Goal: Information Seeking & Learning: Compare options

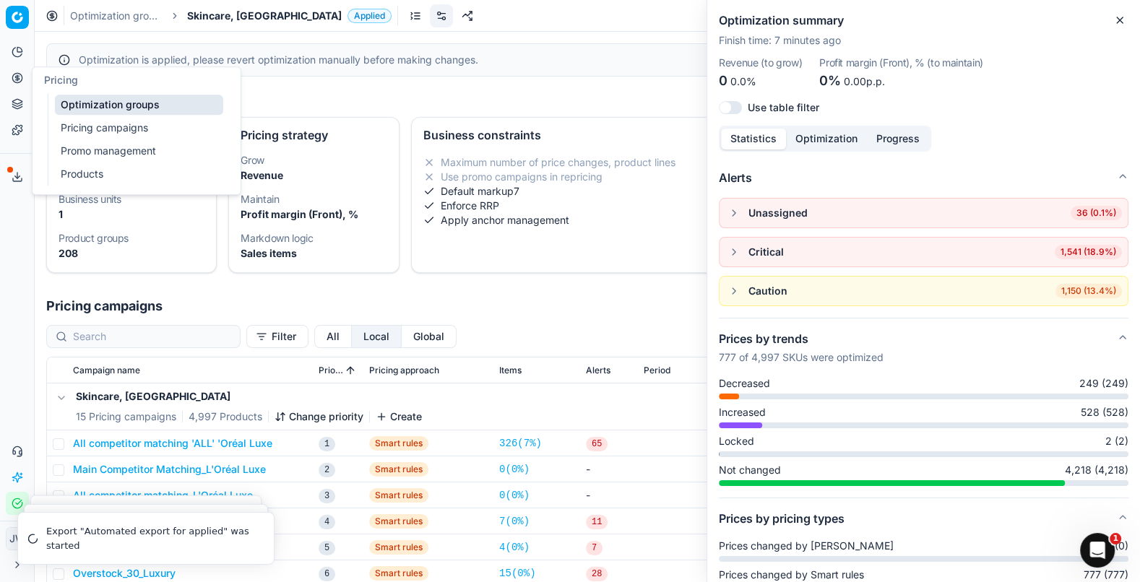
click at [97, 103] on link "Optimization groups" at bounding box center [139, 105] width 168 height 20
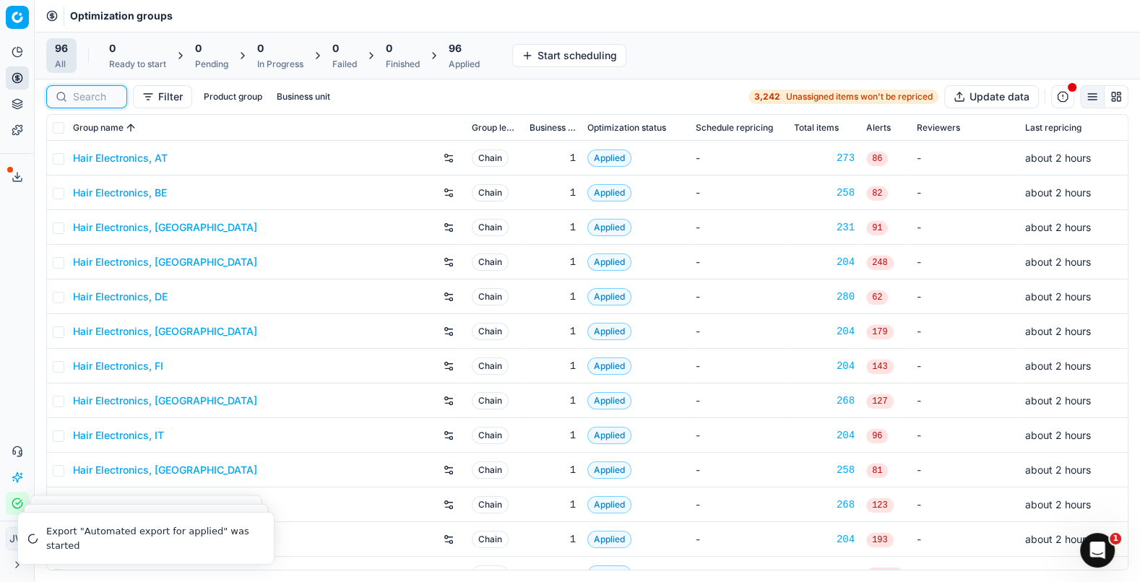
click at [90, 93] on input at bounding box center [95, 97] width 45 height 14
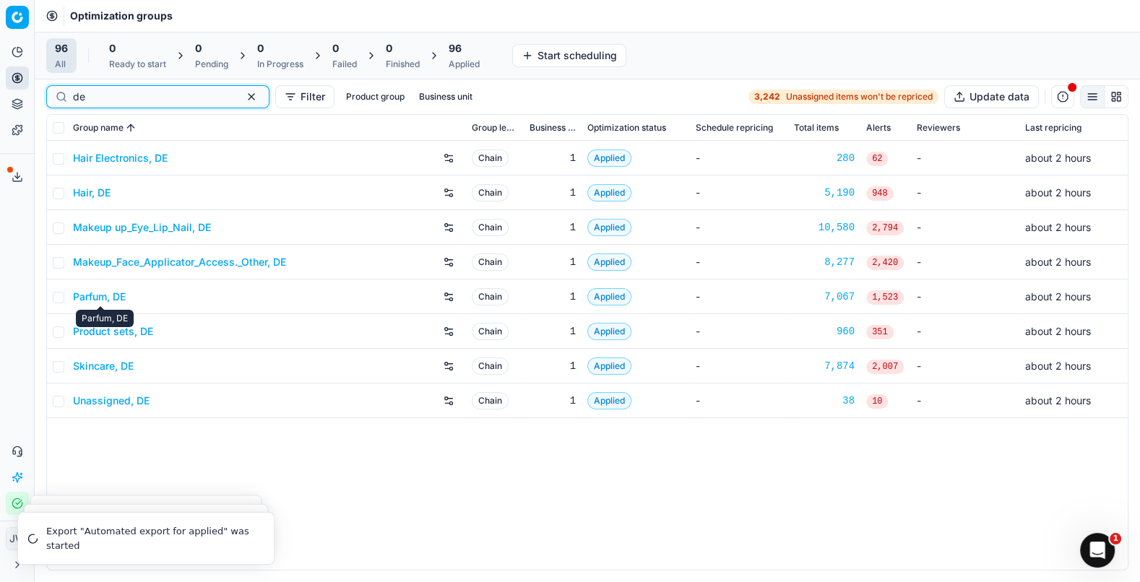
type input "de"
click at [105, 297] on link "Parfum, DE" at bounding box center [99, 297] width 53 height 14
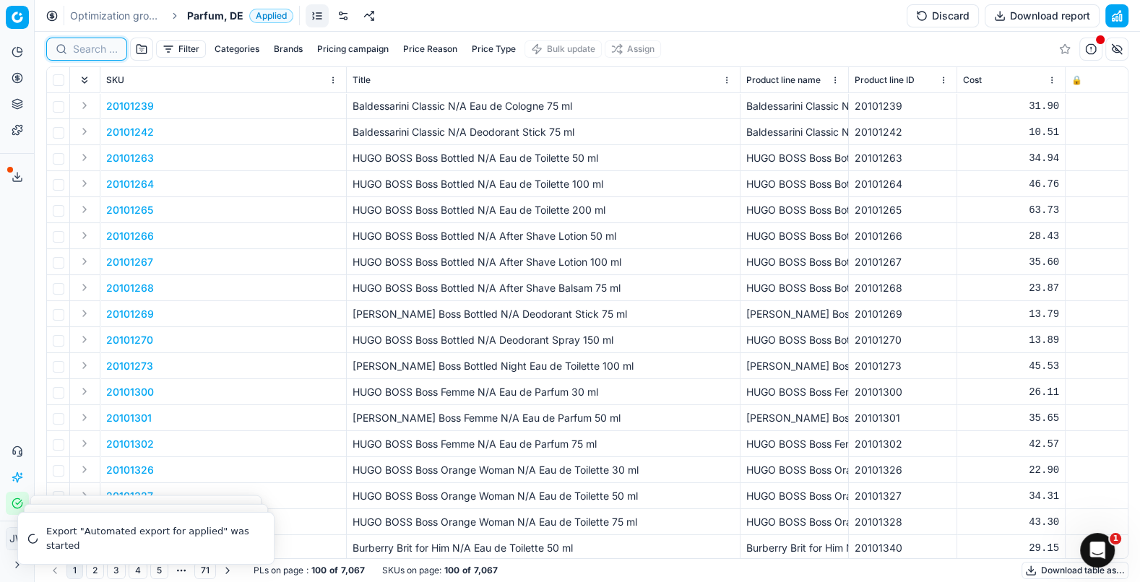
click at [87, 46] on input at bounding box center [95, 49] width 45 height 14
paste input "90007144-0010876"
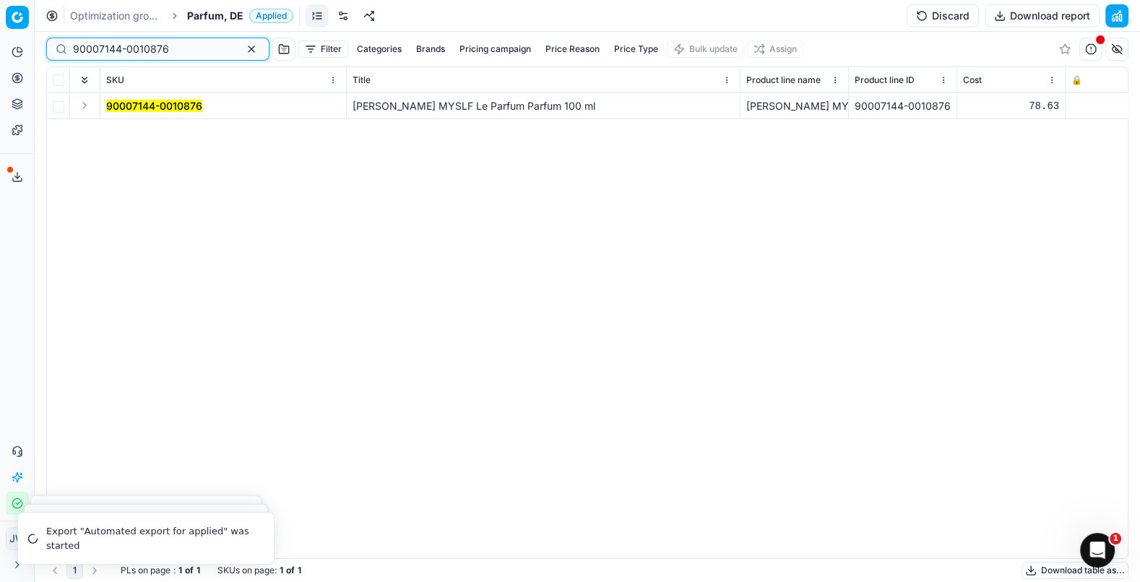
type input "90007144-0010876"
click at [79, 104] on button "Expand" at bounding box center [84, 105] width 17 height 17
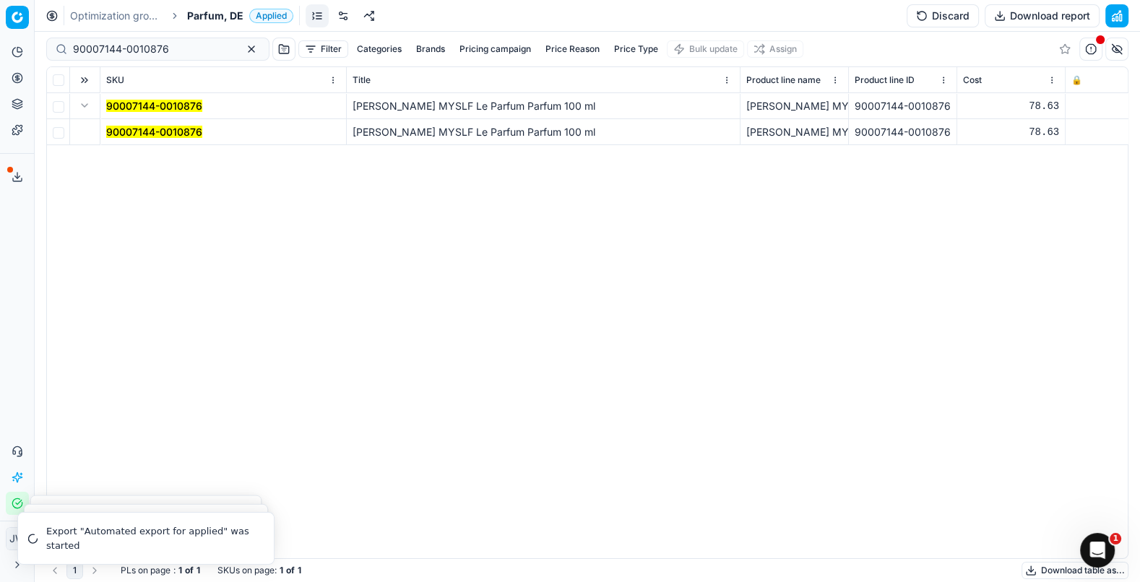
click at [142, 134] on mark "90007144-0010876" at bounding box center [154, 132] width 96 height 12
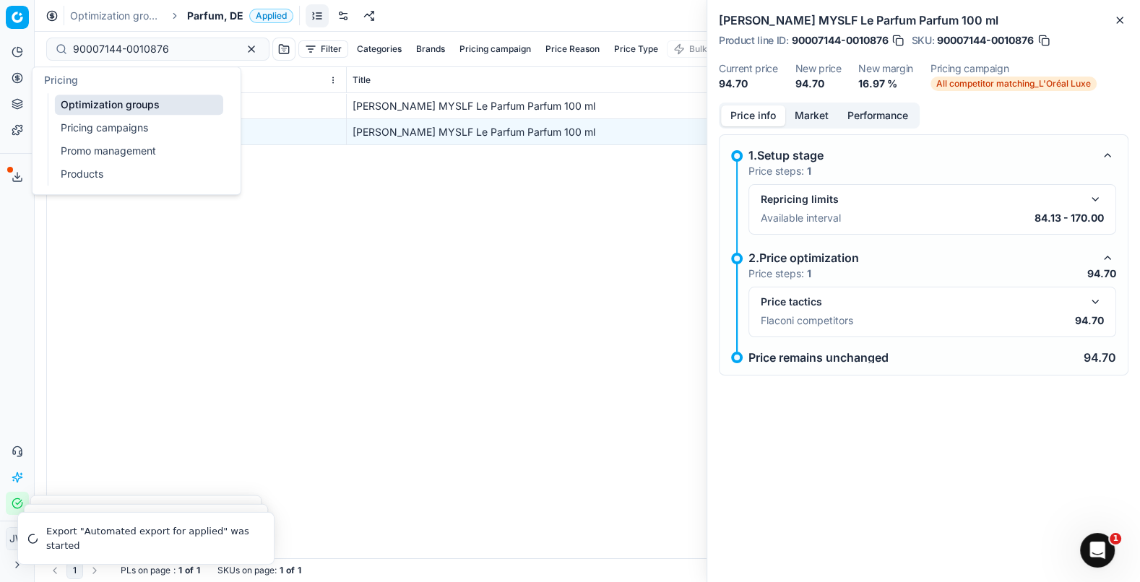
click at [14, 81] on icon at bounding box center [18, 78] width 12 height 12
click at [109, 98] on link "Optimization groups" at bounding box center [139, 105] width 168 height 20
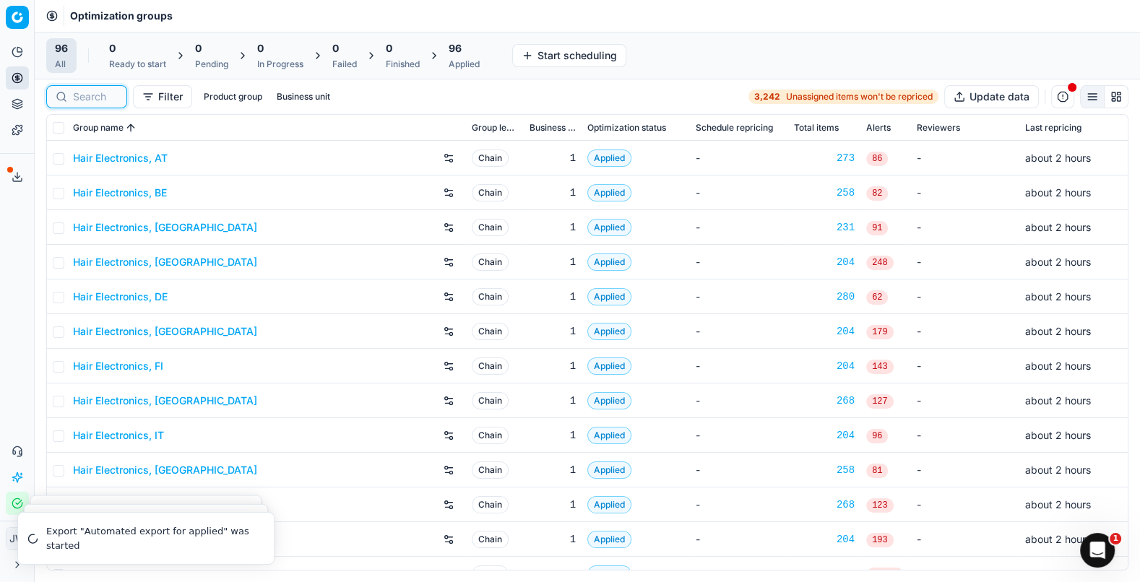
click at [102, 97] on input at bounding box center [95, 97] width 45 height 14
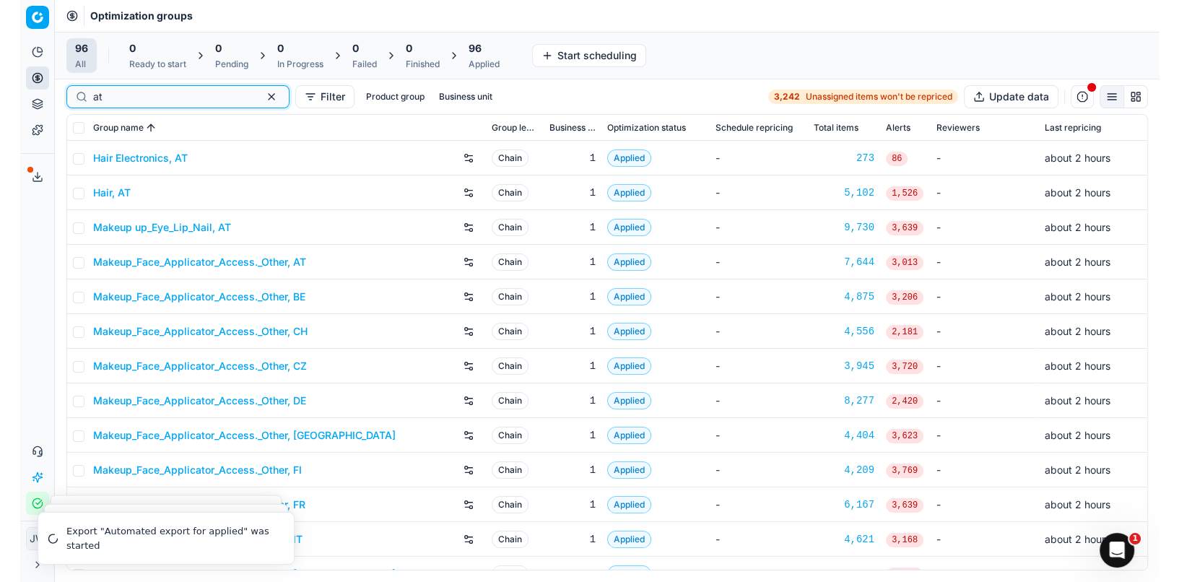
scroll to position [227, 0]
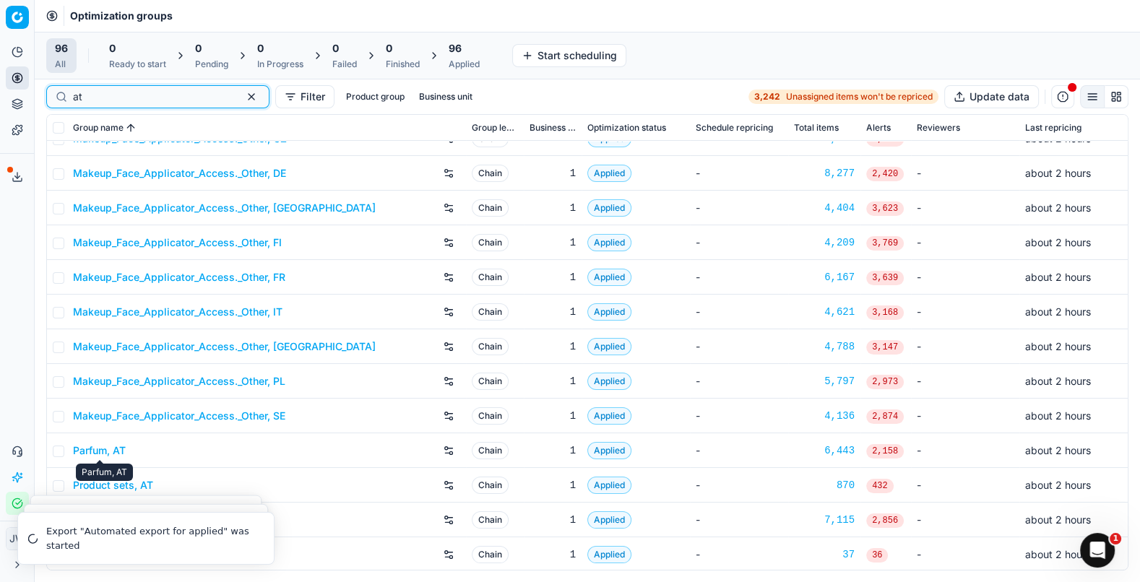
type input "at"
click at [109, 450] on link "Parfum, AT" at bounding box center [99, 450] width 53 height 14
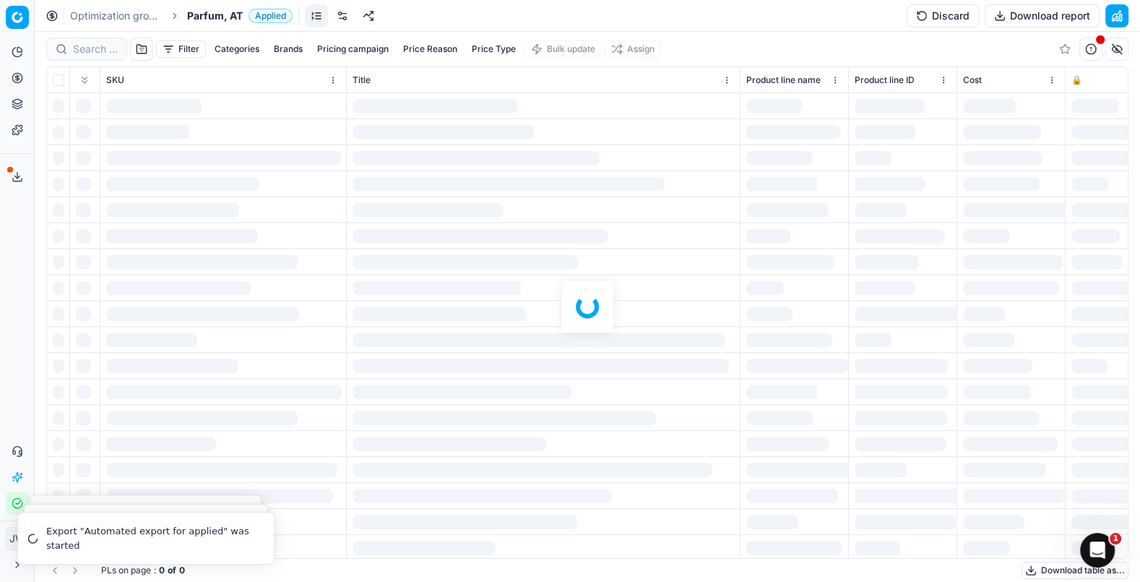
click at [95, 50] on div at bounding box center [587, 307] width 1105 height 550
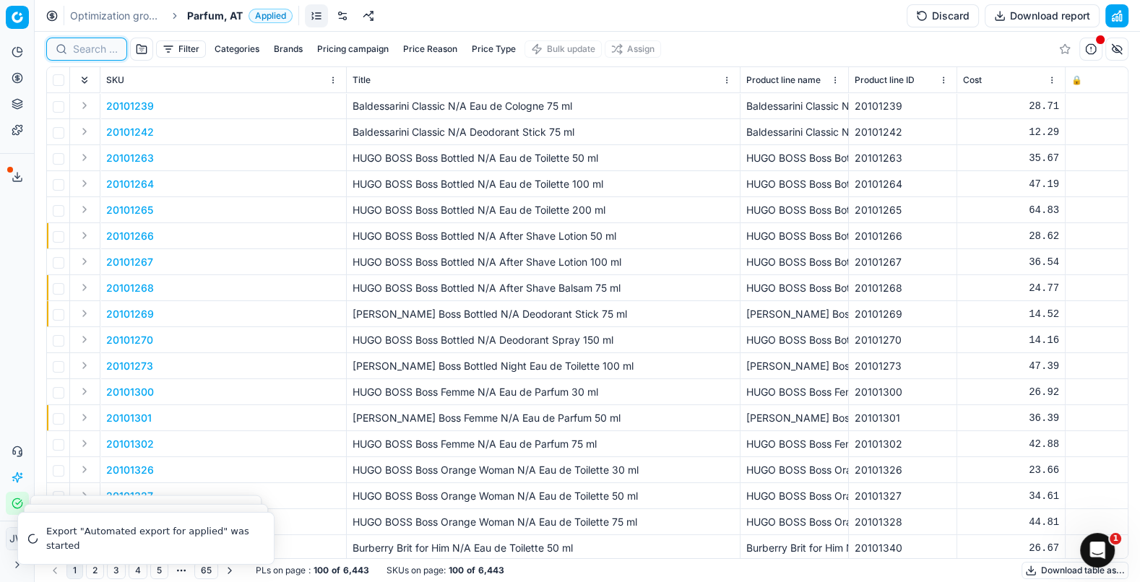
click at [95, 50] on input at bounding box center [95, 49] width 45 height 14
paste input "90007144-0010876"
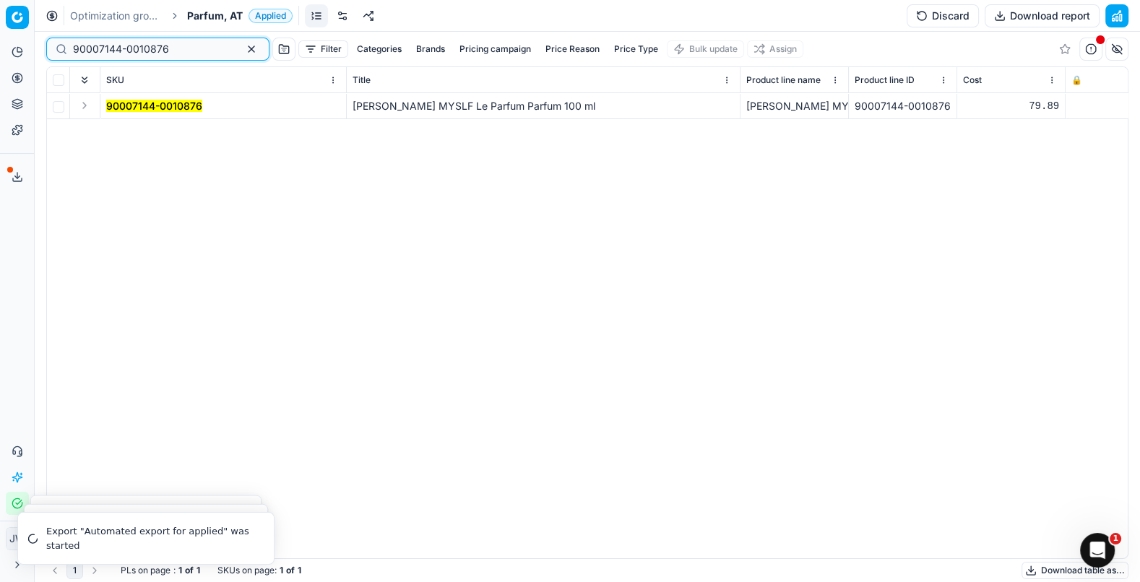
type input "90007144-0010876"
click at [82, 105] on button "Expand" at bounding box center [84, 105] width 17 height 17
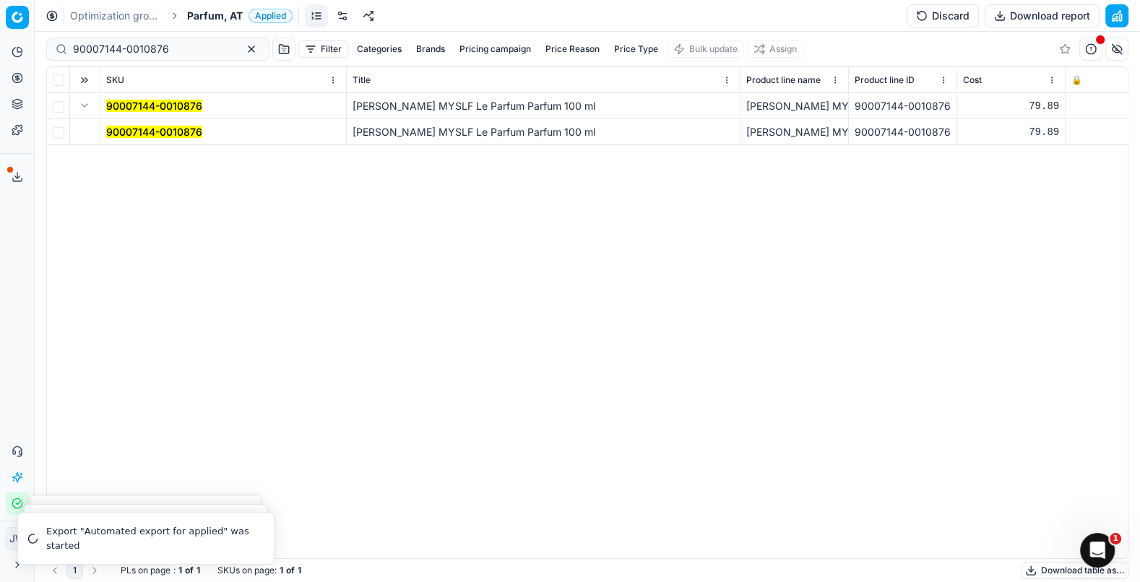
click at [120, 125] on span "90007144-0010876" at bounding box center [154, 132] width 96 height 14
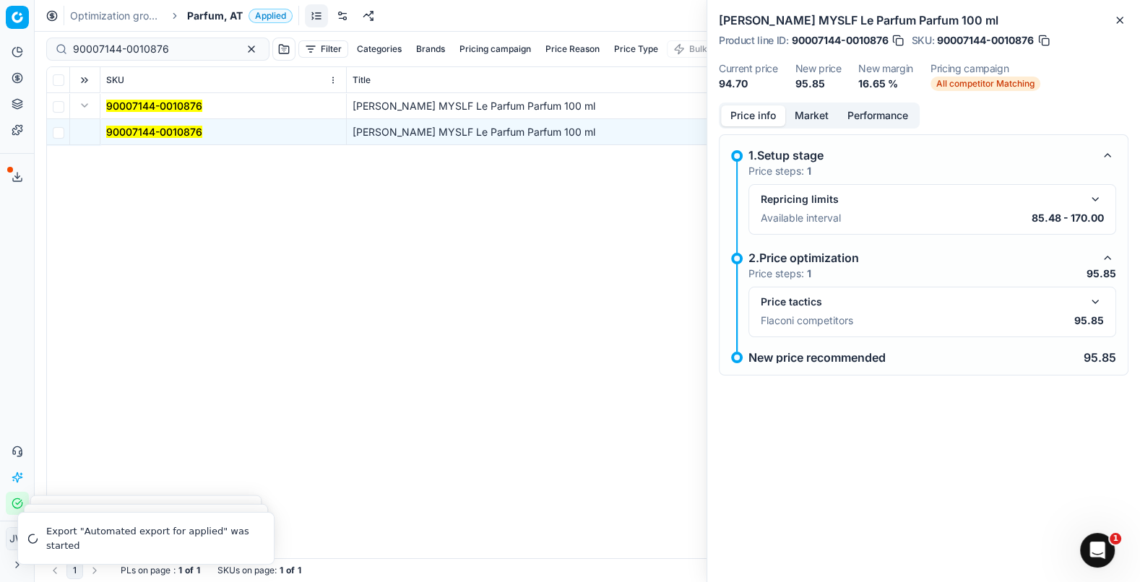
click at [127, 135] on mark "90007144-0010876" at bounding box center [154, 132] width 96 height 12
click at [818, 126] on div "Price info Market Performance" at bounding box center [819, 116] width 201 height 26
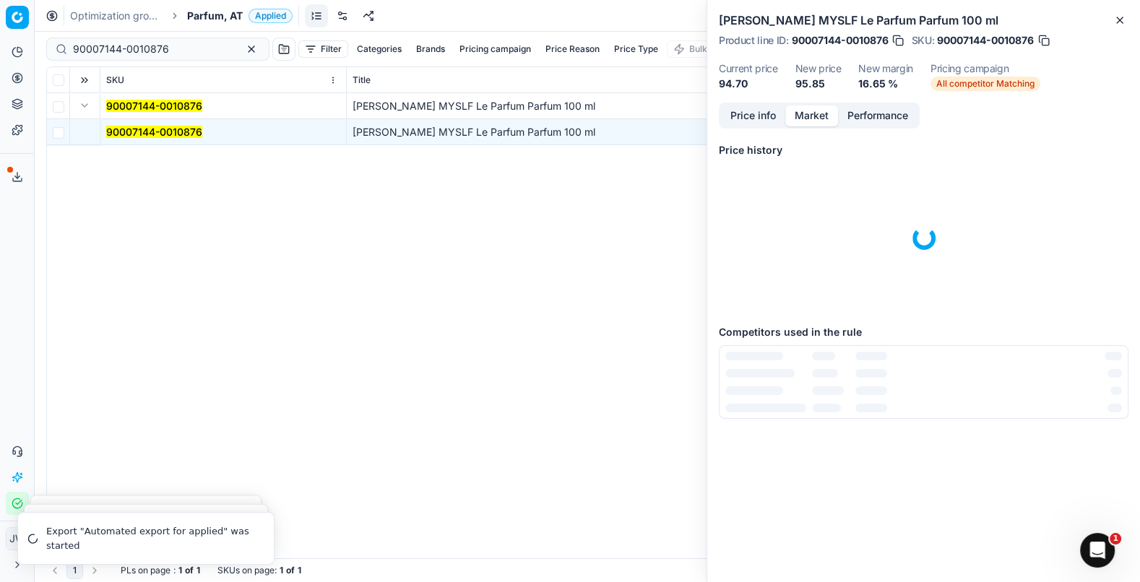
click at [816, 118] on button "Market" at bounding box center [811, 115] width 53 height 21
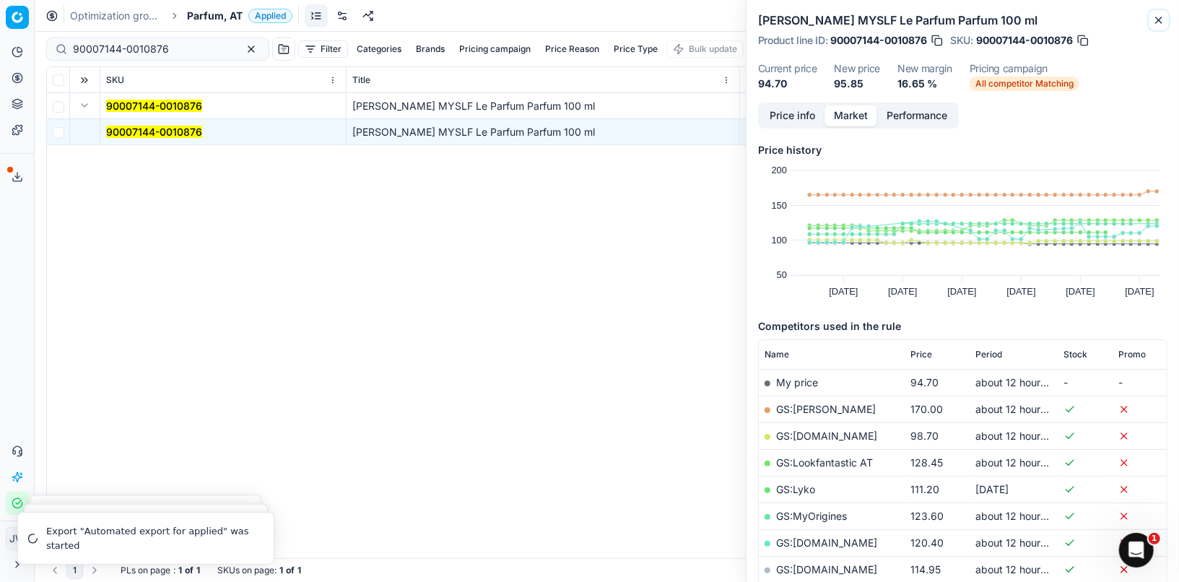
click at [1139, 19] on icon "button" at bounding box center [1159, 20] width 12 height 12
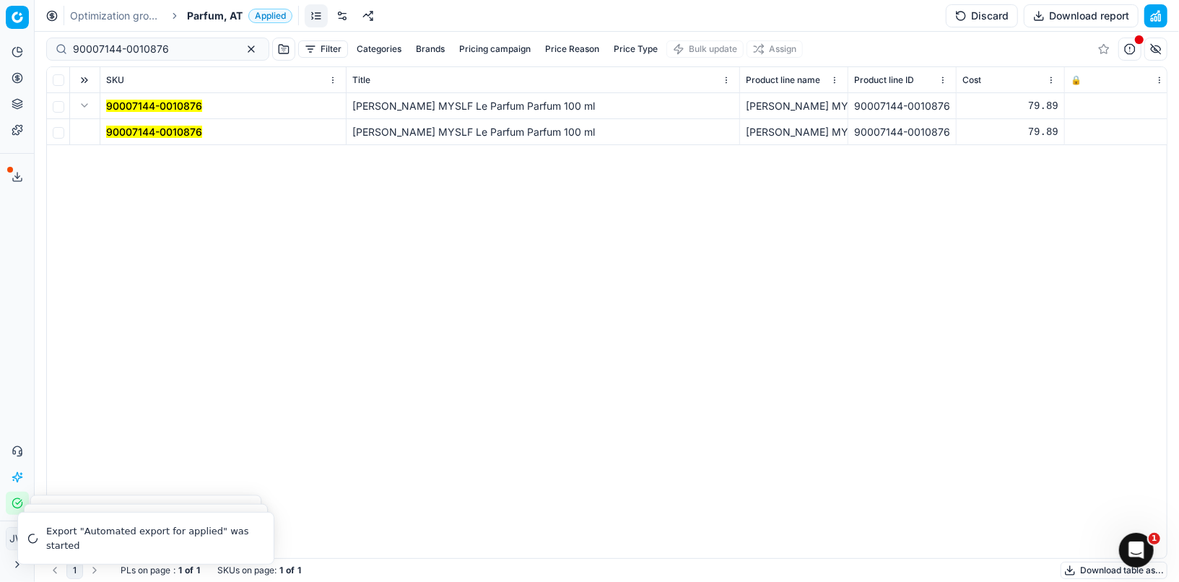
click at [13, 78] on icon at bounding box center [18, 78] width 12 height 12
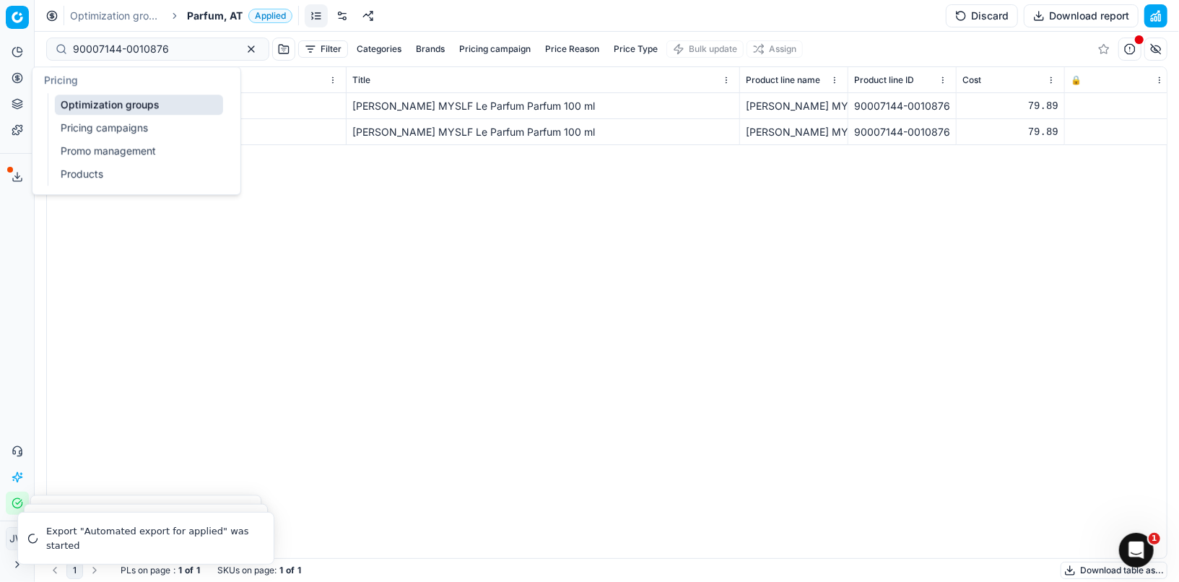
click at [90, 99] on link "Optimization groups" at bounding box center [139, 105] width 168 height 20
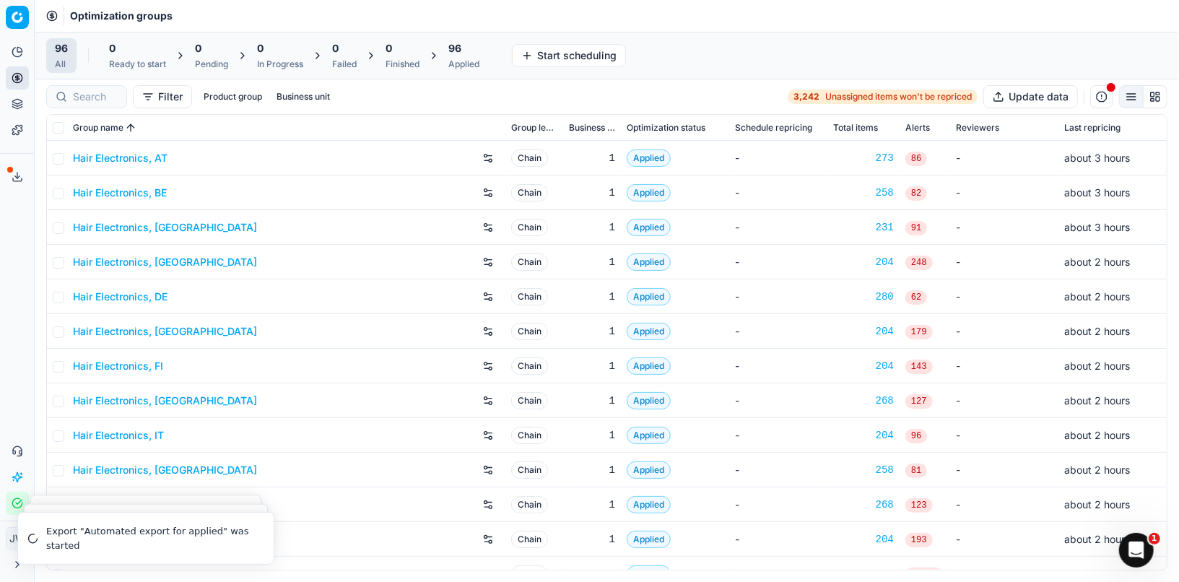
click at [403, 45] on div "0" at bounding box center [403, 48] width 34 height 14
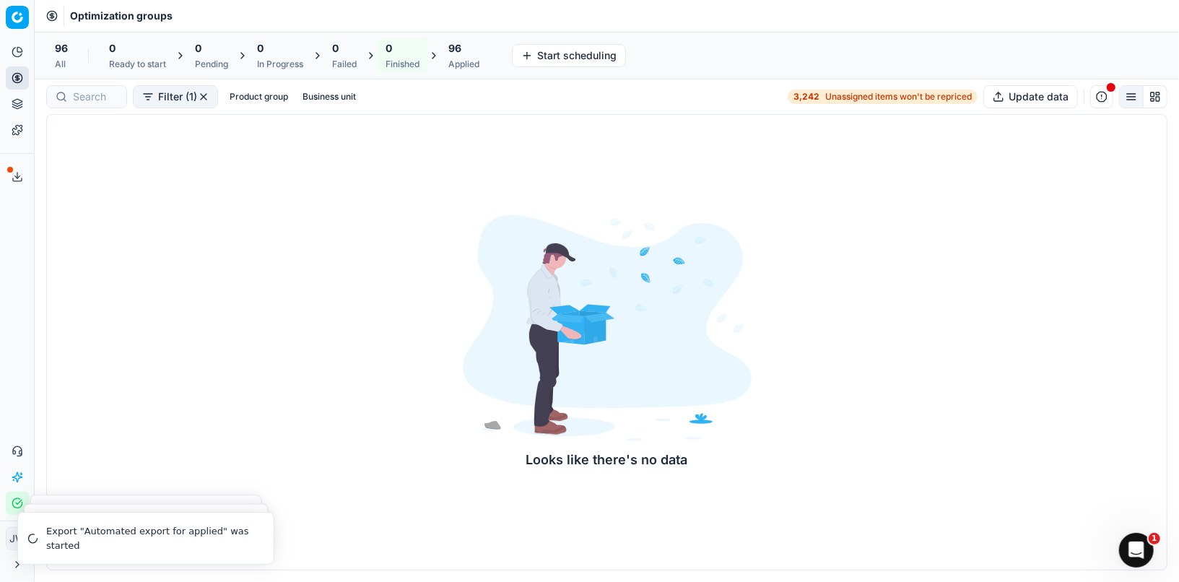
click at [460, 48] on span "96" at bounding box center [454, 48] width 13 height 14
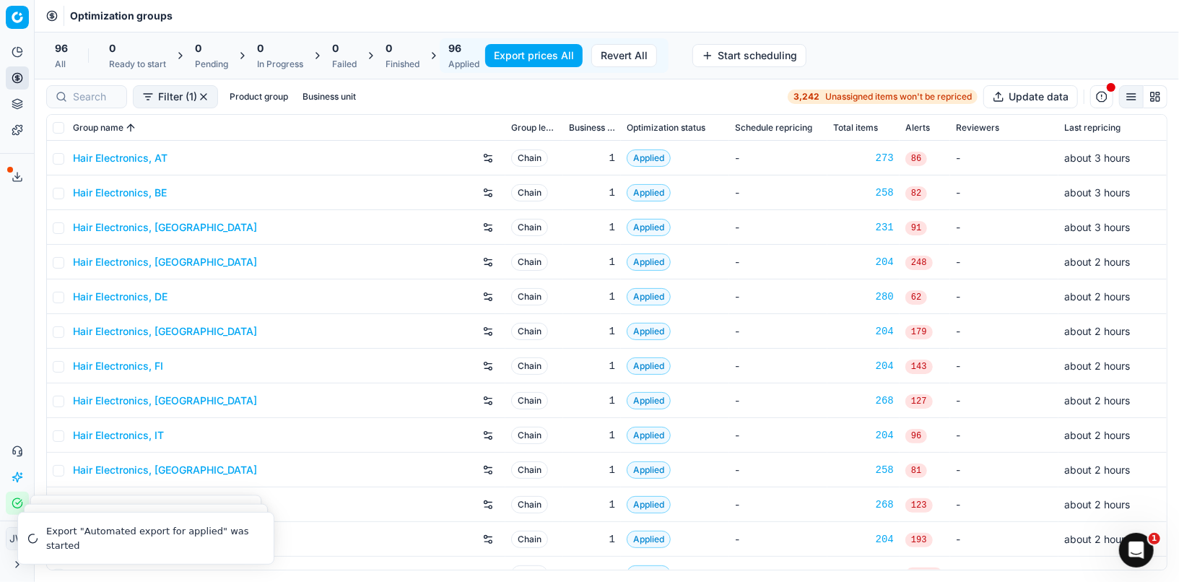
click at [414, 60] on div "Finished" at bounding box center [403, 64] width 34 height 12
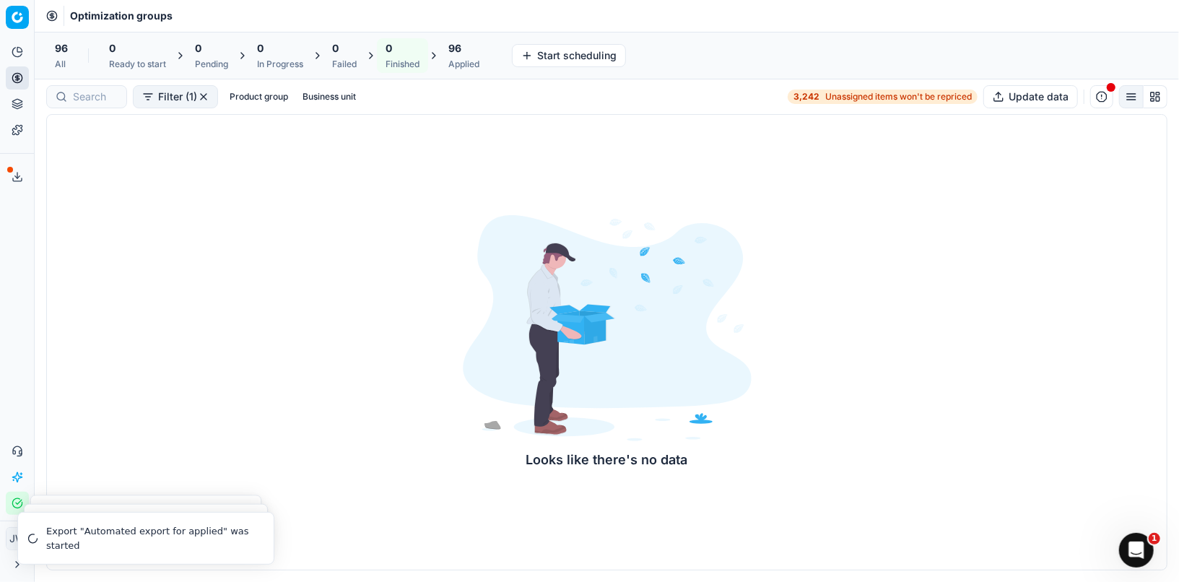
click at [461, 56] on div "96 Applied" at bounding box center [463, 55] width 31 height 29
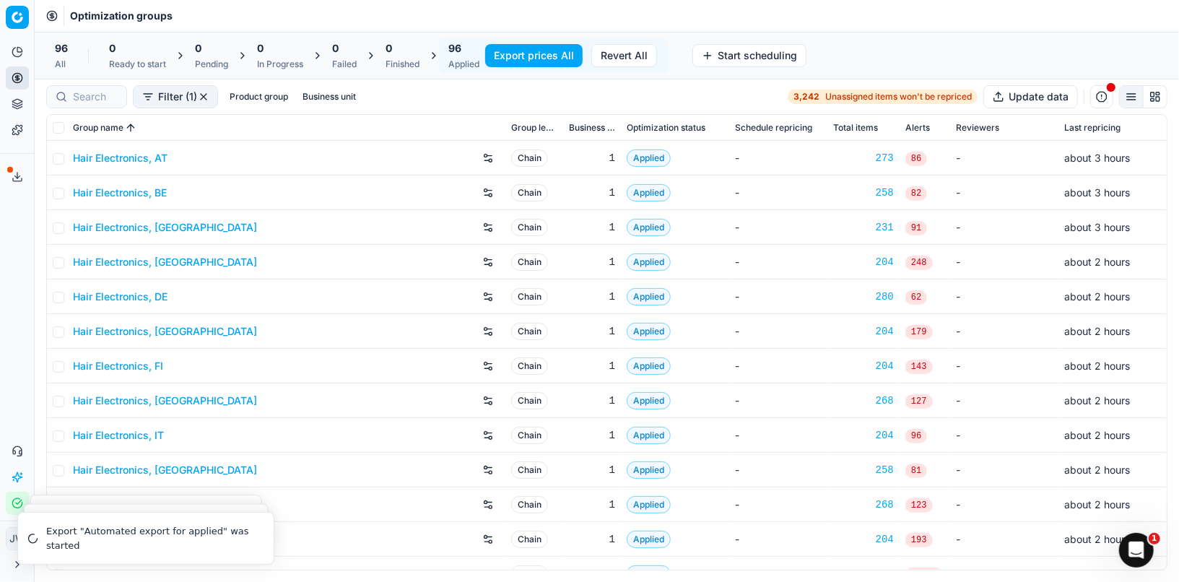
click at [539, 55] on button "Export prices All" at bounding box center [533, 55] width 97 height 23
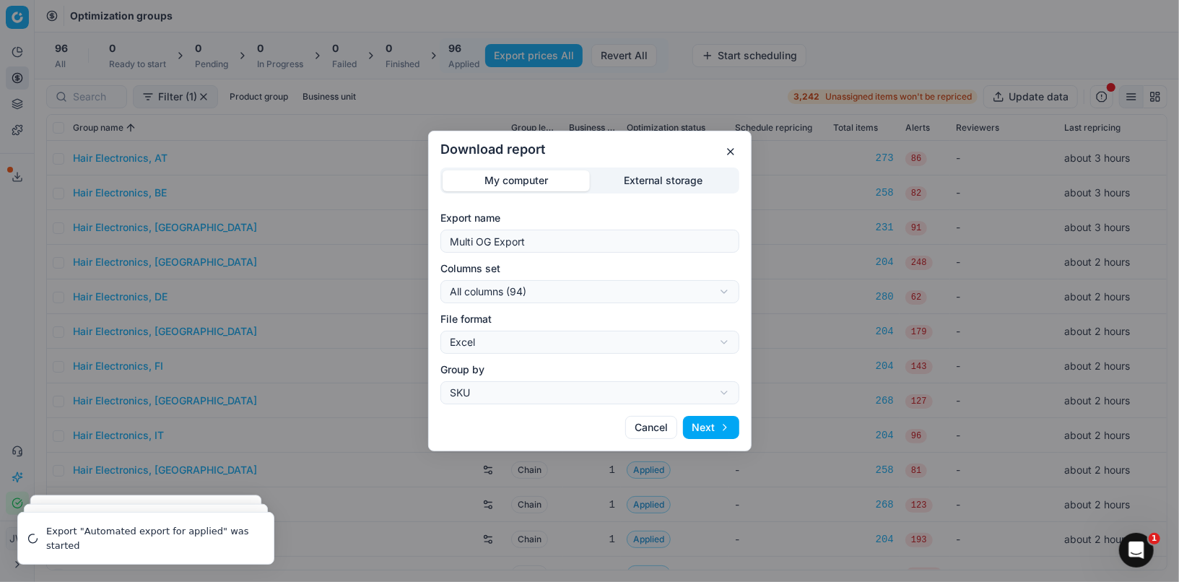
click at [633, 186] on div "Download report My computer External storage Export name Multi OG Export Column…" at bounding box center [589, 291] width 1179 height 582
click at [537, 254] on div "My computer External storage Export name Multi OG Export Columns set All column…" at bounding box center [590, 286] width 299 height 237
click at [537, 230] on input "Multi OG Export" at bounding box center [590, 241] width 286 height 22
click at [526, 292] on div "Download report My computer External storage Export name Multi OG Export Column…" at bounding box center [589, 291] width 1179 height 582
click at [542, 270] on div "Download report My computer External storage Export name Multi OG Export Column…" at bounding box center [589, 291] width 1179 height 582
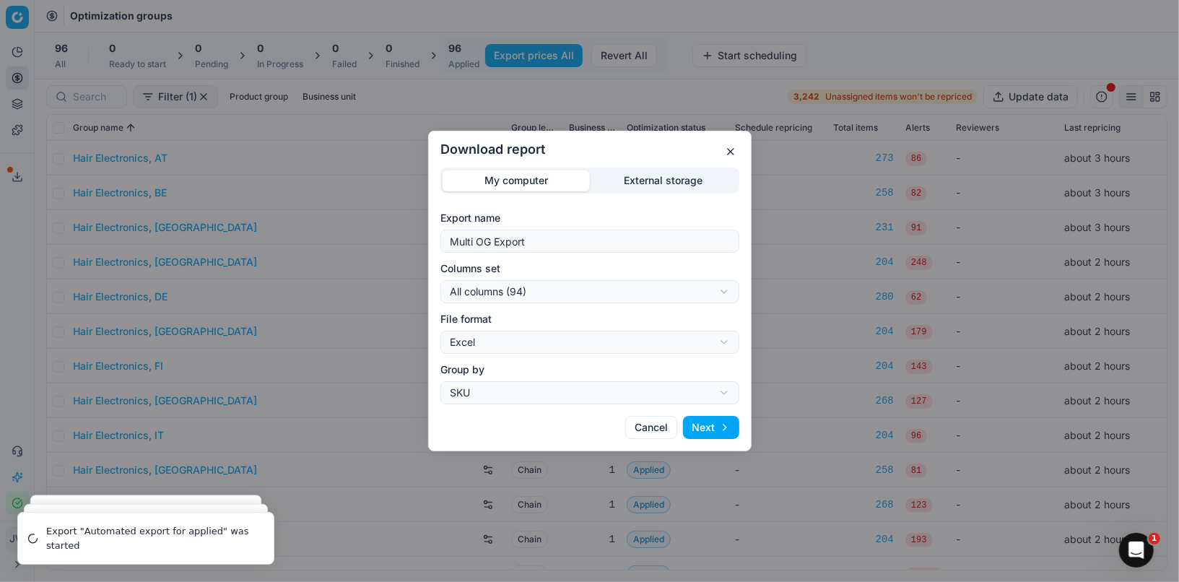
click at [511, 346] on div "Download report My computer External storage Export name Multi OG Export Column…" at bounding box center [589, 291] width 1179 height 582
click at [524, 324] on div "Download report My computer External storage Export name Multi OG Export Column…" at bounding box center [589, 291] width 1179 height 582
click at [500, 393] on div "Download report My computer External storage Export name Multi OG Export Column…" at bounding box center [589, 291] width 1179 height 582
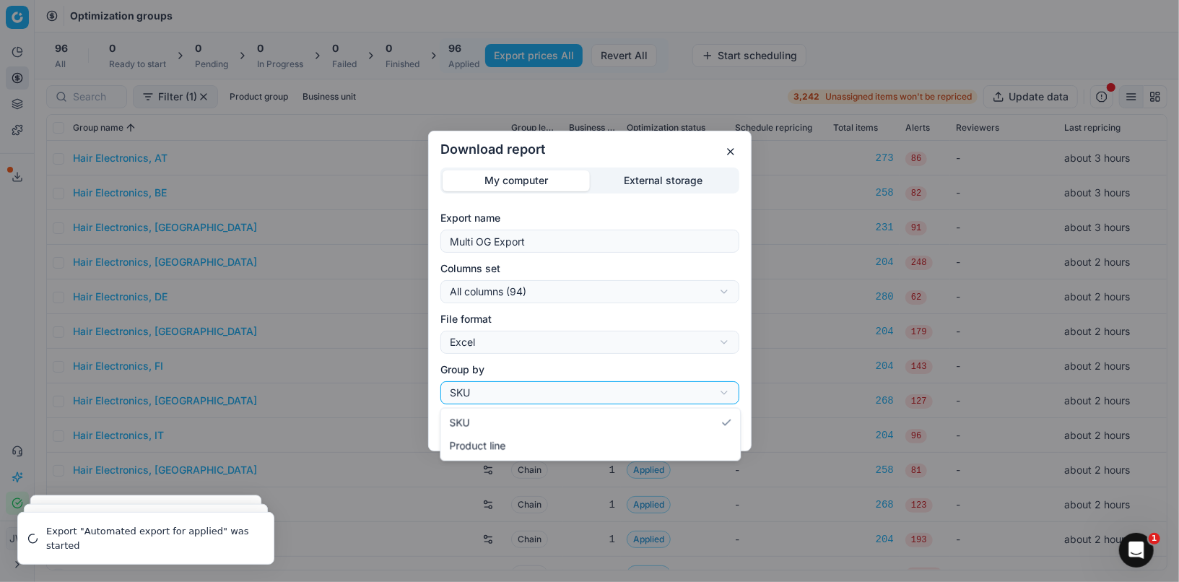
click at [511, 373] on div "Download report My computer External storage Export name Multi OG Export Column…" at bounding box center [589, 291] width 1179 height 582
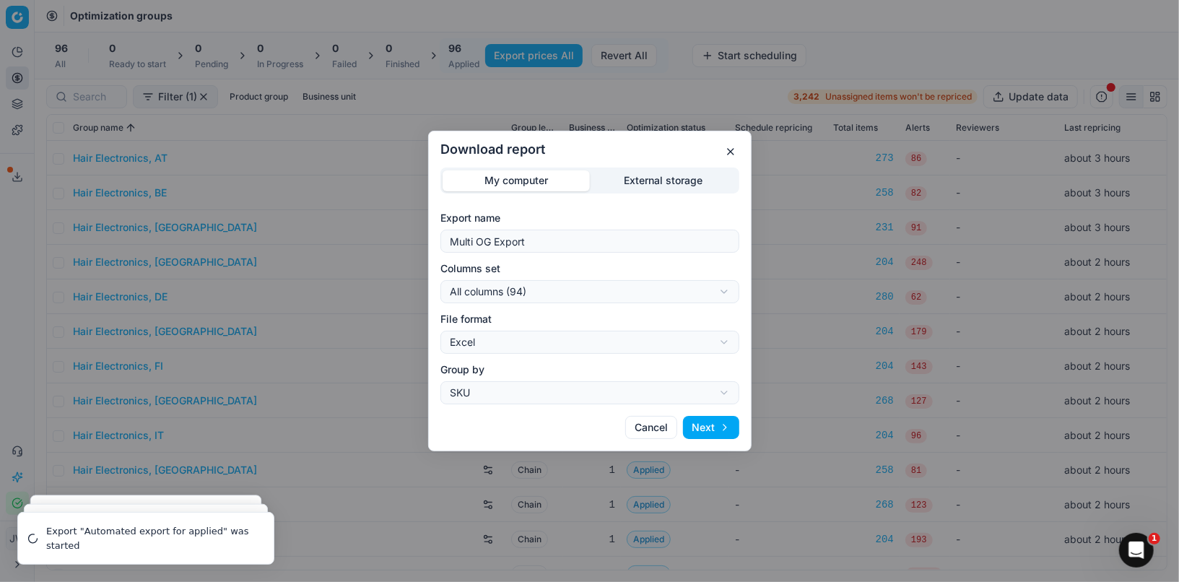
click at [725, 149] on button "button" at bounding box center [730, 151] width 17 height 17
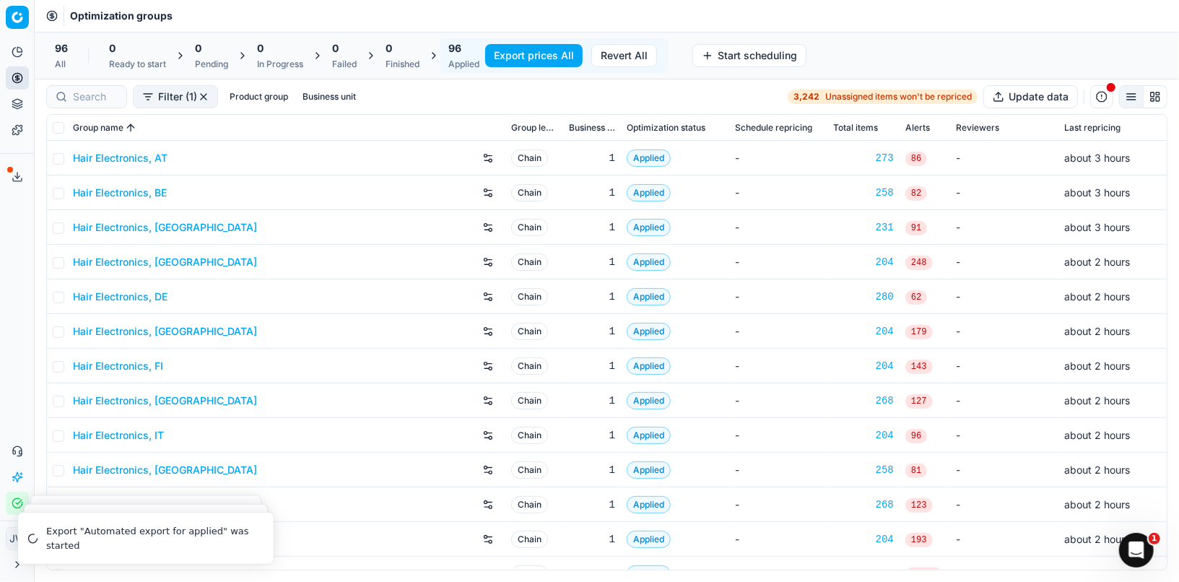
click at [17, 105] on icon at bounding box center [16, 105] width 9 height 2
click at [65, 127] on link "Assortment" at bounding box center [139, 131] width 168 height 20
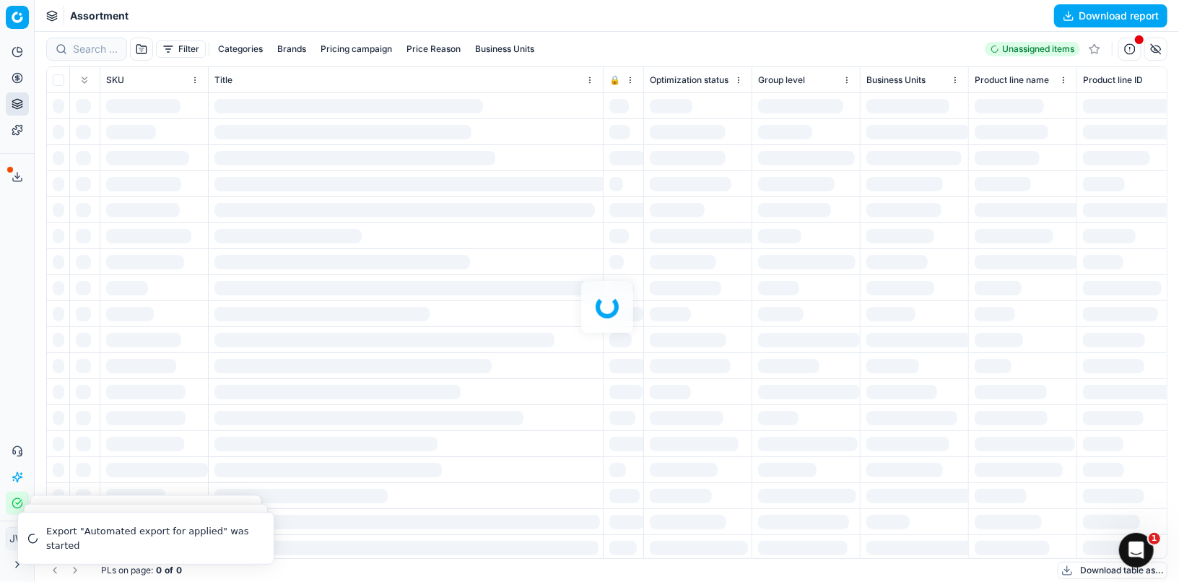
click at [1096, 19] on button "Download report" at bounding box center [1110, 15] width 113 height 23
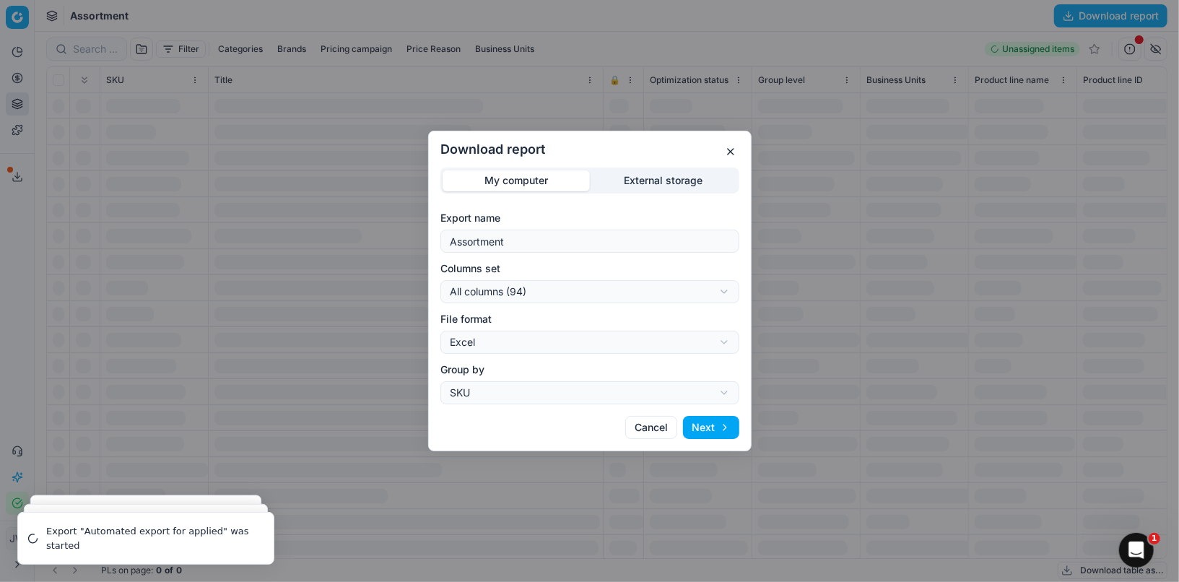
click at [532, 296] on div "Download report My computer External storage Export name Assortment Columns set…" at bounding box center [589, 291] width 1179 height 582
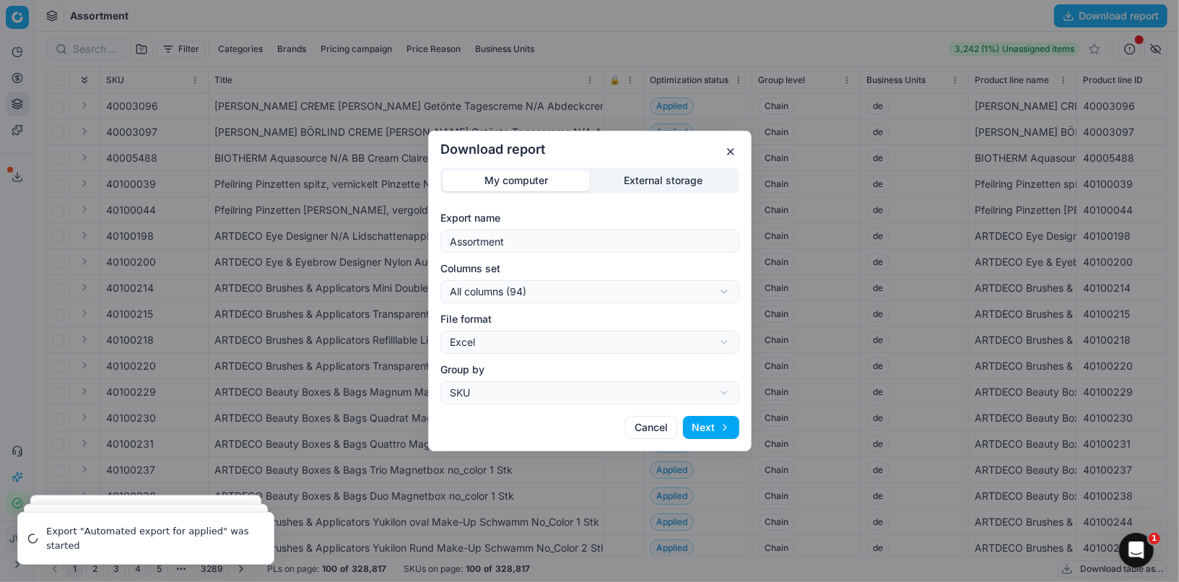
click at [557, 266] on div "Download report My computer External storage Export name Assortment Columns set…" at bounding box center [589, 291] width 1179 height 582
click at [726, 149] on button "button" at bounding box center [730, 151] width 17 height 17
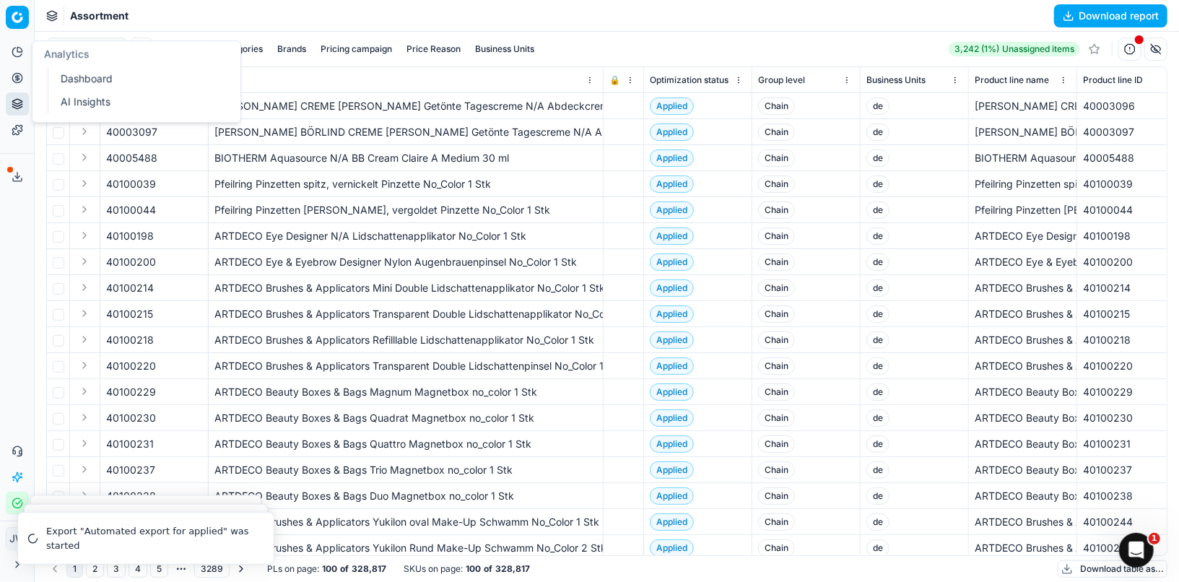
click at [18, 78] on icon at bounding box center [17, 78] width 4 height 4
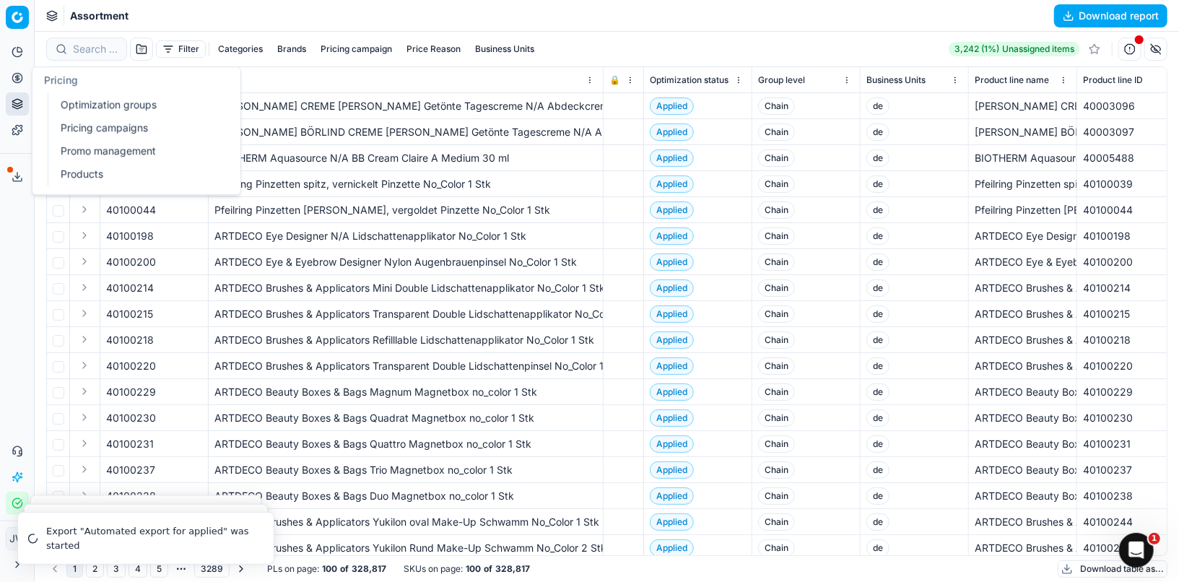
click at [70, 101] on link "Optimization groups" at bounding box center [139, 105] width 168 height 20
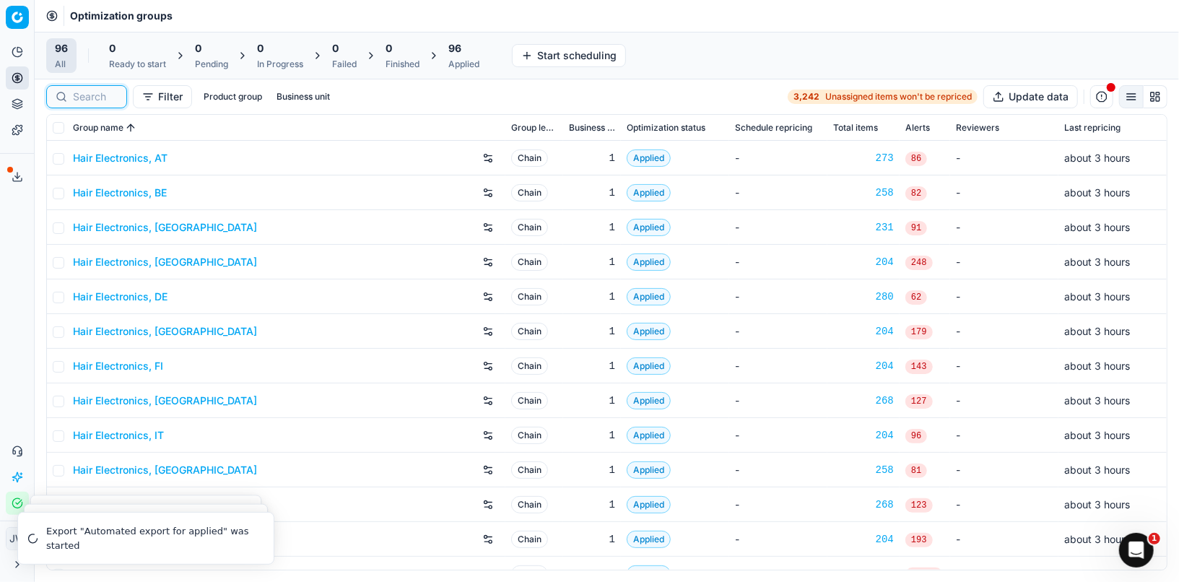
click at [94, 90] on input at bounding box center [95, 97] width 45 height 14
paste input "90016517-0025953"
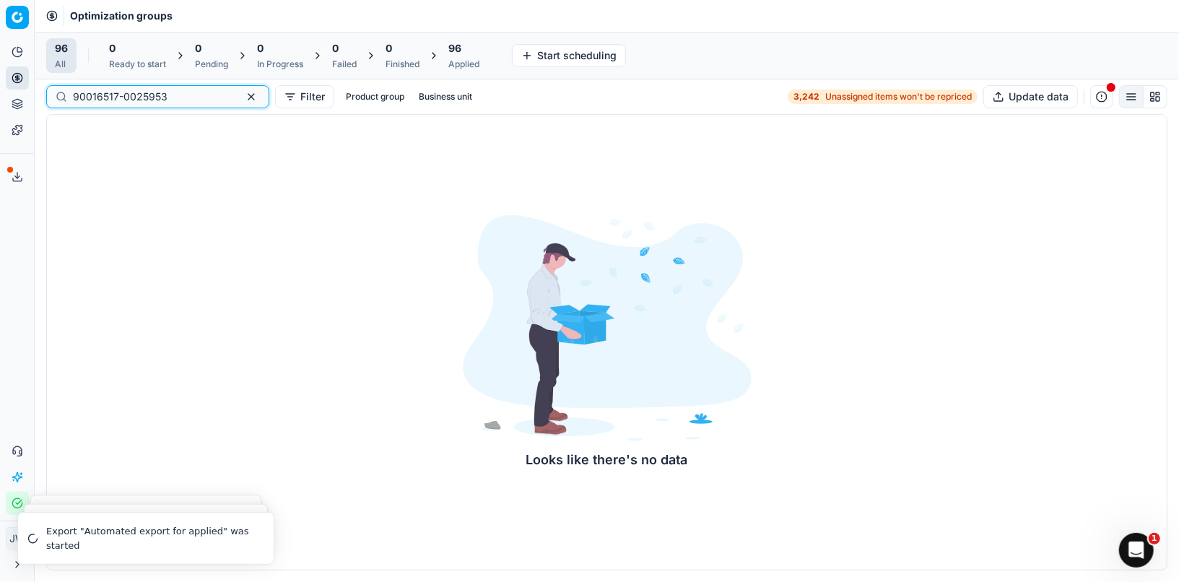
type input "90016517-0025953"
click at [243, 100] on button "button" at bounding box center [251, 96] width 17 height 17
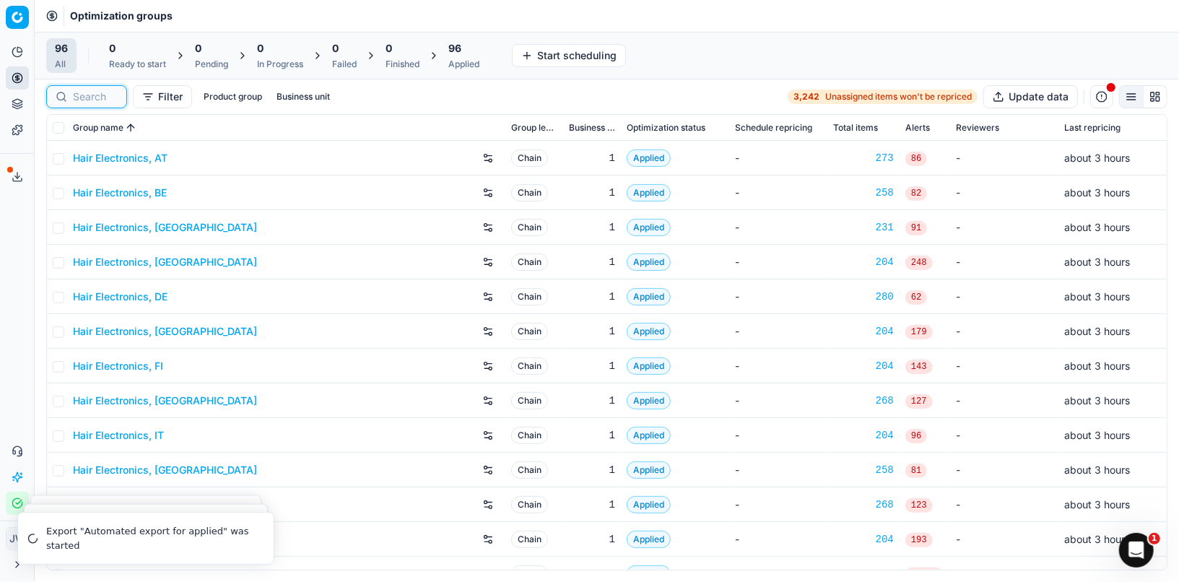
click at [85, 93] on input at bounding box center [95, 97] width 45 height 14
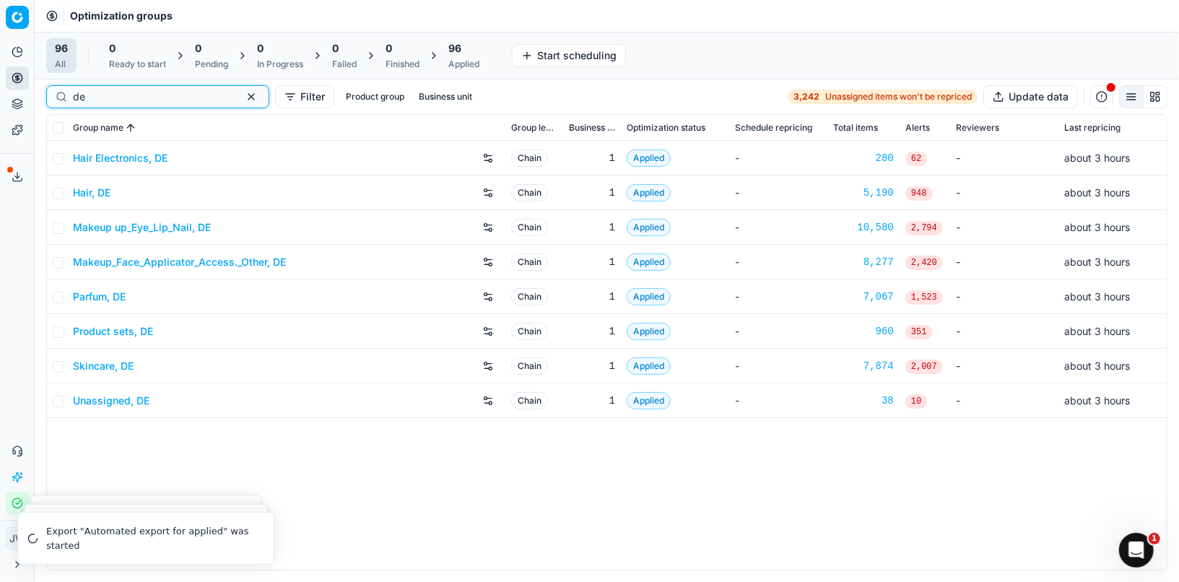
type input "de"
click at [102, 292] on link "Parfum, DE" at bounding box center [99, 297] width 53 height 14
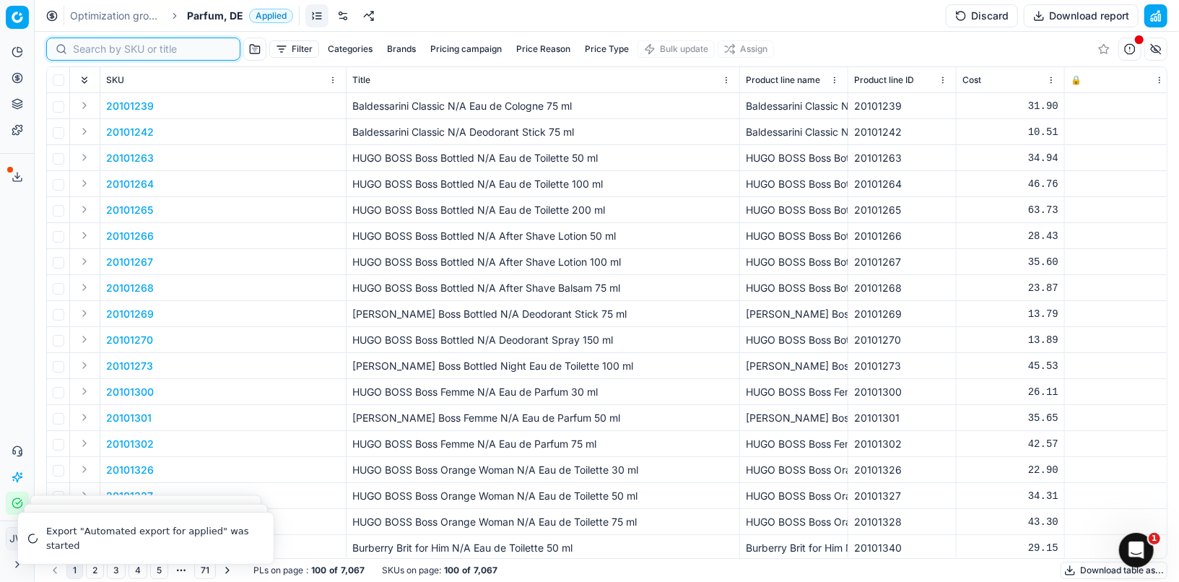
click at [100, 48] on input at bounding box center [152, 49] width 158 height 14
paste input "90016517-0025953"
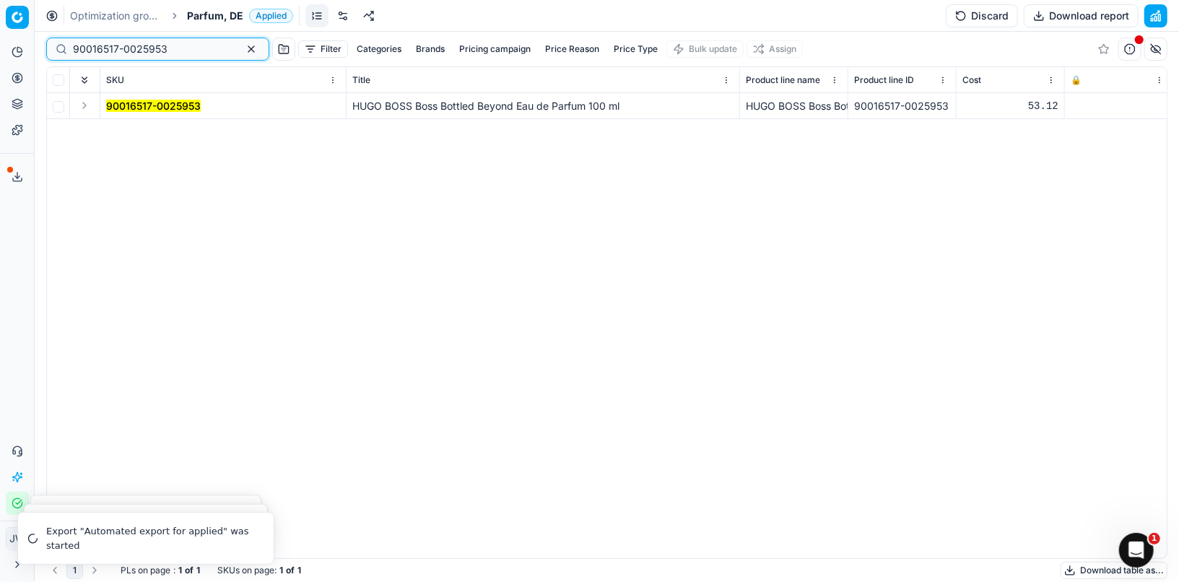
type input "90016517-0025953"
click at [79, 110] on button "Expand" at bounding box center [84, 105] width 17 height 17
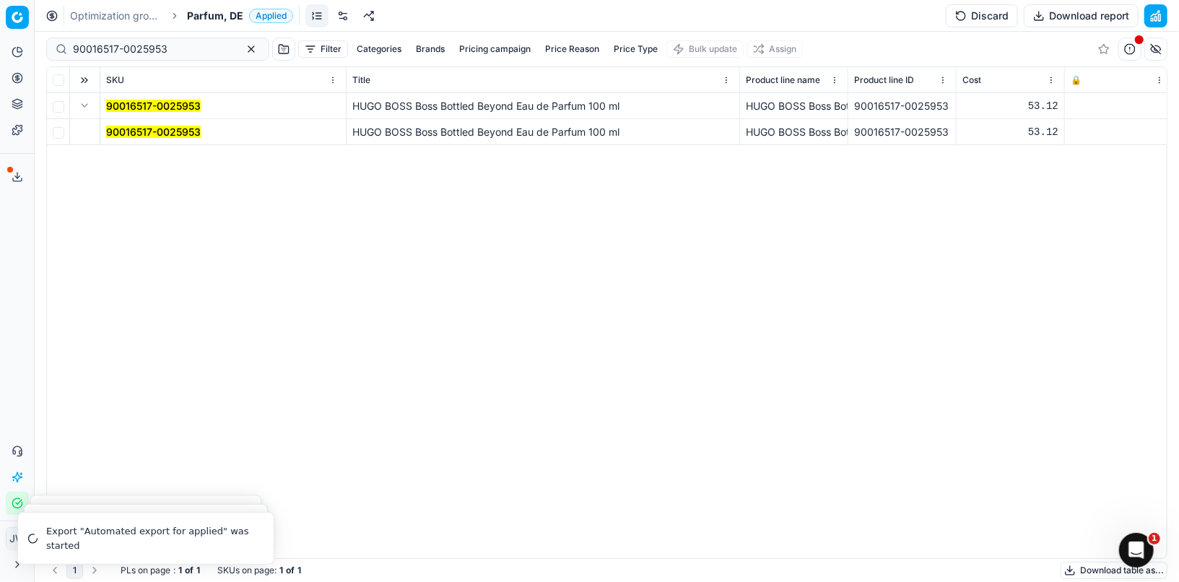
click at [125, 129] on mark "90016517-0025953" at bounding box center [153, 132] width 95 height 12
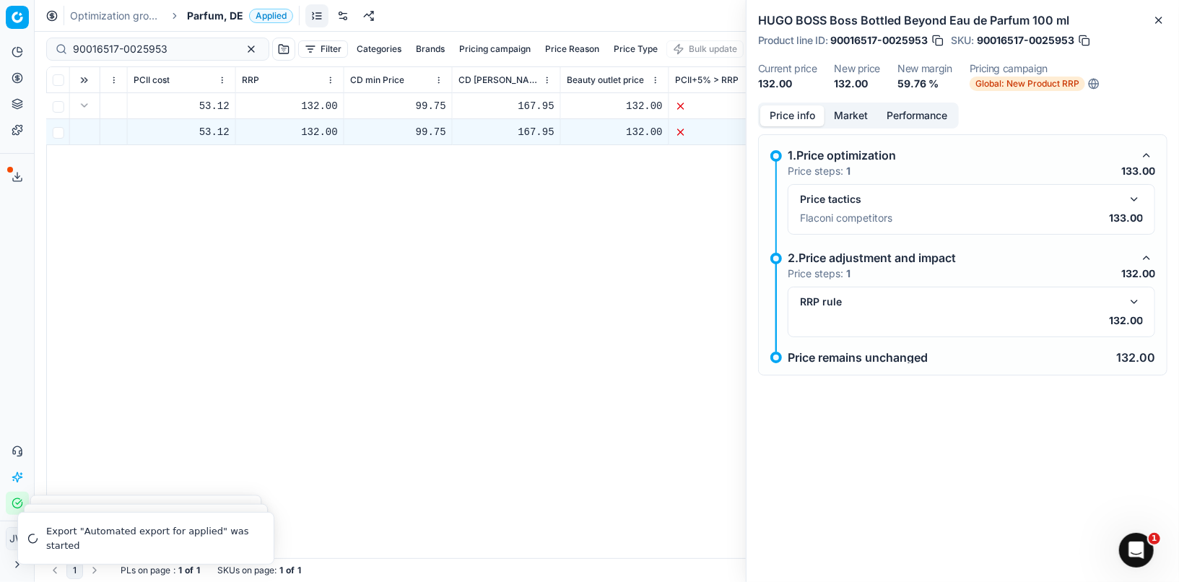
scroll to position [0, 1384]
click at [1135, 301] on button "button" at bounding box center [1134, 301] width 17 height 17
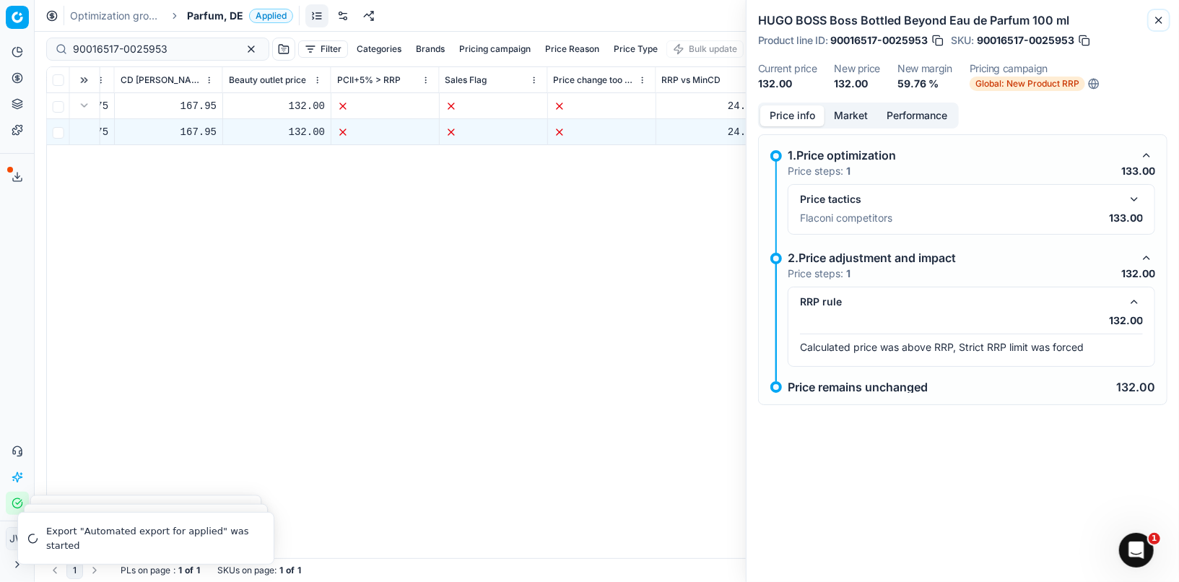
click at [1139, 24] on icon "button" at bounding box center [1159, 20] width 12 height 12
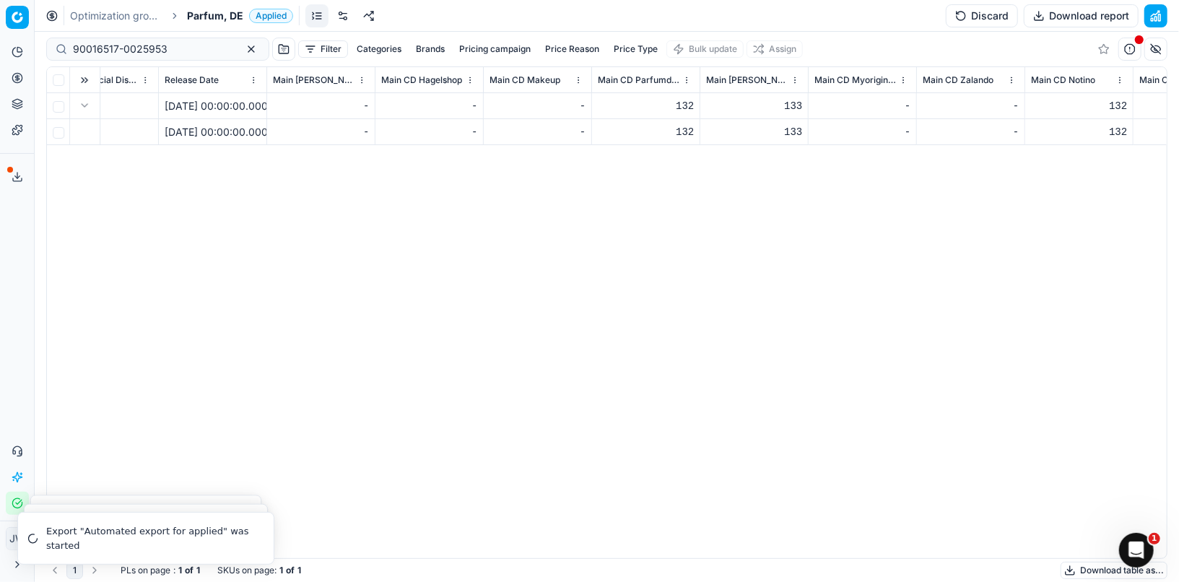
scroll to position [0, 6544]
click at [82, 106] on button "Expand" at bounding box center [84, 105] width 17 height 17
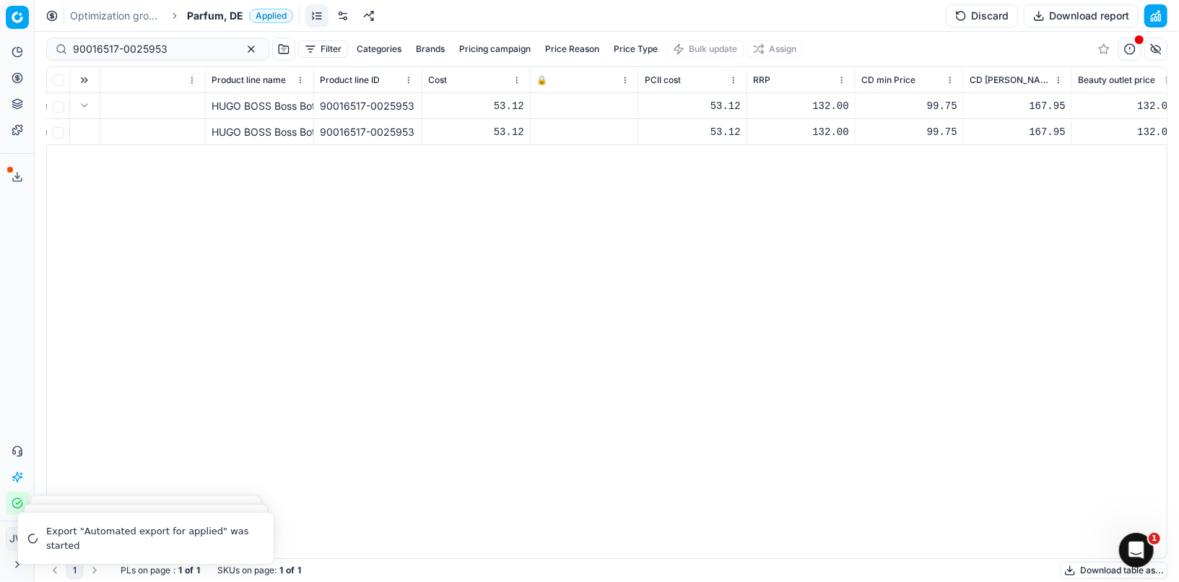
scroll to position [0, 0]
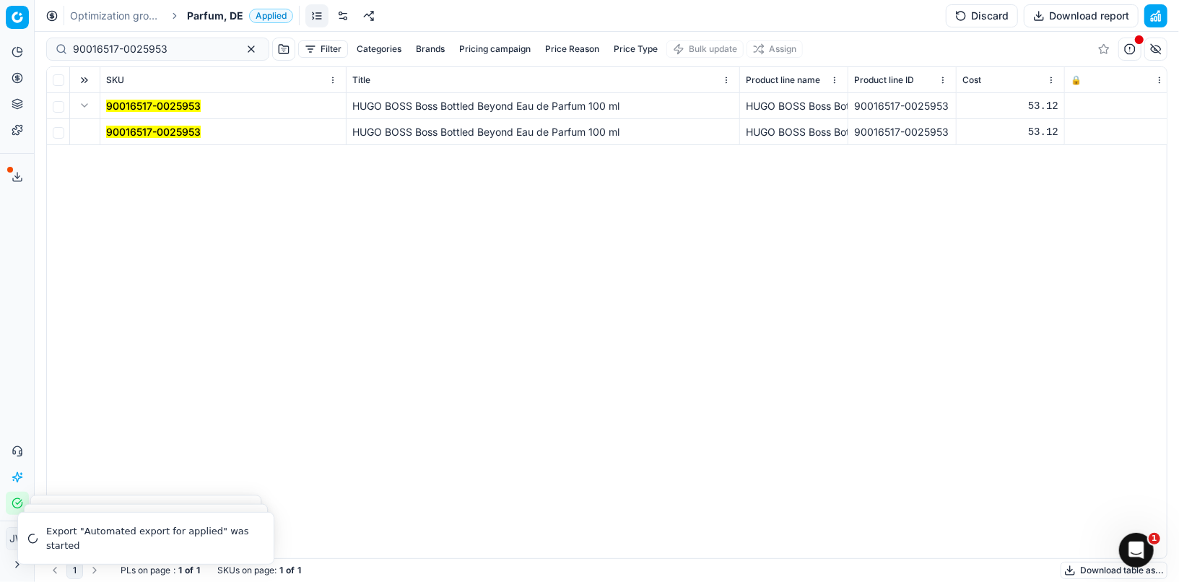
click at [170, 135] on mark "90016517-0025953" at bounding box center [153, 132] width 95 height 12
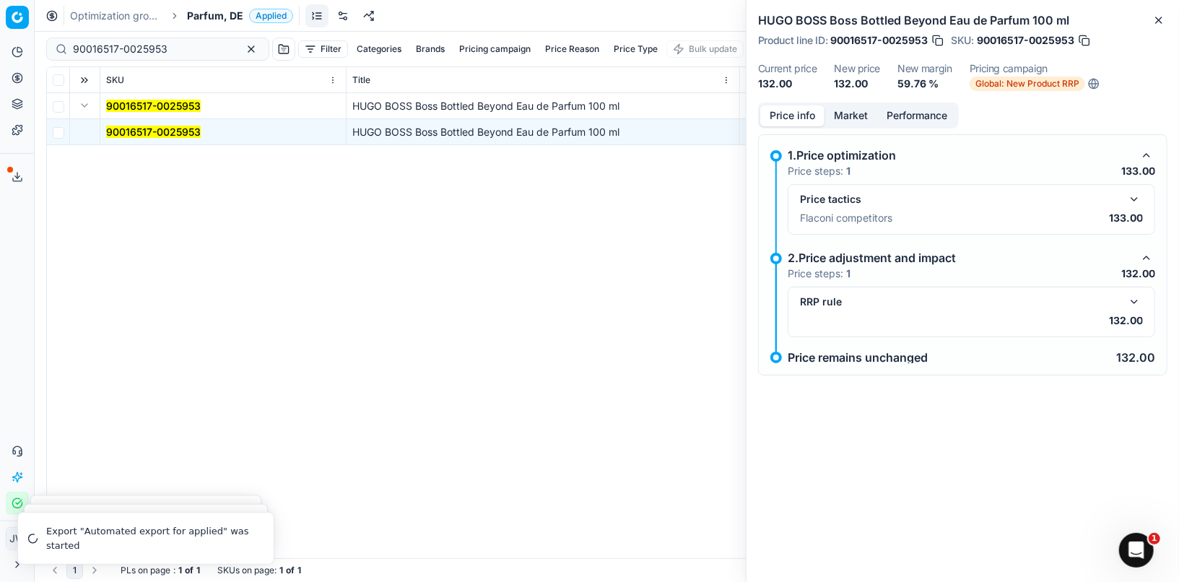
click at [851, 124] on button "Market" at bounding box center [851, 115] width 53 height 21
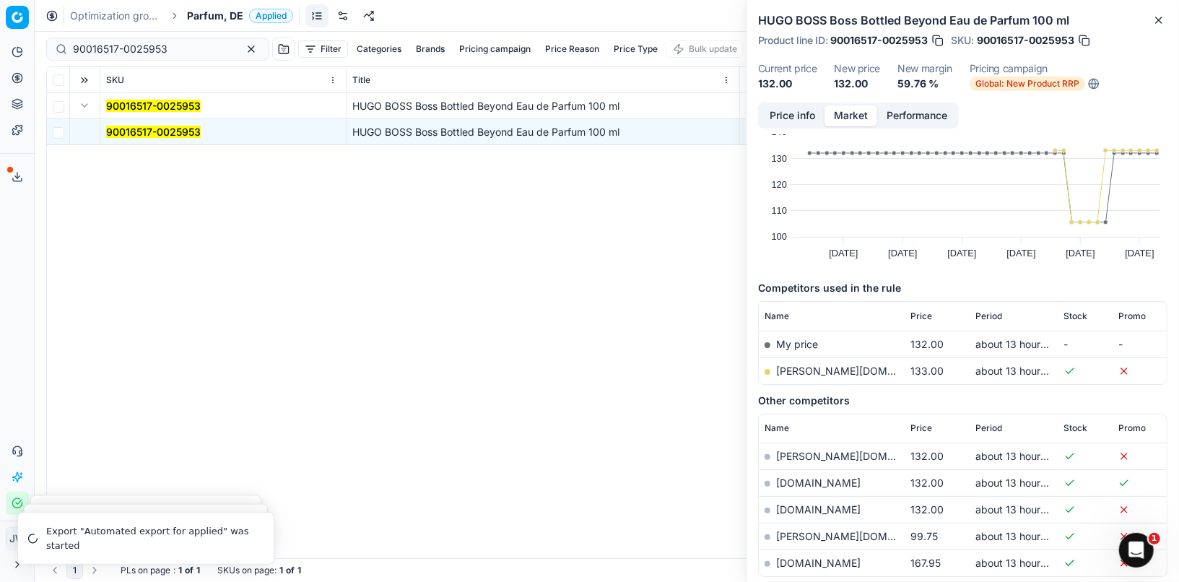
scroll to position [41, 0]
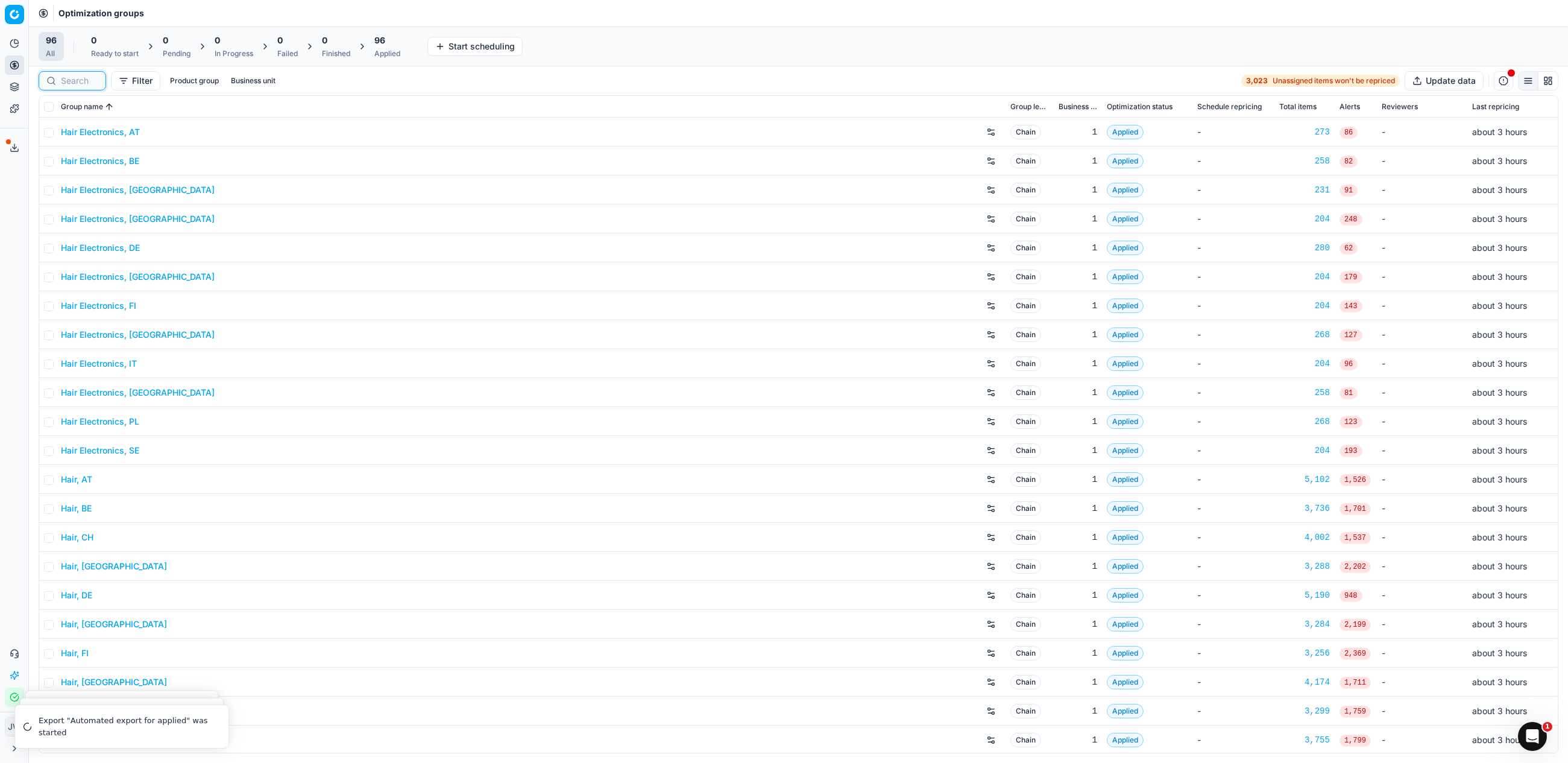
click at [69, 82] on input at bounding box center [79, 81] width 38 height 12
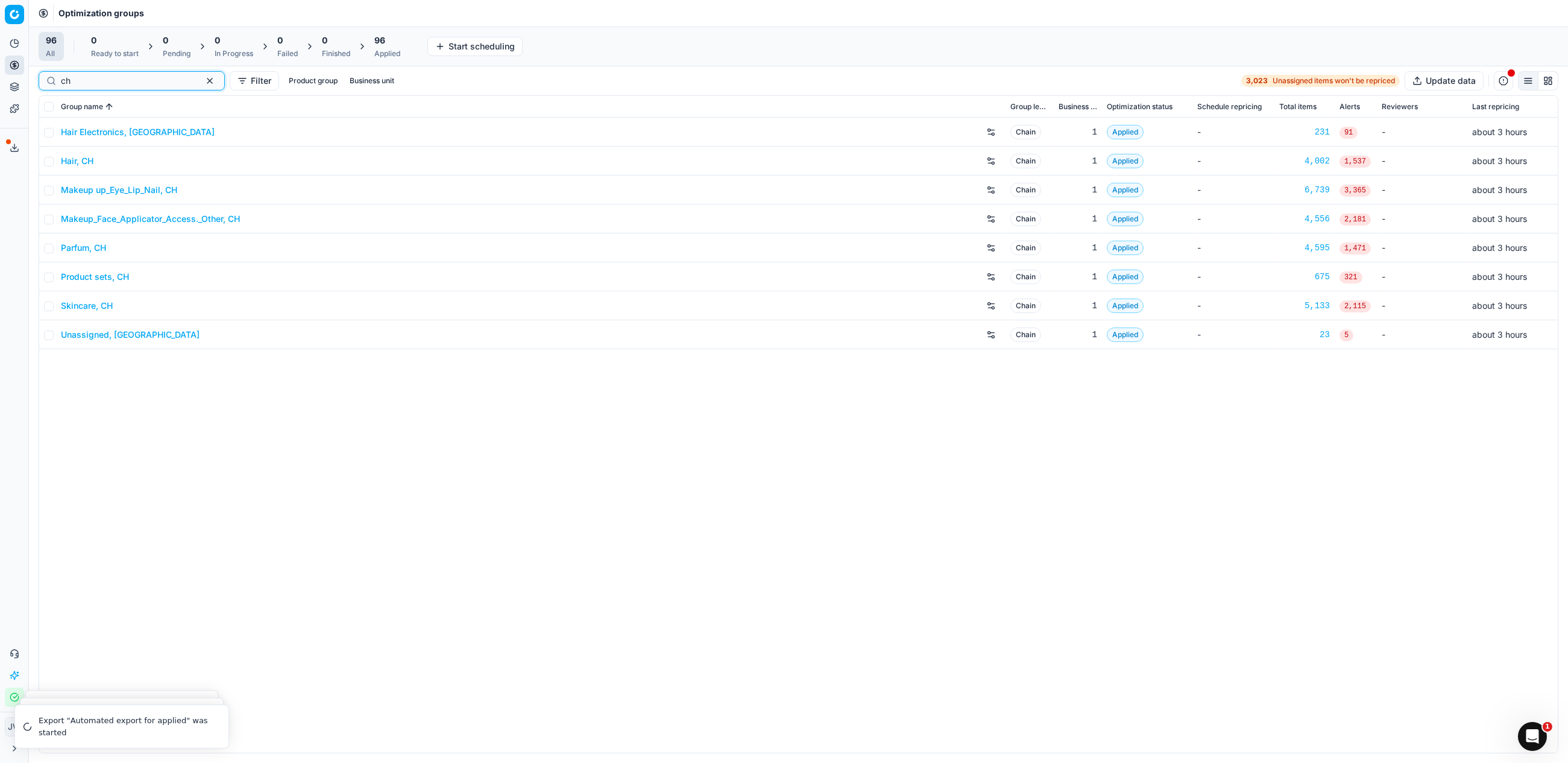
type input "ch"
click at [83, 247] on link "Parfum, CH" at bounding box center [83, 248] width 45 height 12
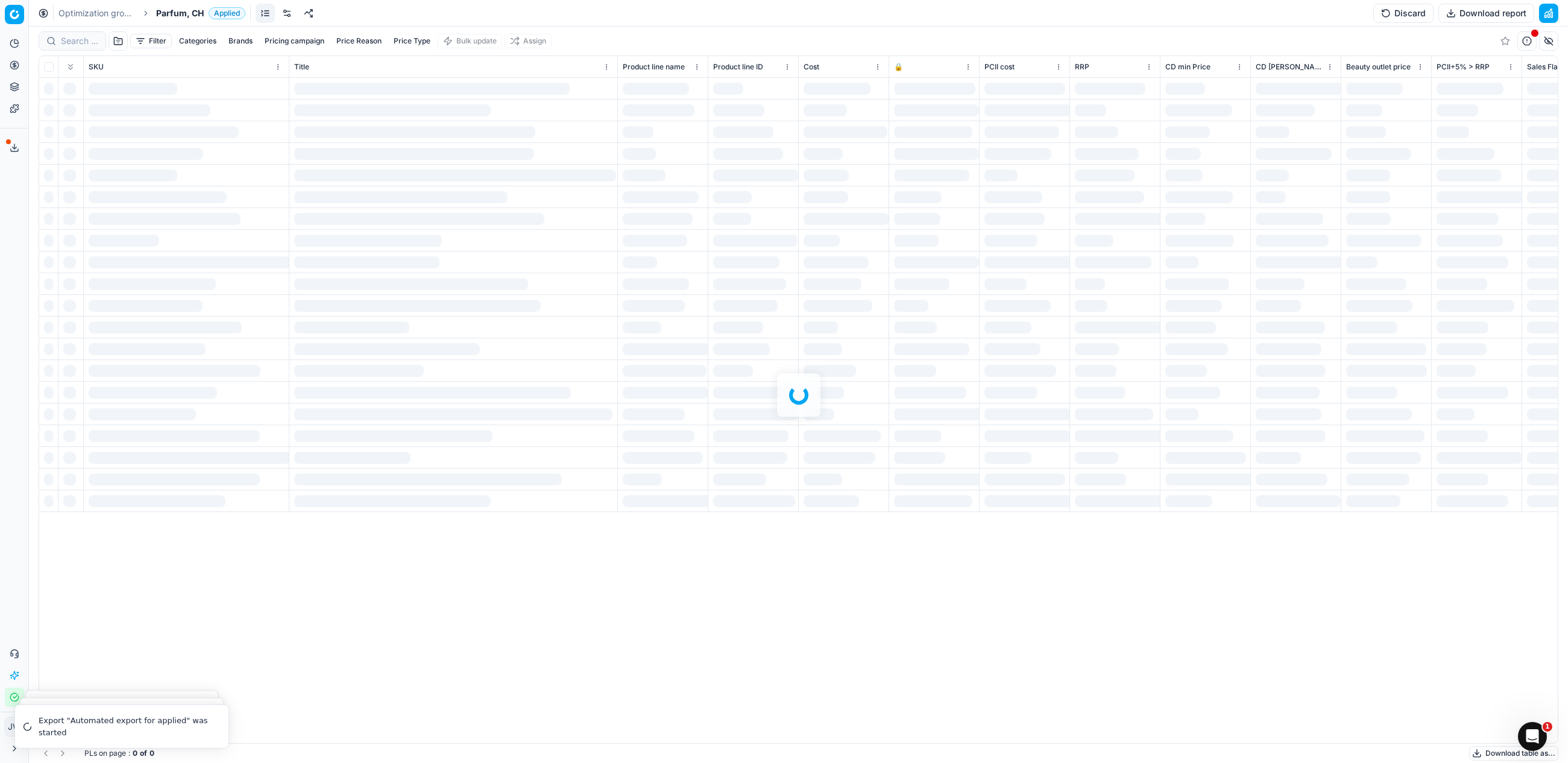
click at [78, 47] on div at bounding box center [799, 395] width 1540 height 736
click at [73, 38] on div at bounding box center [799, 395] width 1540 height 736
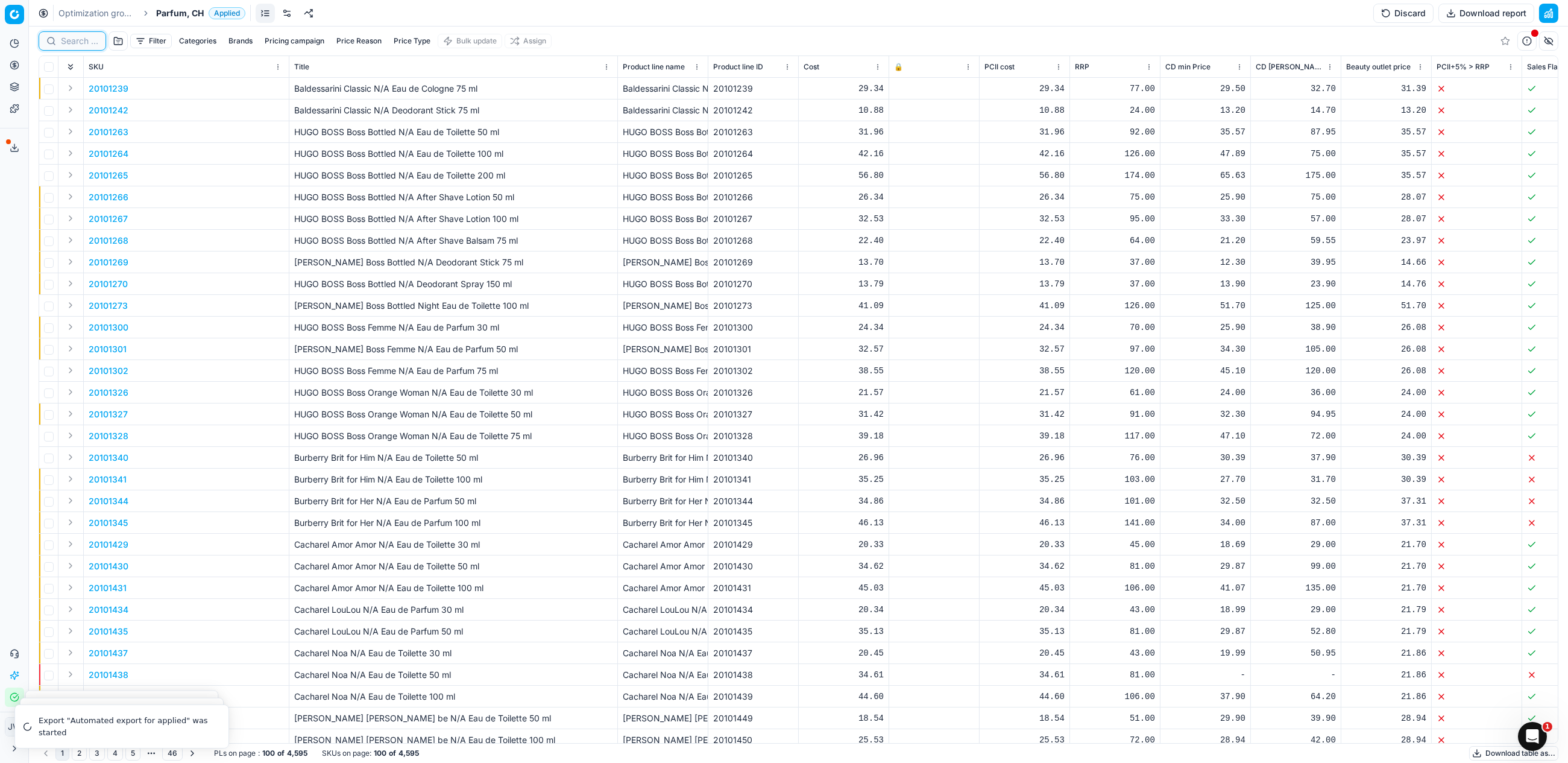
click at [73, 38] on input at bounding box center [79, 41] width 38 height 12
paste input "80058019-100"
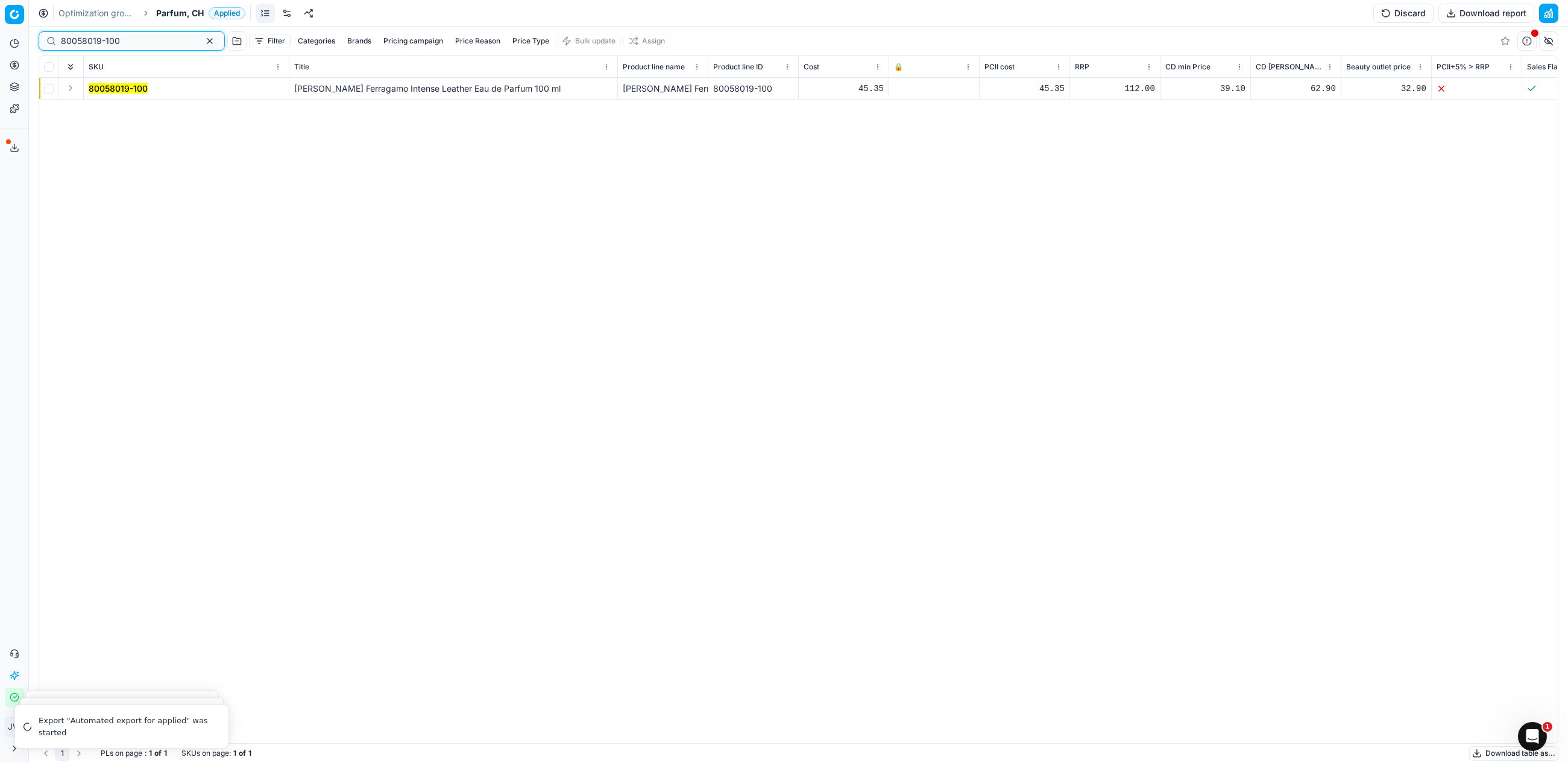
type input "80058019-100"
click at [73, 88] on button "Expand" at bounding box center [70, 88] width 14 height 14
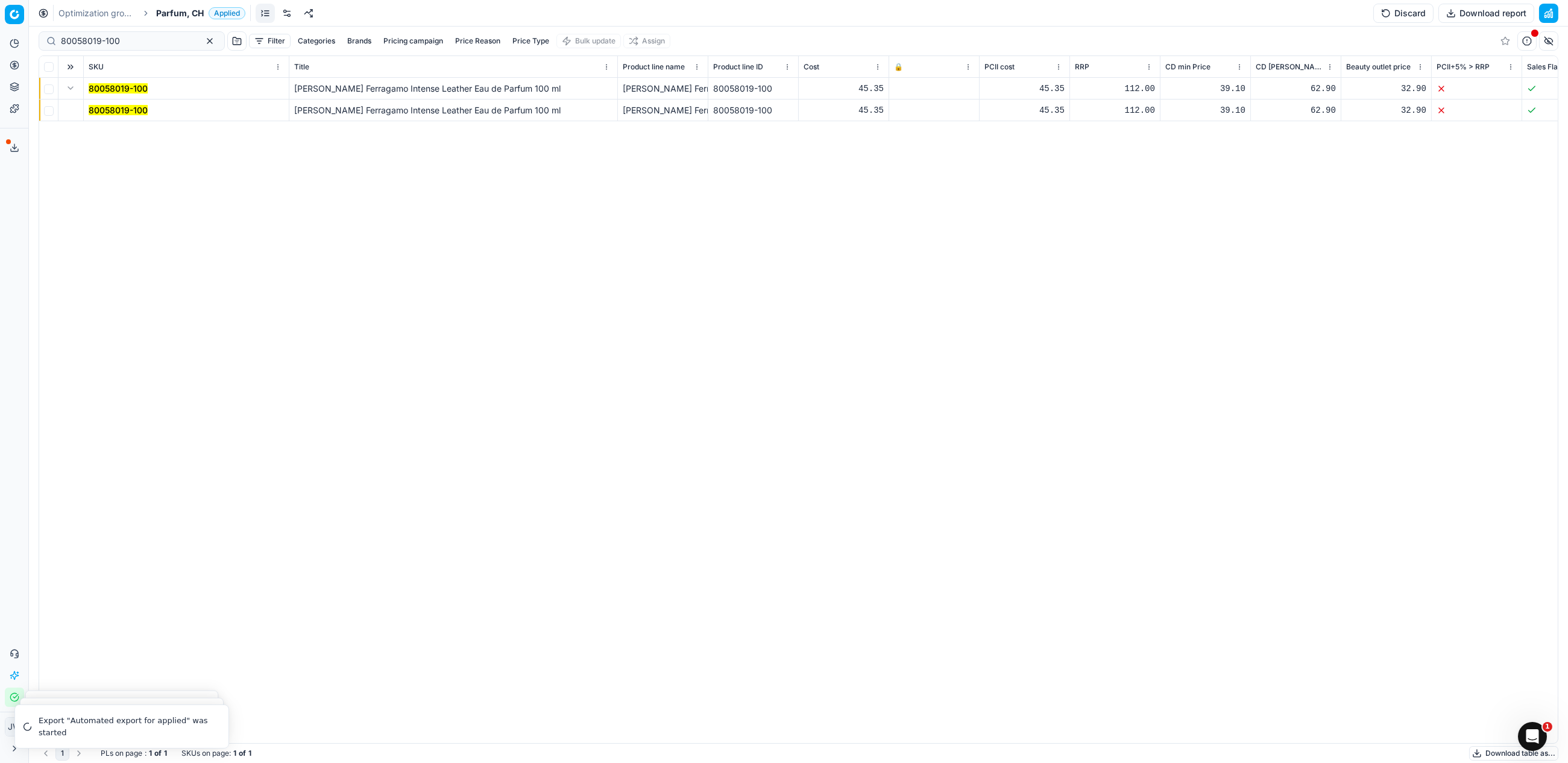
click at [105, 109] on mark "80058019-100" at bounding box center [118, 110] width 59 height 10
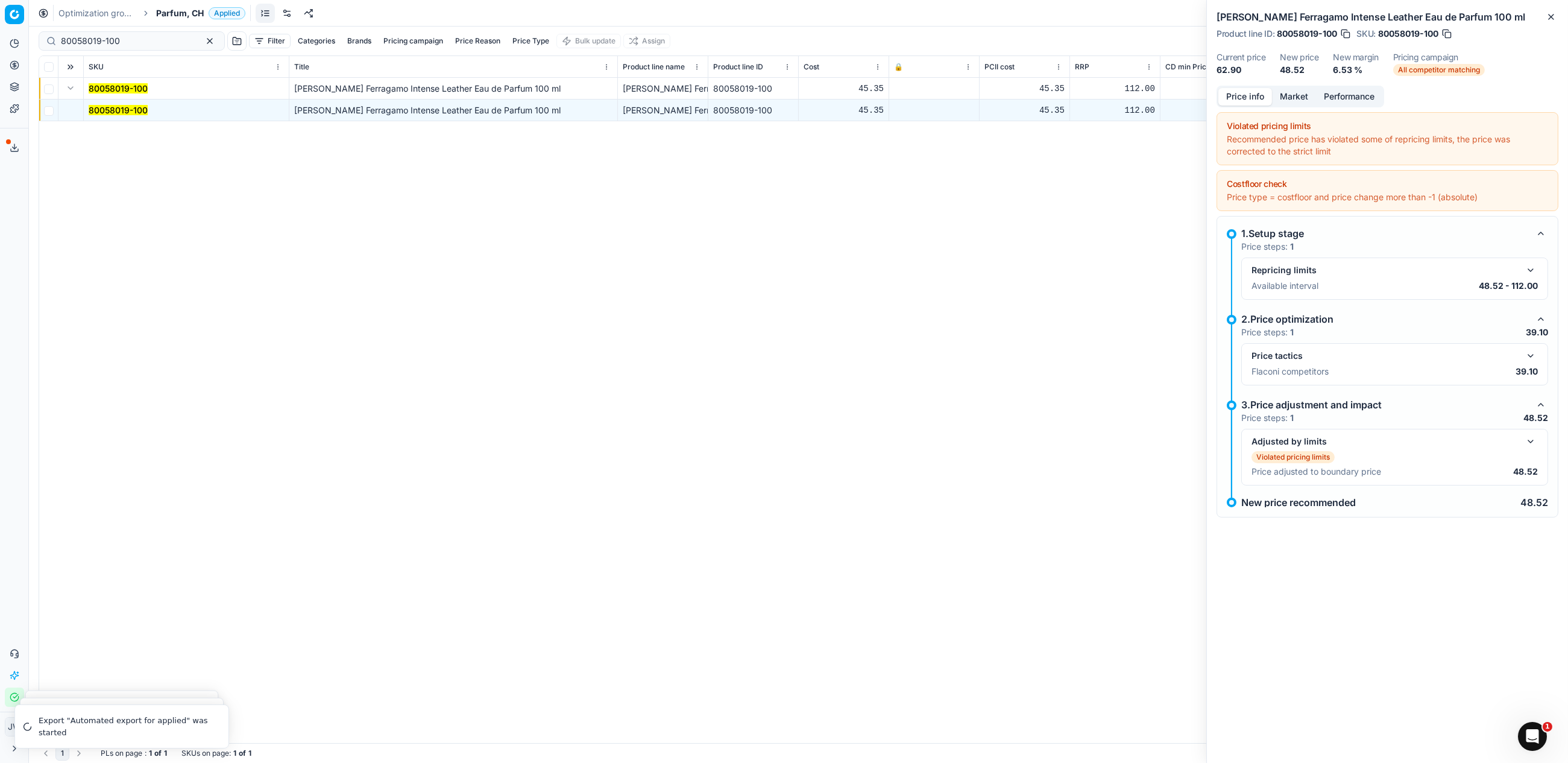
click at [1530, 448] on button "button" at bounding box center [1530, 441] width 14 height 14
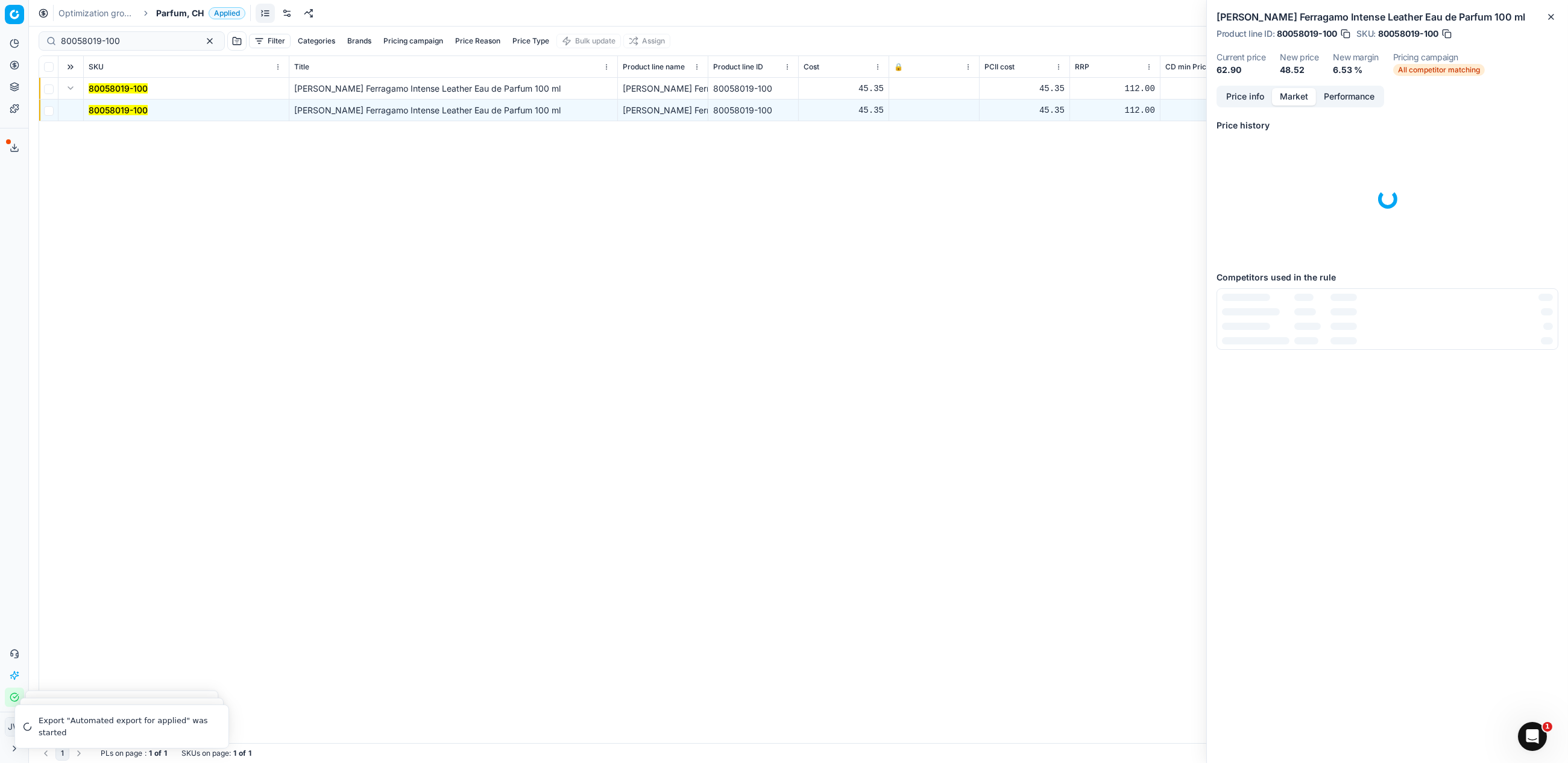
click at [1297, 105] on button "Market" at bounding box center [1294, 96] width 44 height 18
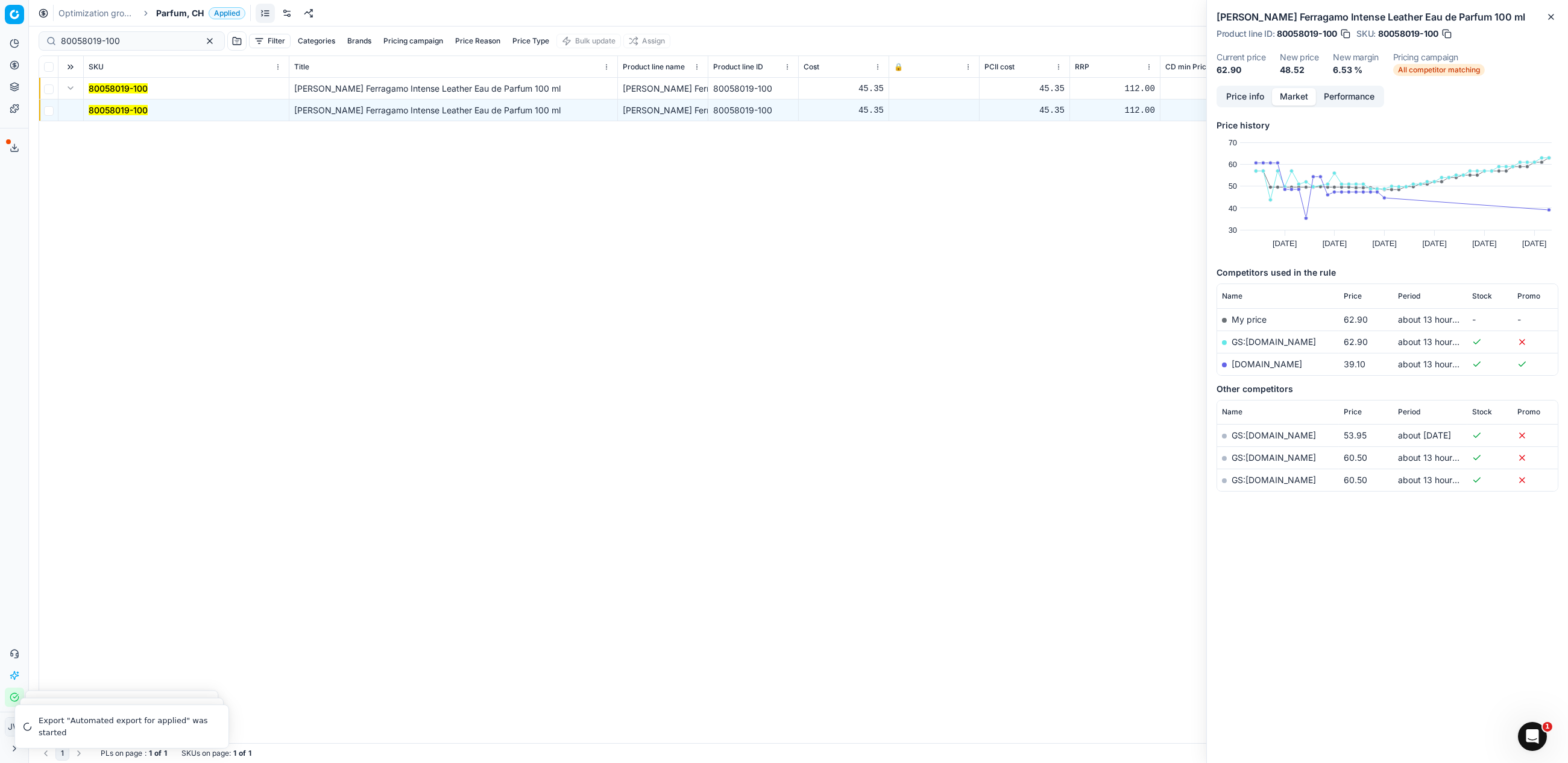
click at [1245, 105] on button "Price info" at bounding box center [1245, 96] width 53 height 18
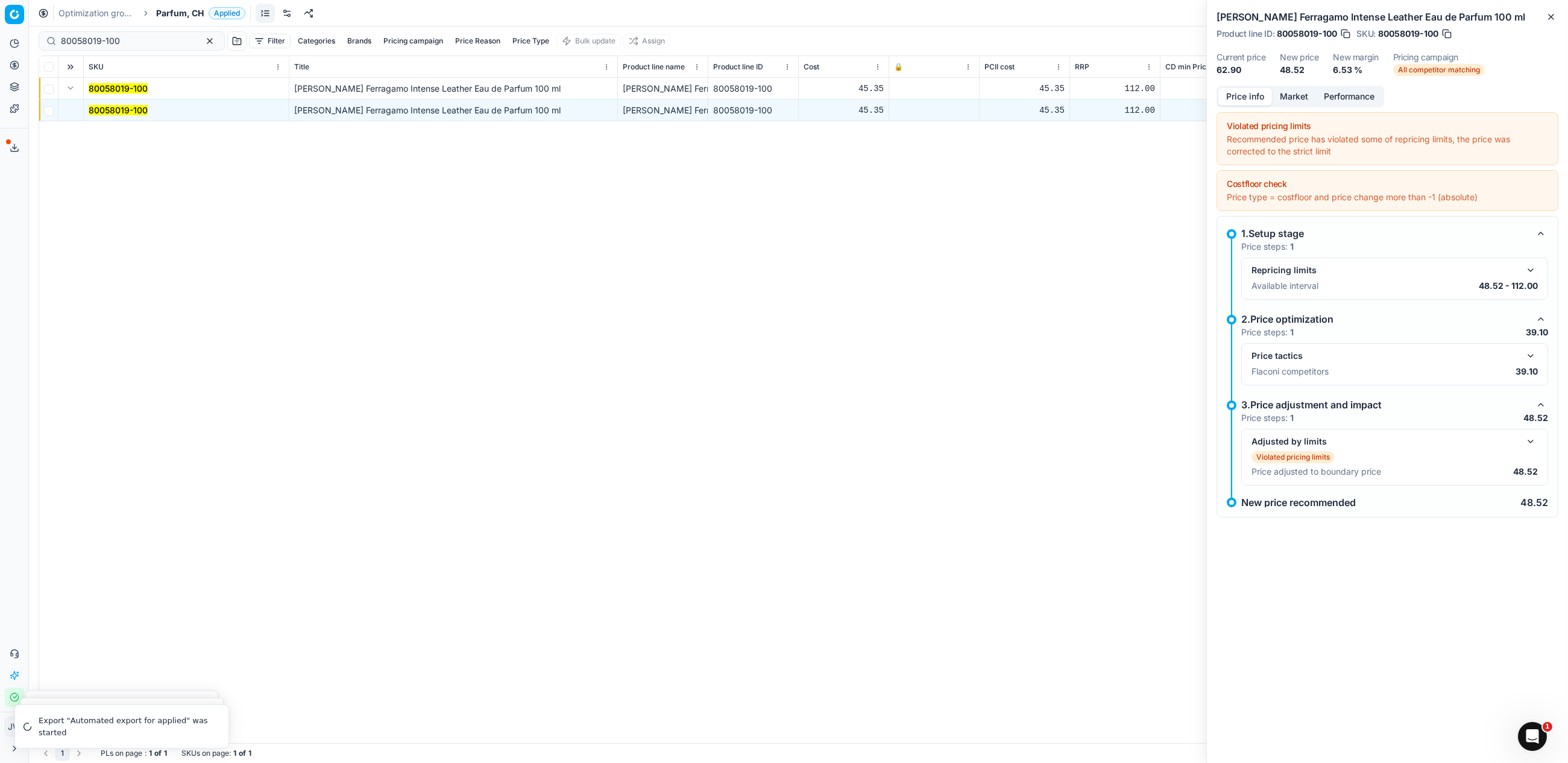
click at [1530, 363] on button "button" at bounding box center [1530, 355] width 14 height 14
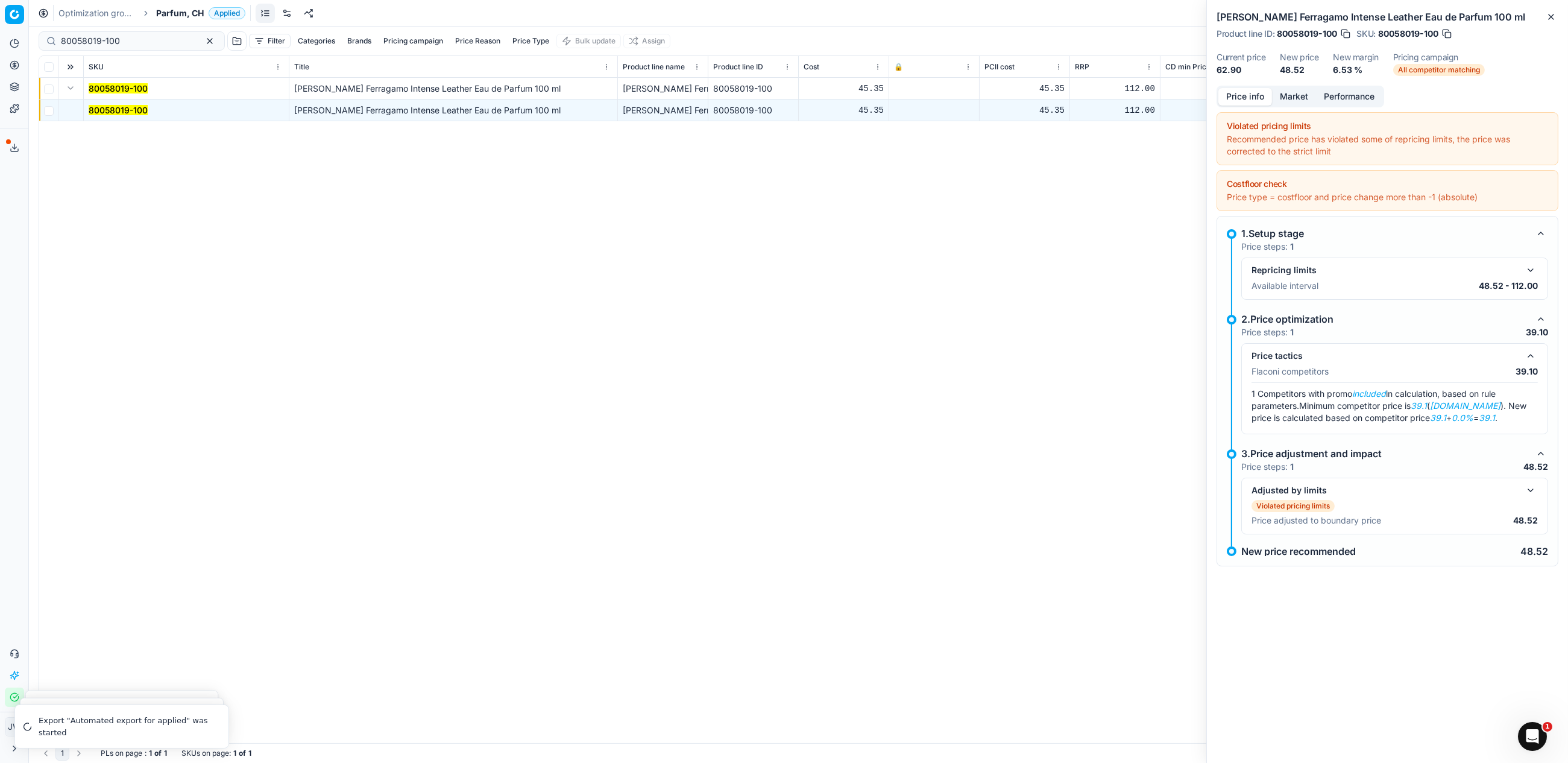
click at [1297, 105] on button "Market" at bounding box center [1294, 96] width 44 height 18
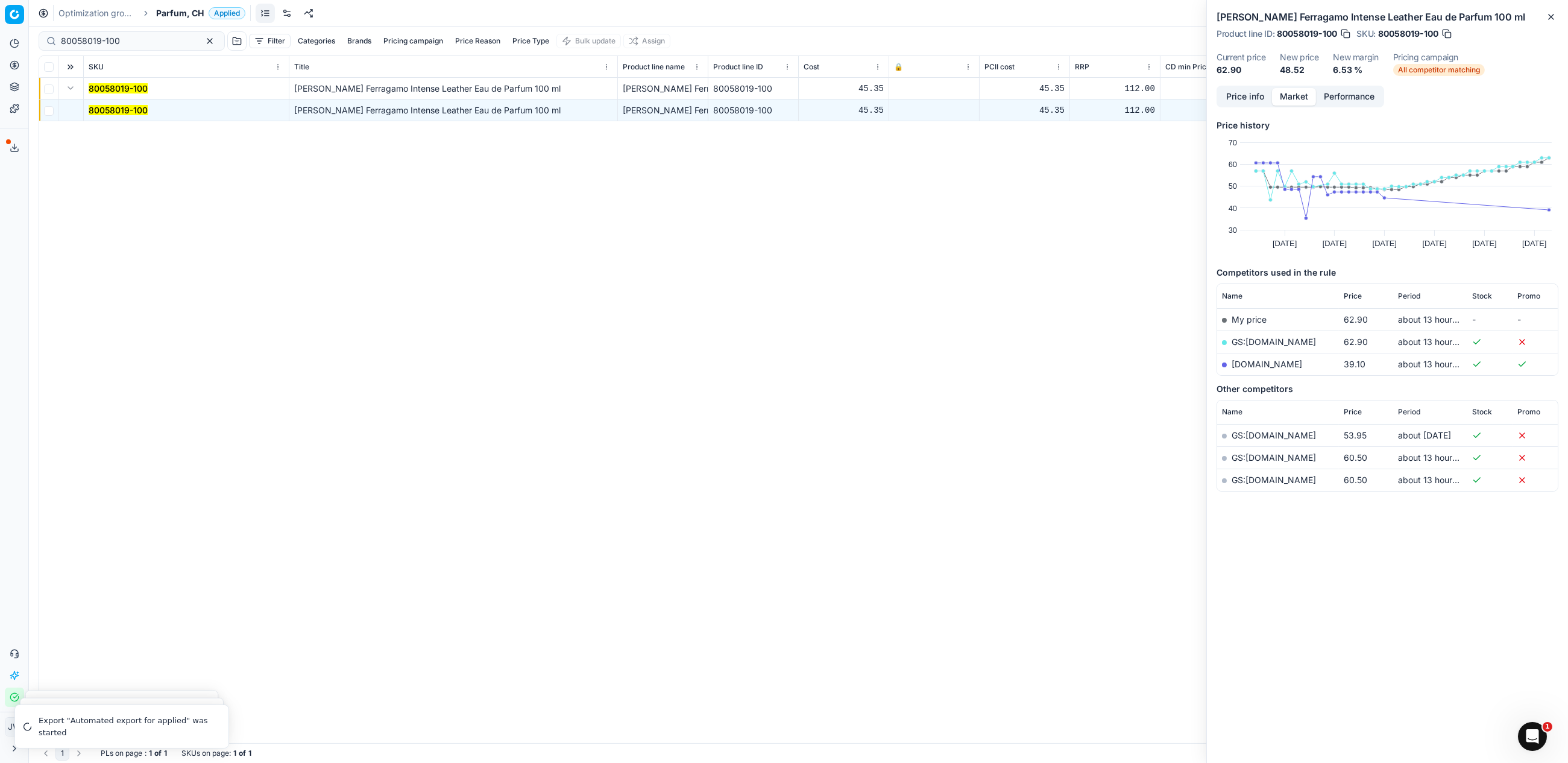
click at [1253, 369] on link "[DOMAIN_NAME]" at bounding box center [1267, 364] width 70 height 10
drag, startPoint x: 133, startPoint y: 38, endPoint x: 20, endPoint y: 25, distance: 113.7
click at [20, 25] on div "Pricing platform Analytics Pricing Product portfolio Templates Export service 1…" at bounding box center [784, 382] width 1568 height 763
click at [12, 60] on icon at bounding box center [15, 65] width 10 height 10
click at [55, 88] on link "Optimization groups" at bounding box center [116, 88] width 140 height 17
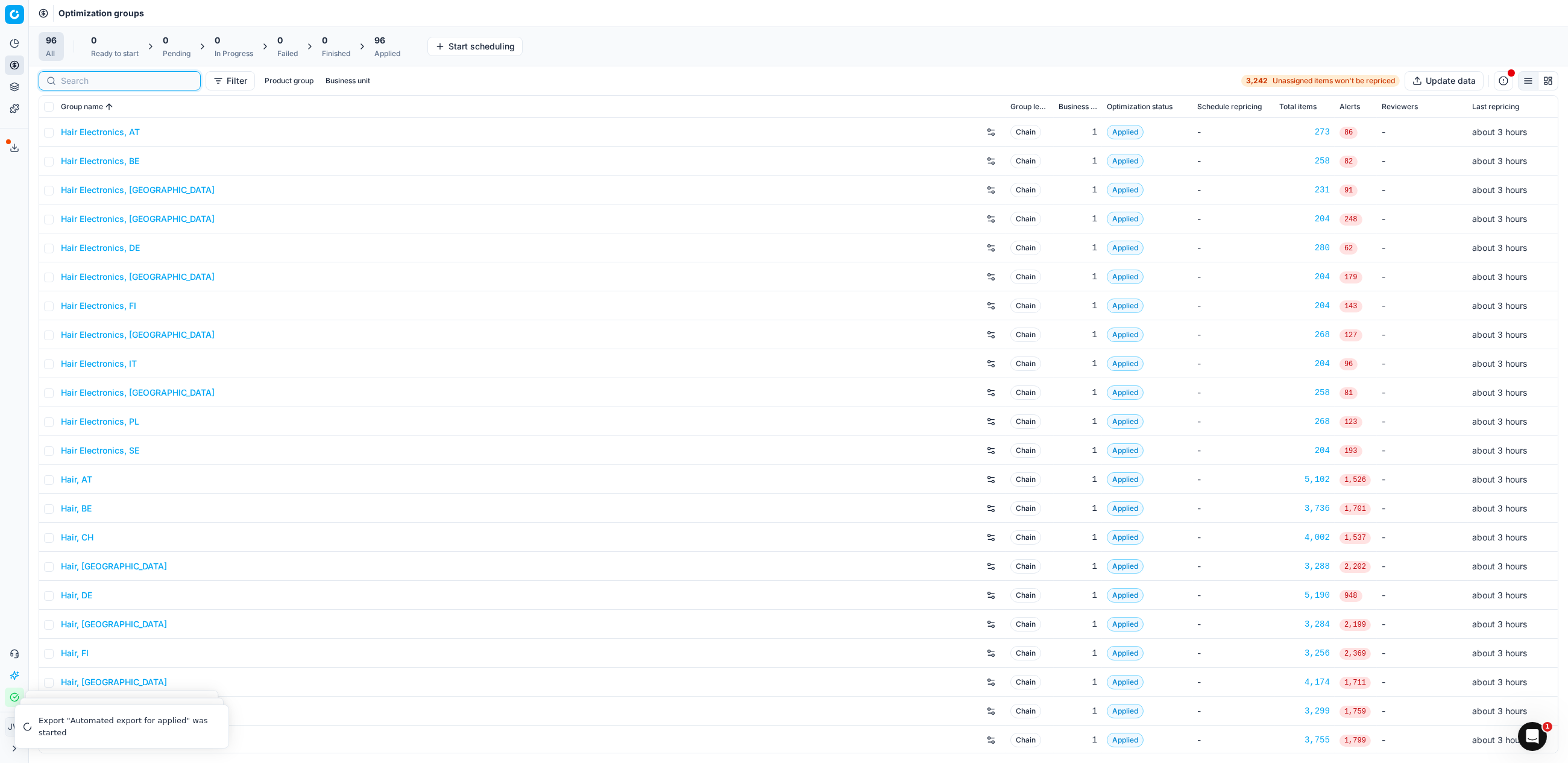
click at [73, 83] on input at bounding box center [127, 81] width 132 height 12
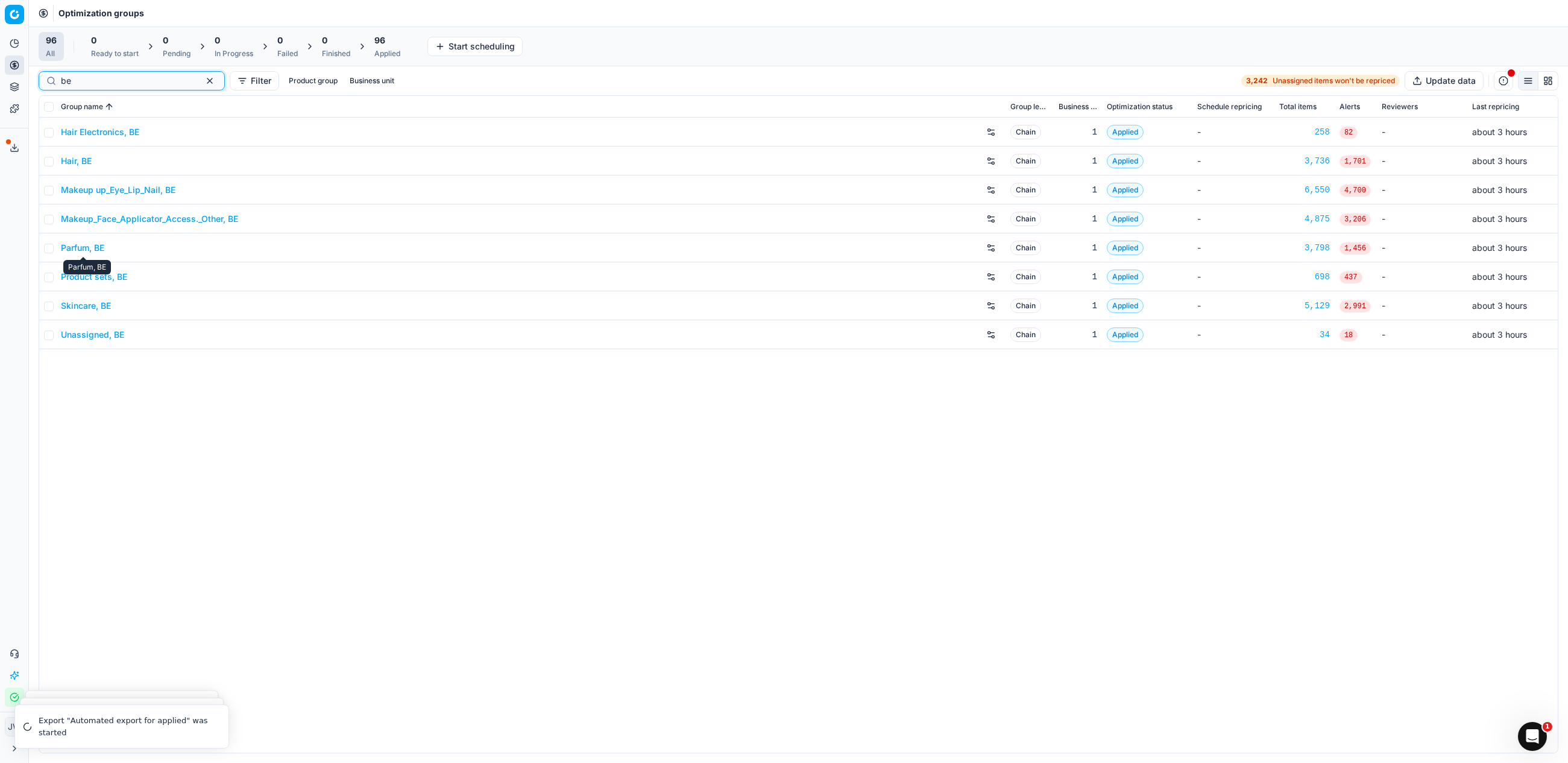
type input "be"
click at [98, 245] on link "Parfum, BE" at bounding box center [83, 248] width 43 height 12
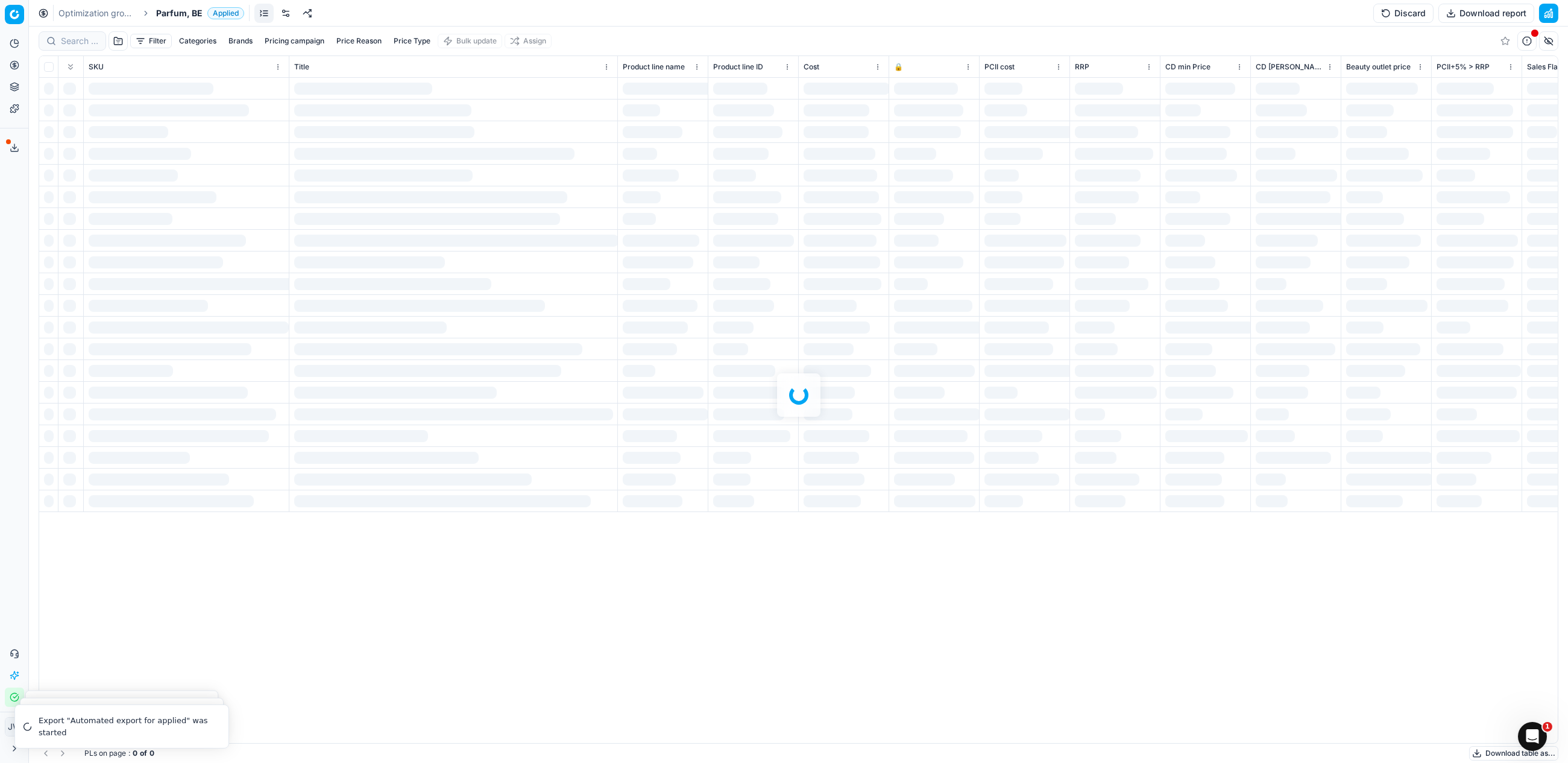
click at [73, 48] on div at bounding box center [799, 395] width 1540 height 736
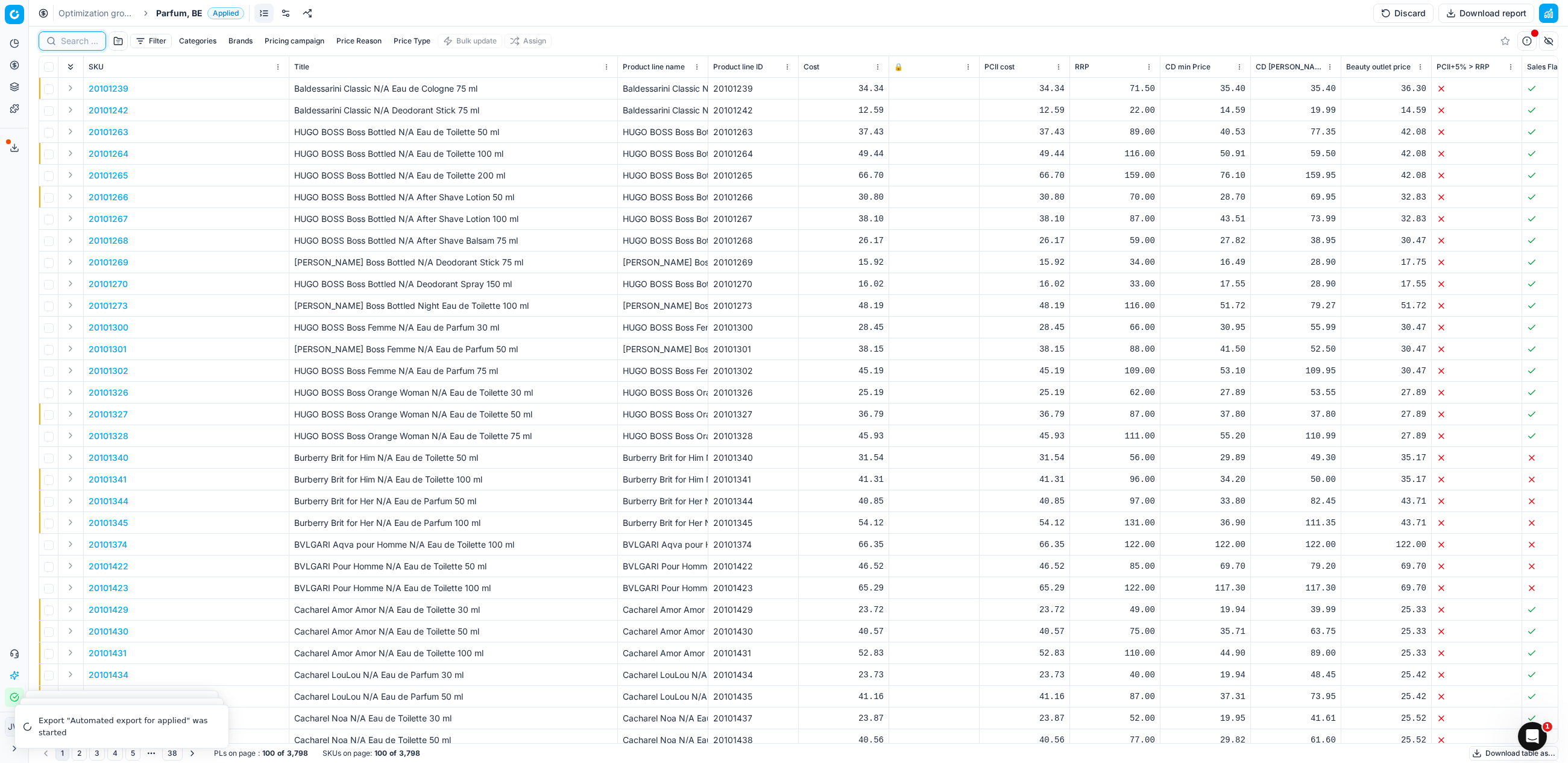
click at [73, 39] on input at bounding box center [79, 41] width 38 height 12
paste input "80011381-50"
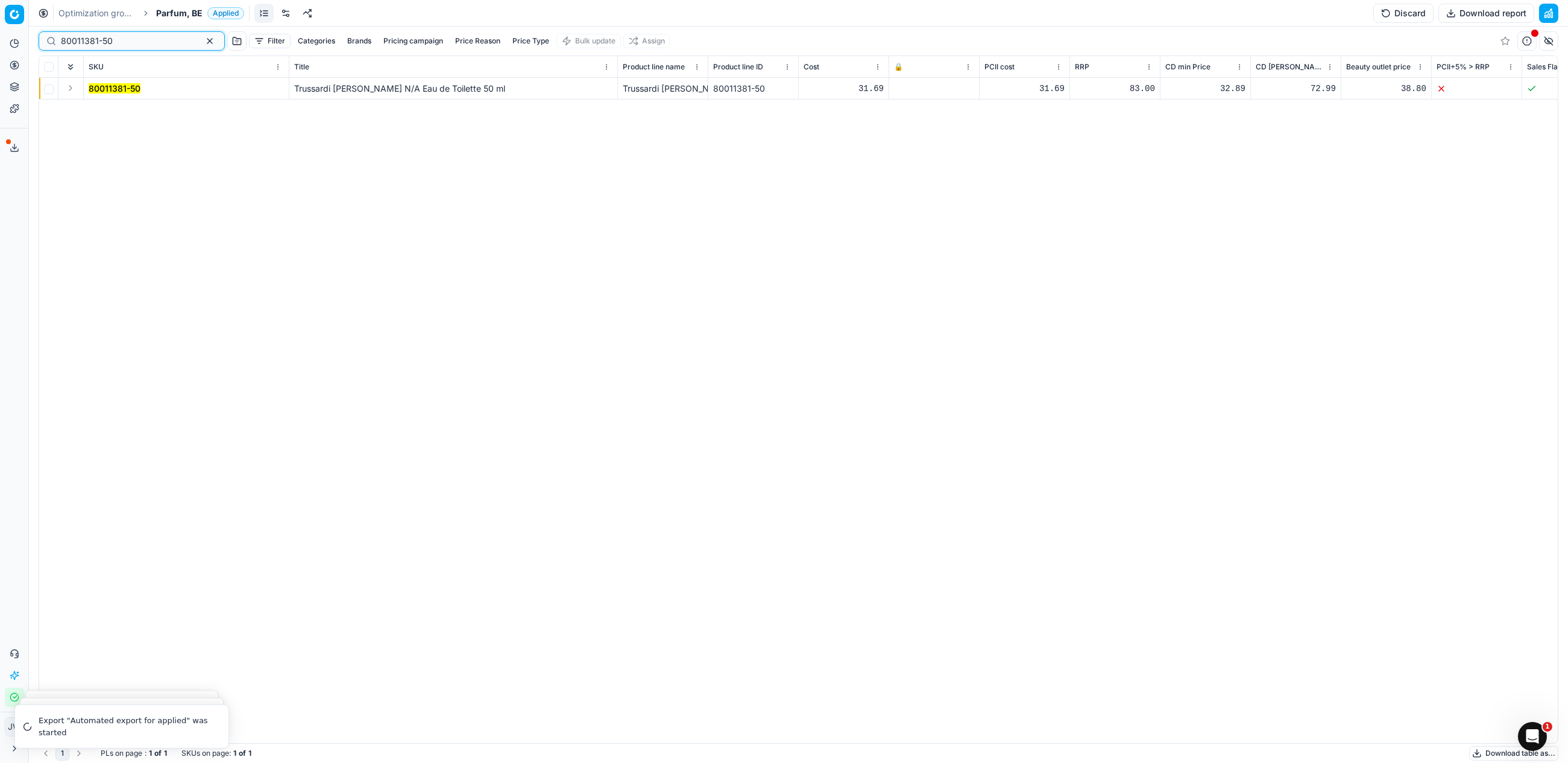
type input "80011381-50"
click at [73, 86] on button "Expand" at bounding box center [70, 88] width 14 height 14
click at [110, 110] on mark "80011381-50" at bounding box center [114, 110] width 52 height 10
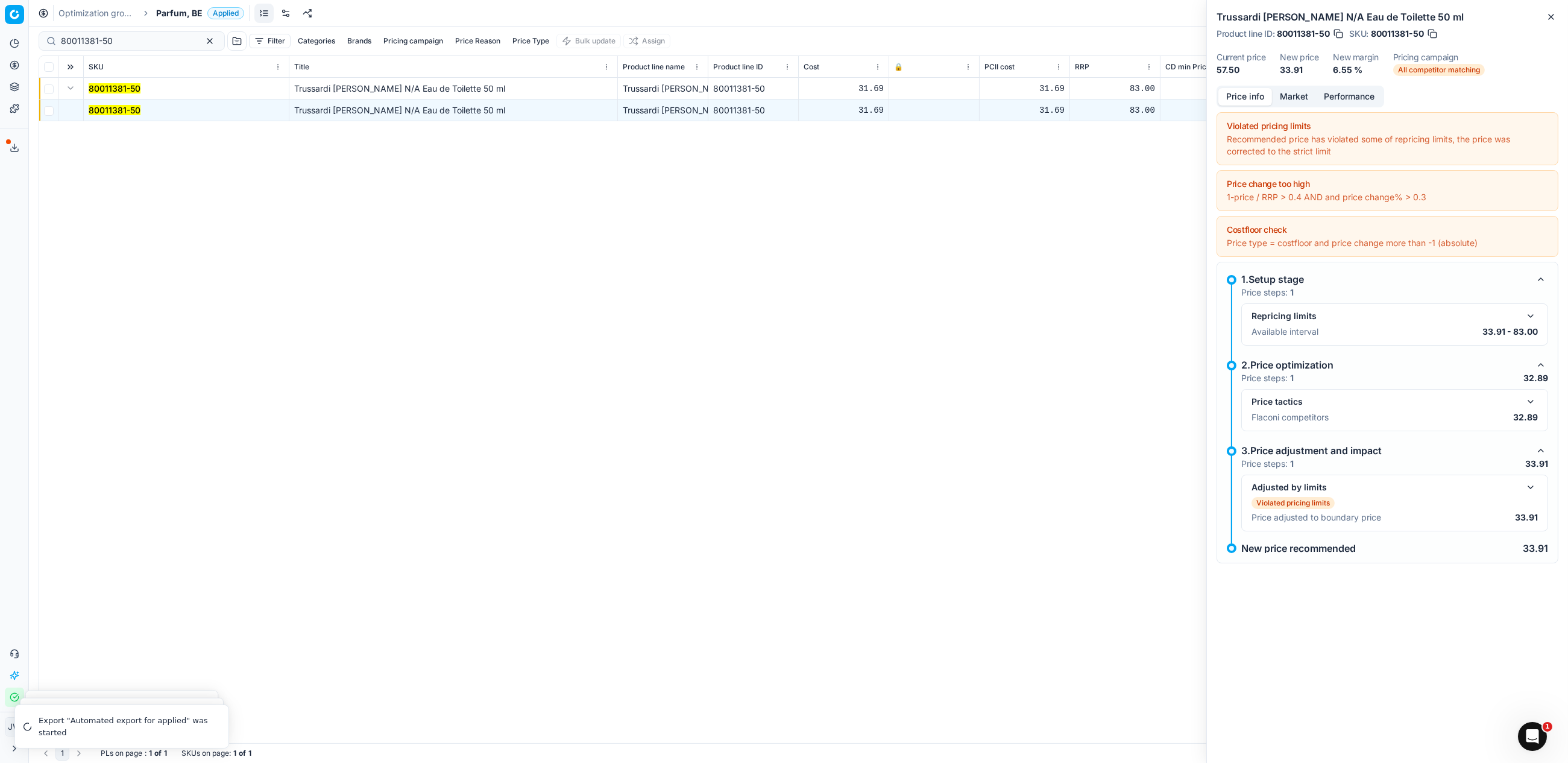
click at [1527, 402] on button "button" at bounding box center [1530, 401] width 14 height 14
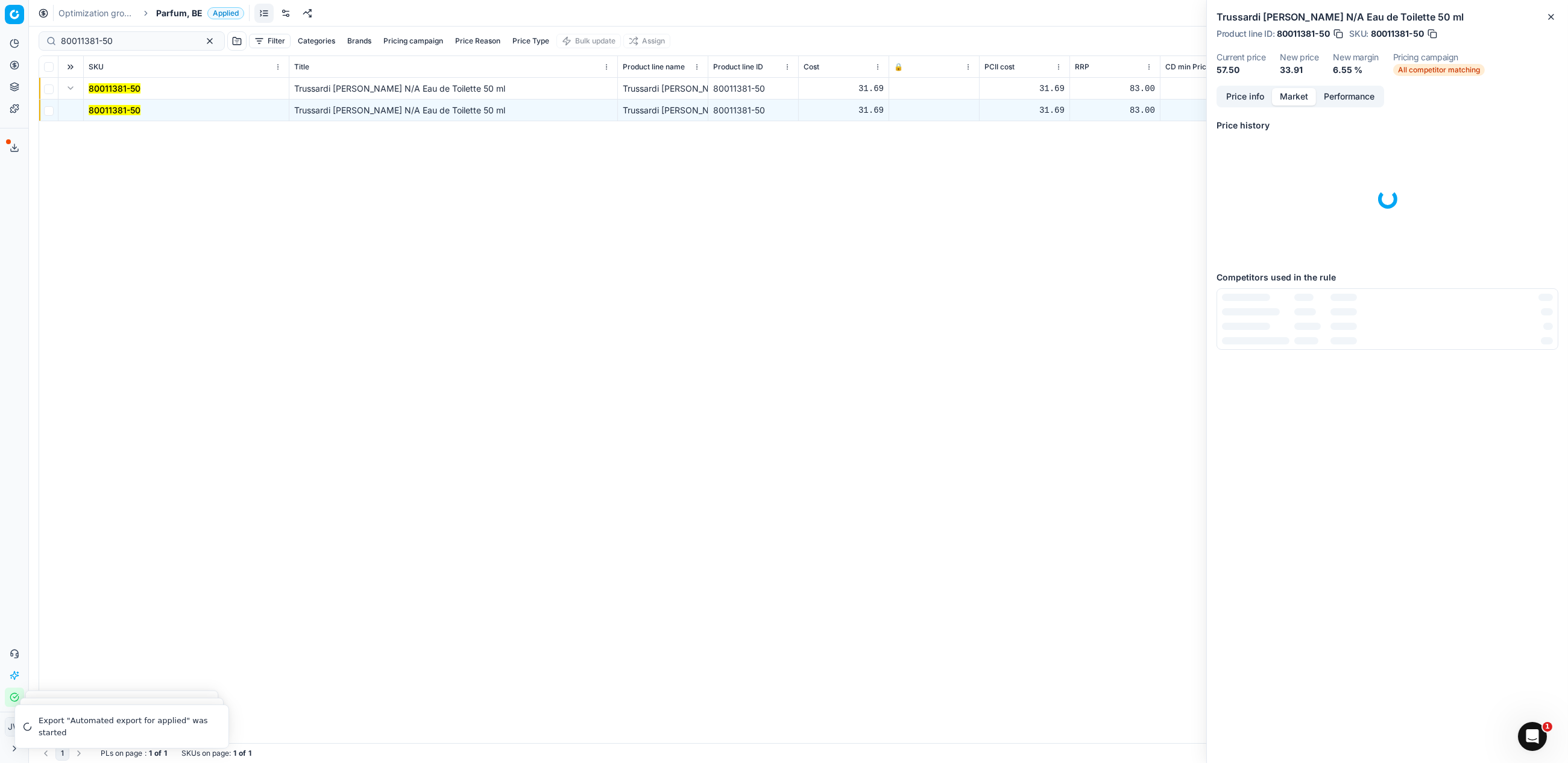
click at [1301, 95] on button "Market" at bounding box center [1294, 96] width 44 height 18
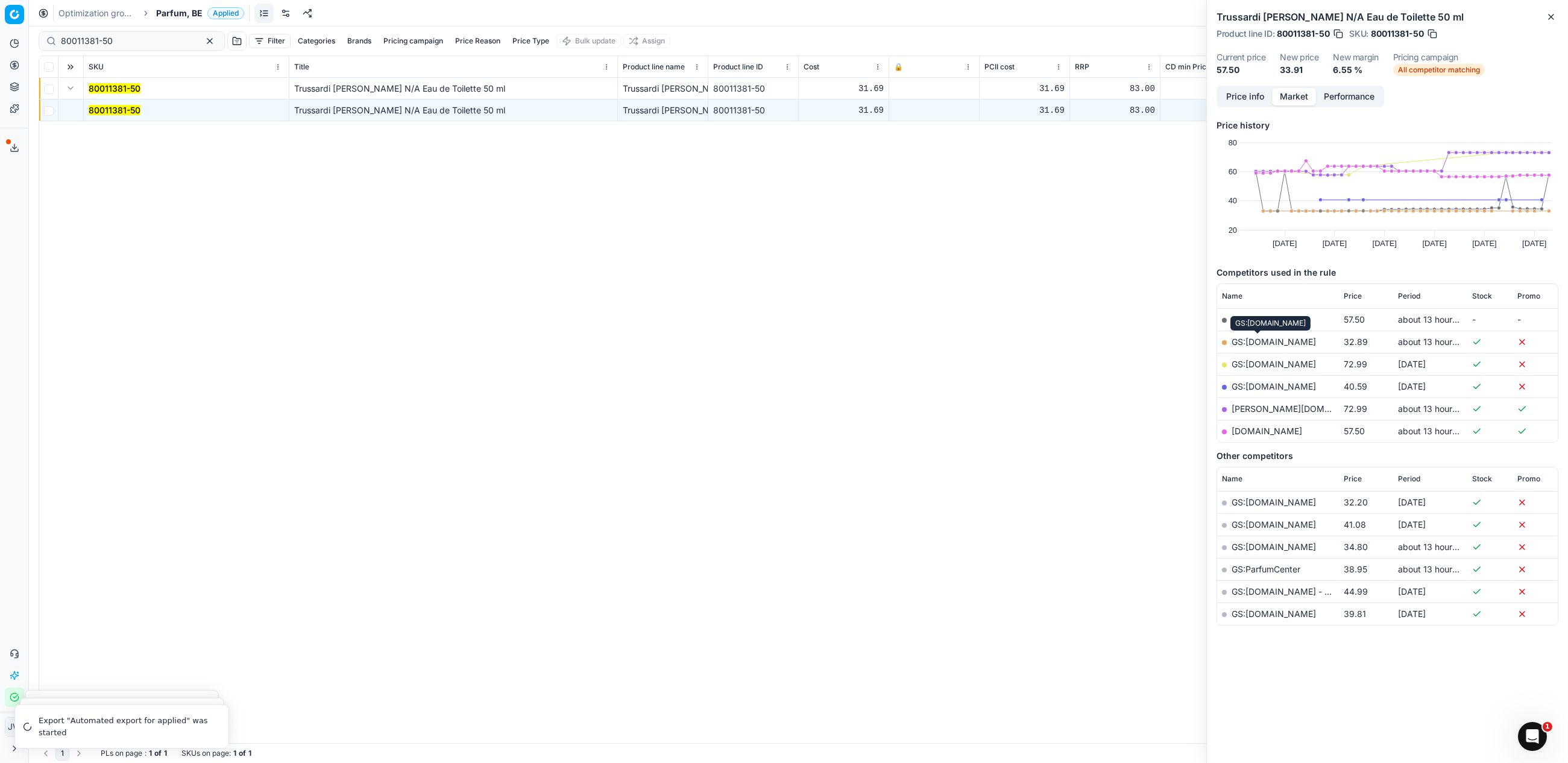
click at [1257, 339] on link "GS:[DOMAIN_NAME]" at bounding box center [1273, 341] width 84 height 10
click at [10, 67] on icon at bounding box center [15, 65] width 10 height 10
click at [75, 88] on link "Optimization groups" at bounding box center [116, 88] width 140 height 17
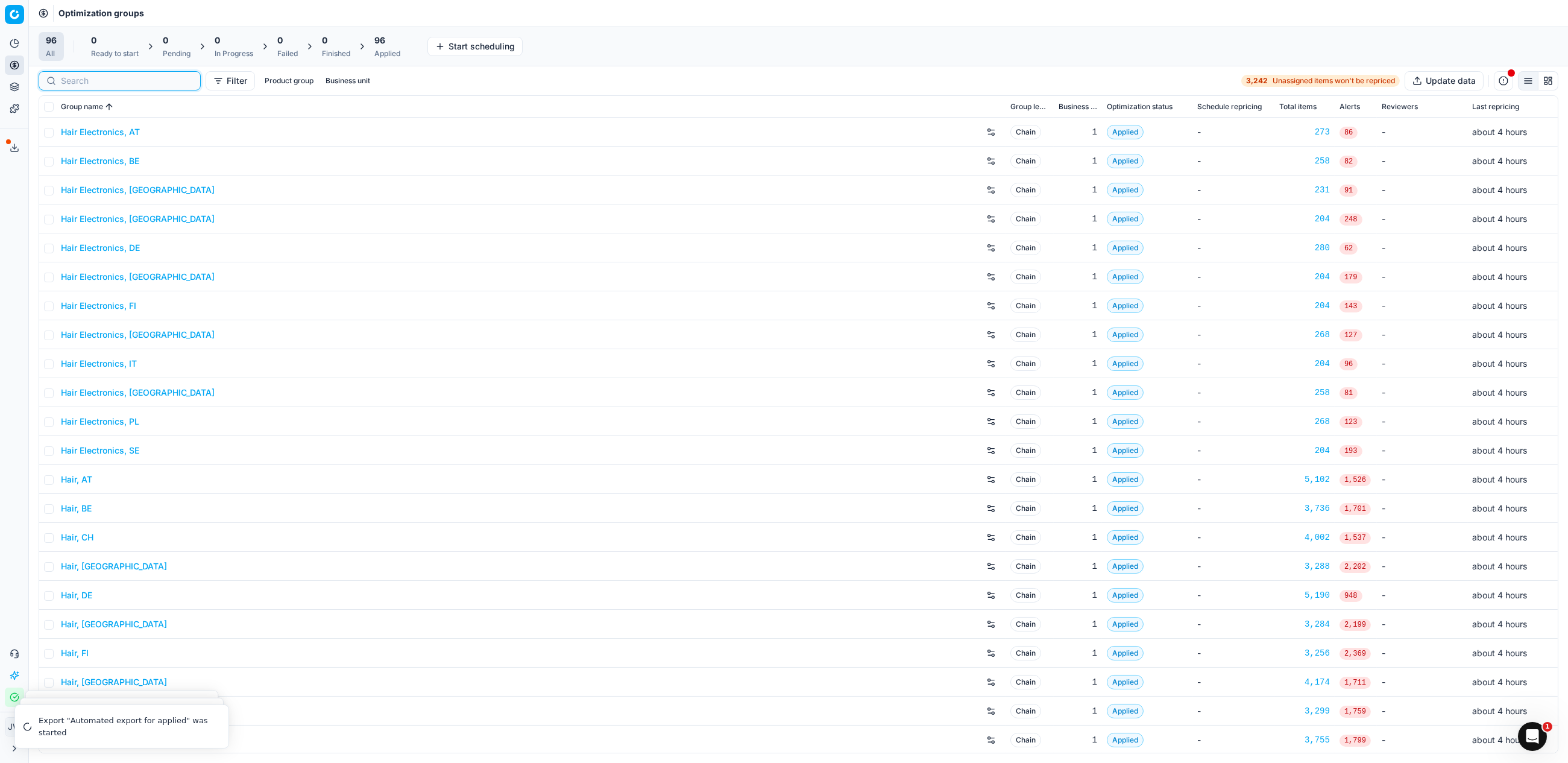
click at [83, 81] on input at bounding box center [127, 81] width 132 height 12
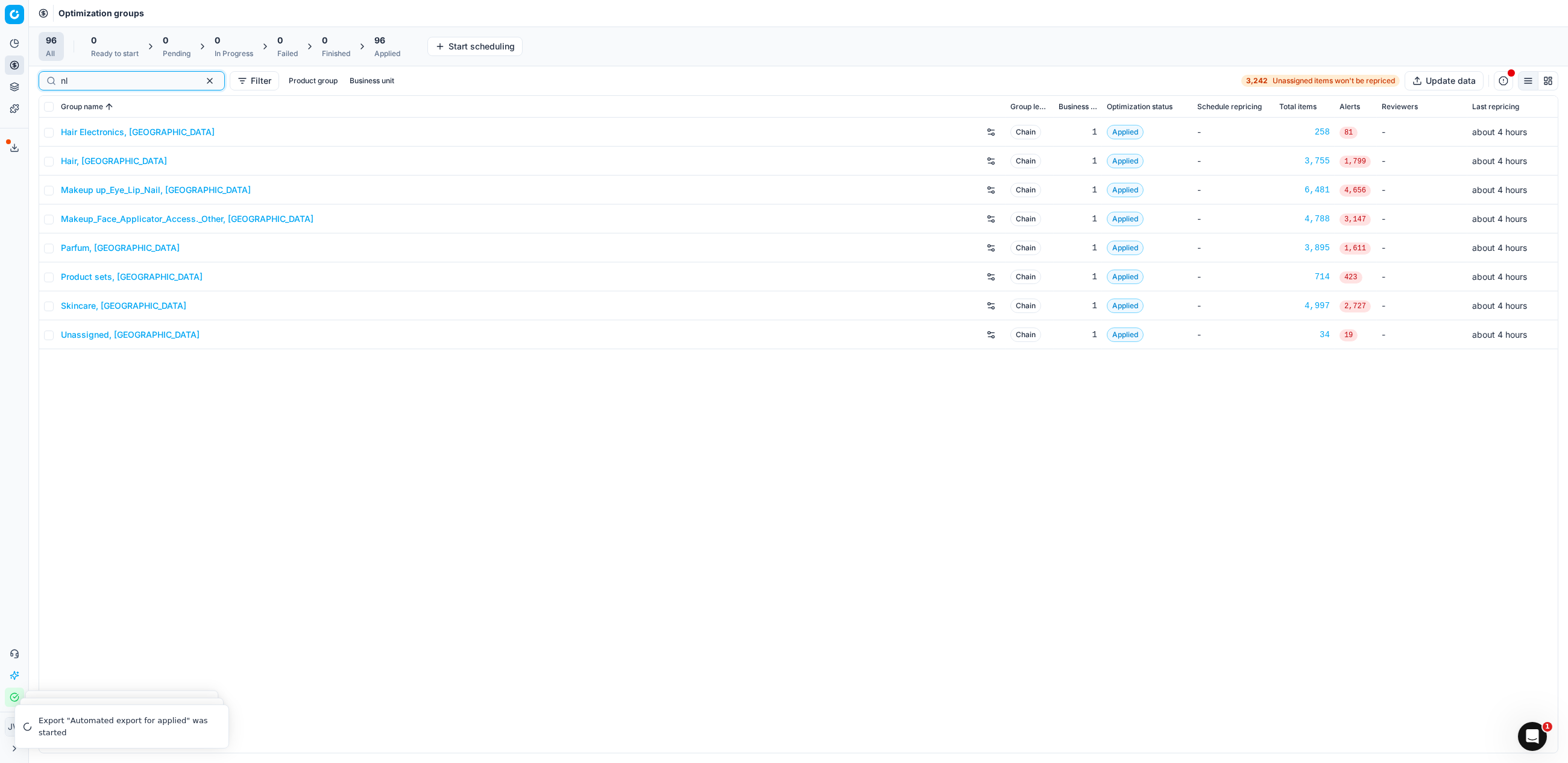
type input "nl"
click at [86, 251] on link "Parfum, [GEOGRAPHIC_DATA]" at bounding box center [120, 248] width 119 height 12
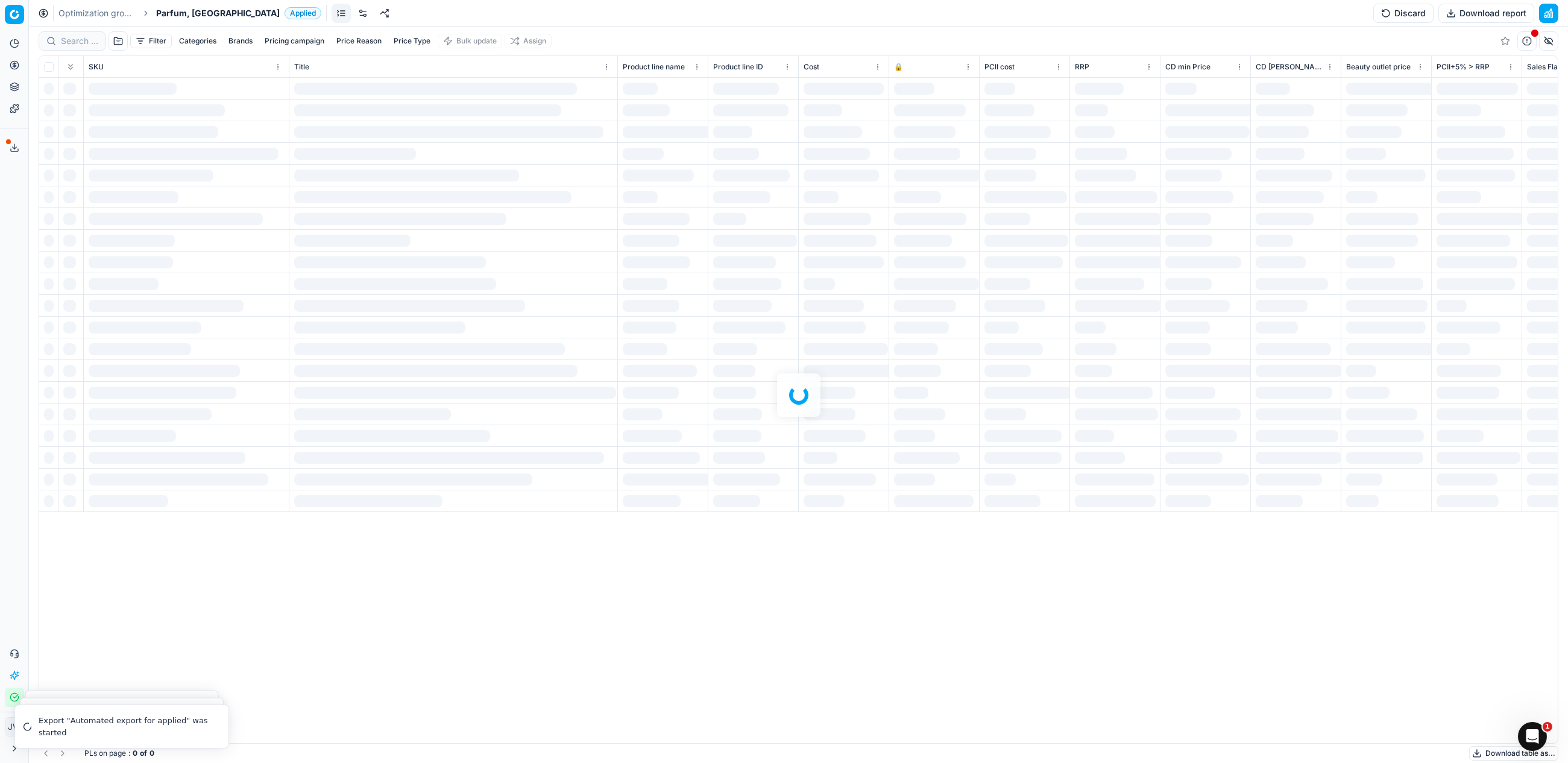
click at [83, 43] on div at bounding box center [799, 395] width 1540 height 736
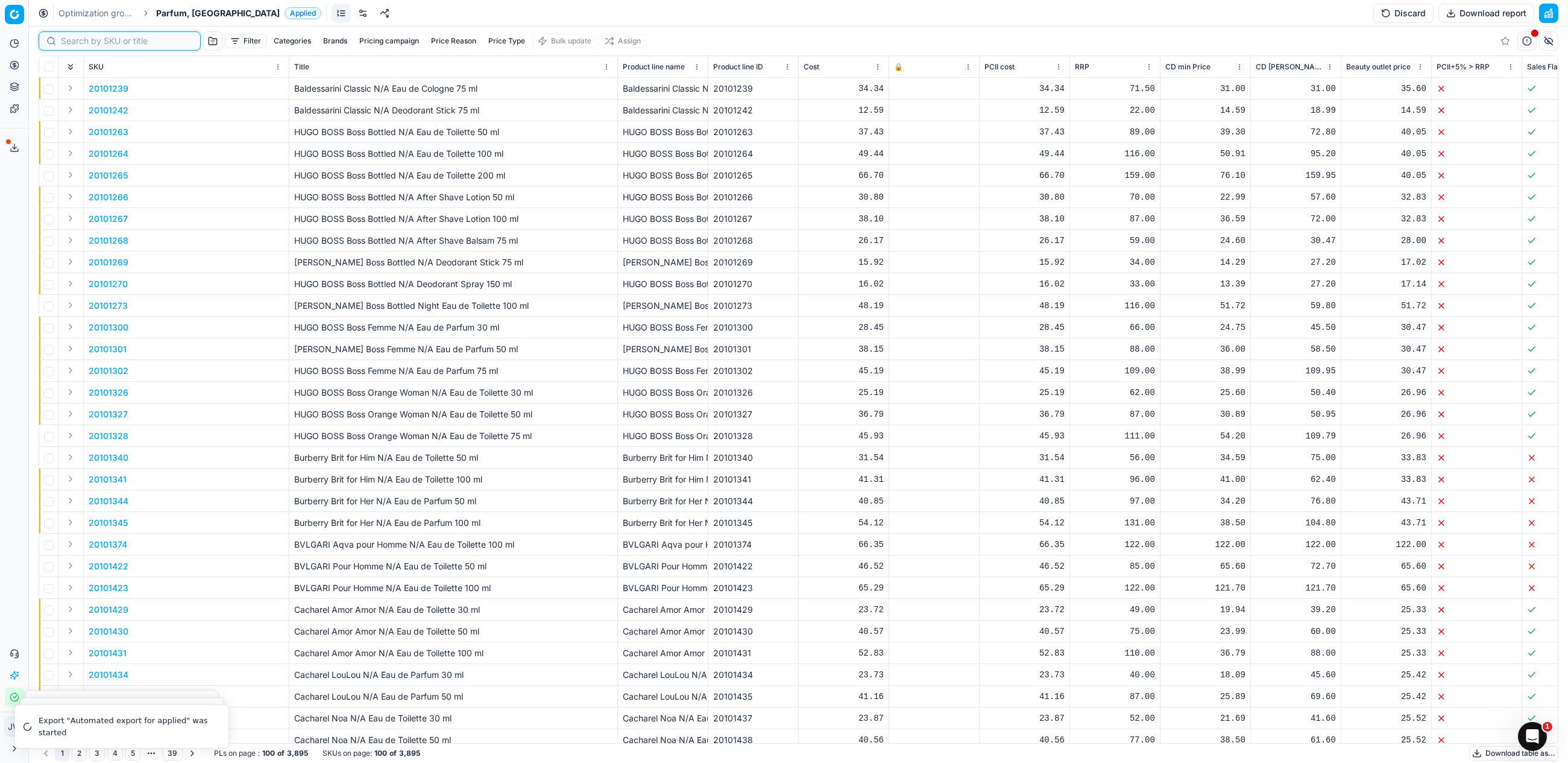
click at [83, 43] on input at bounding box center [127, 41] width 132 height 12
paste input "80033216-0009485"
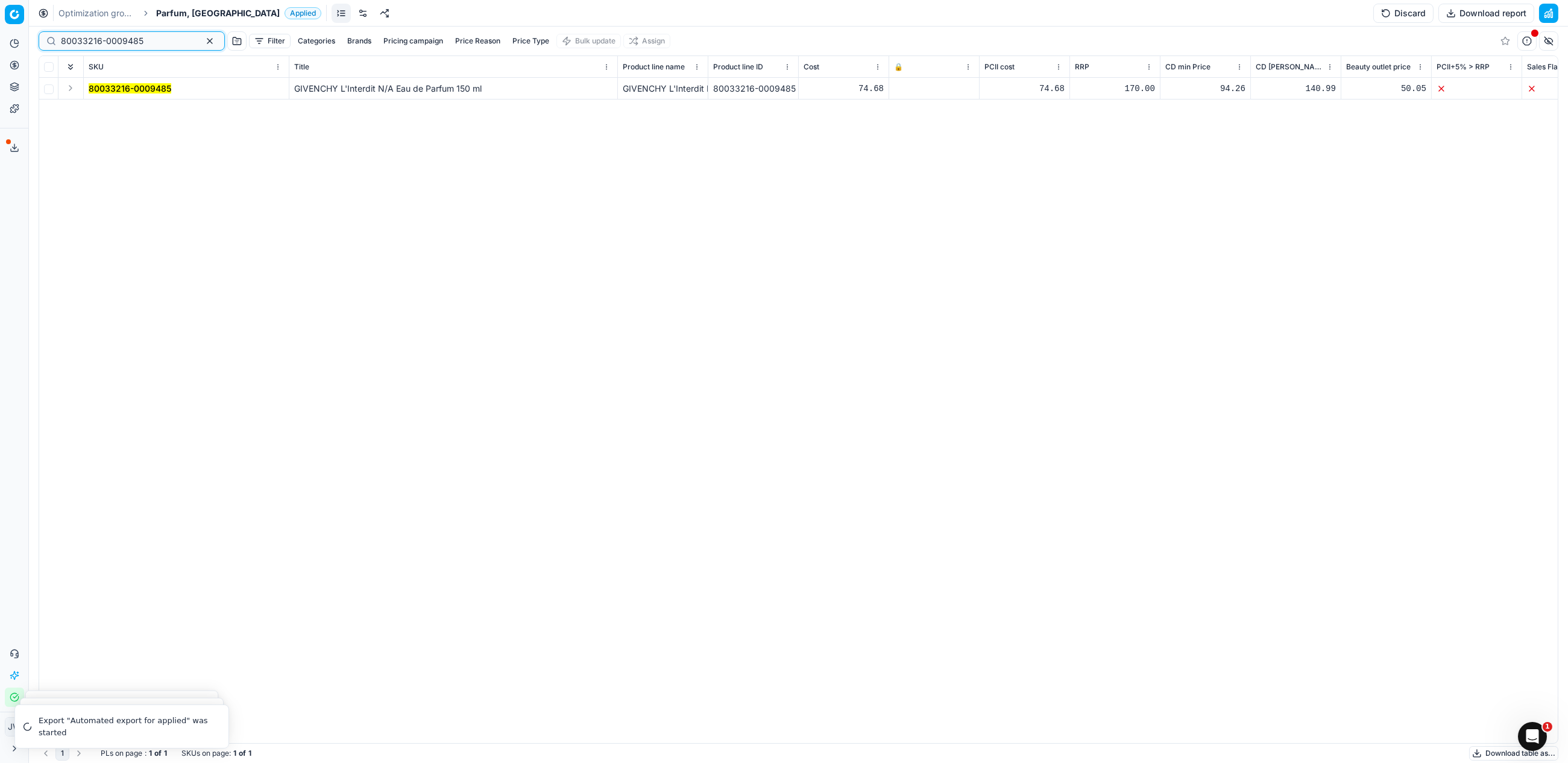
type input "80033216-0009485"
click at [68, 88] on button "Expand" at bounding box center [70, 88] width 14 height 14
click at [143, 106] on mark "80033216-0009485" at bounding box center [129, 110] width 83 height 10
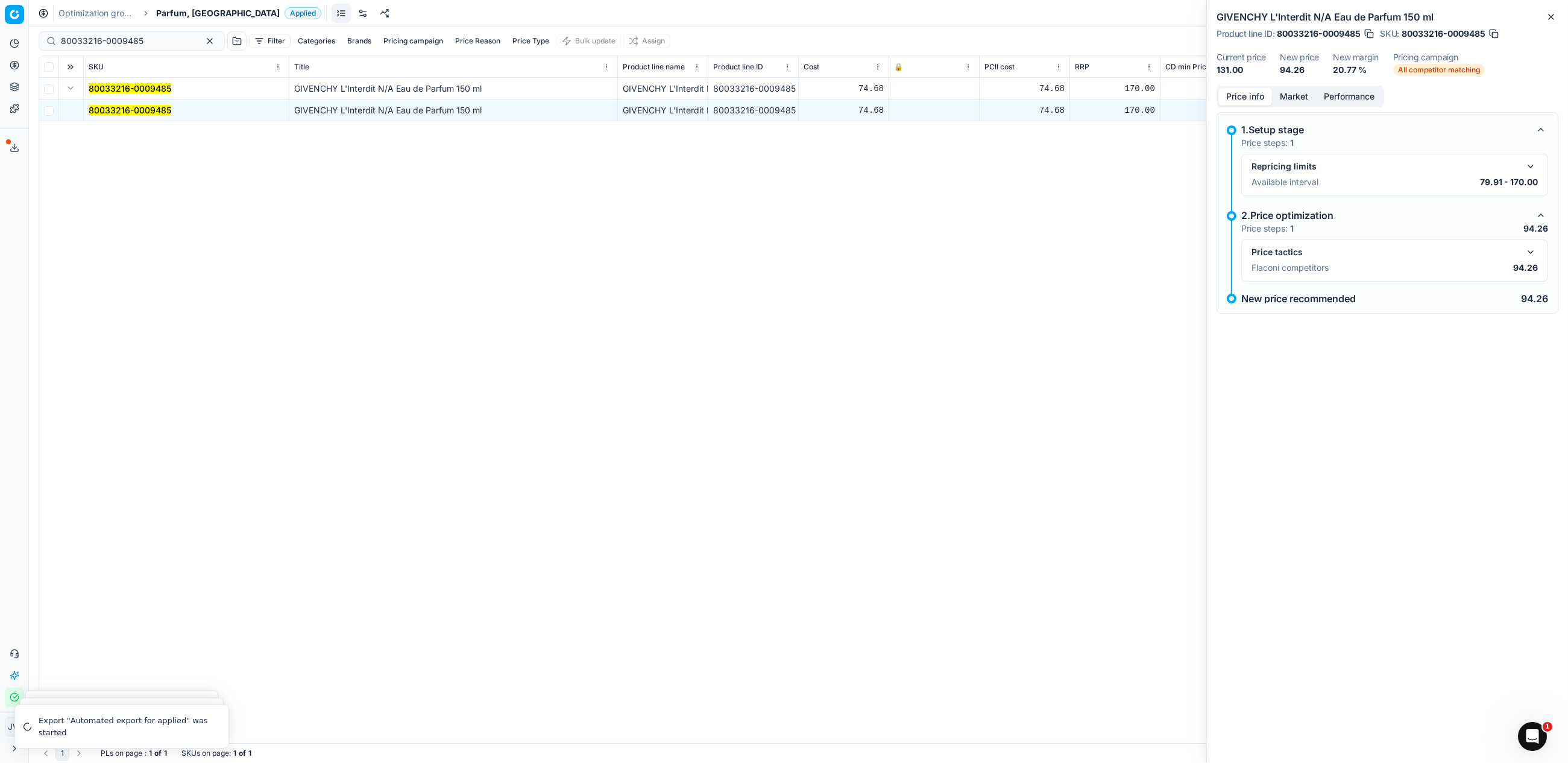
click at [1530, 254] on button "button" at bounding box center [1530, 251] width 14 height 14
click at [1302, 88] on button "Market" at bounding box center [1294, 96] width 44 height 18
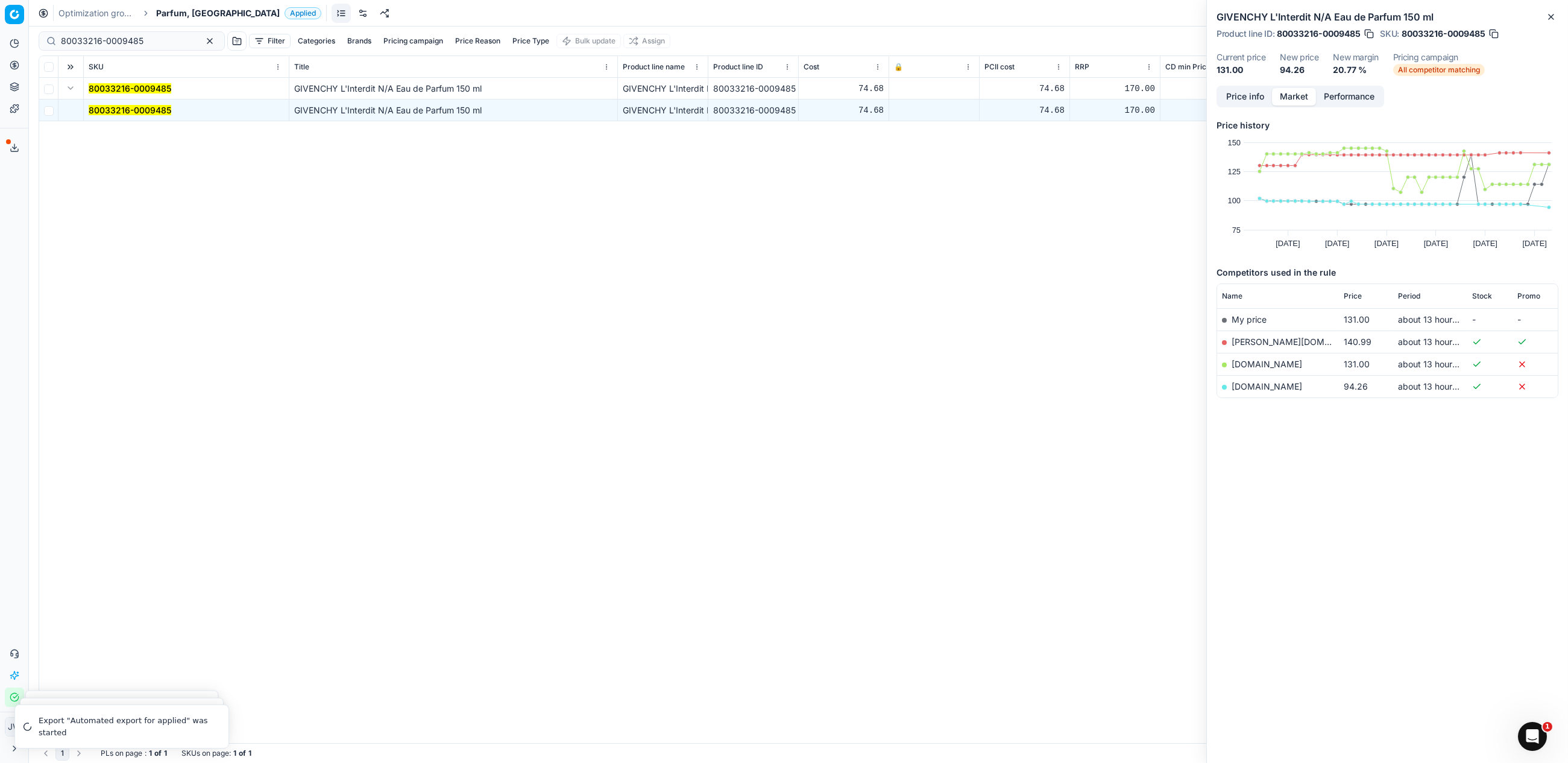
click at [1255, 384] on link "[DOMAIN_NAME]" at bounding box center [1267, 386] width 70 height 10
click at [14, 67] on icon at bounding box center [15, 65] width 10 height 10
click at [52, 84] on link "Optimization groups" at bounding box center [116, 88] width 140 height 17
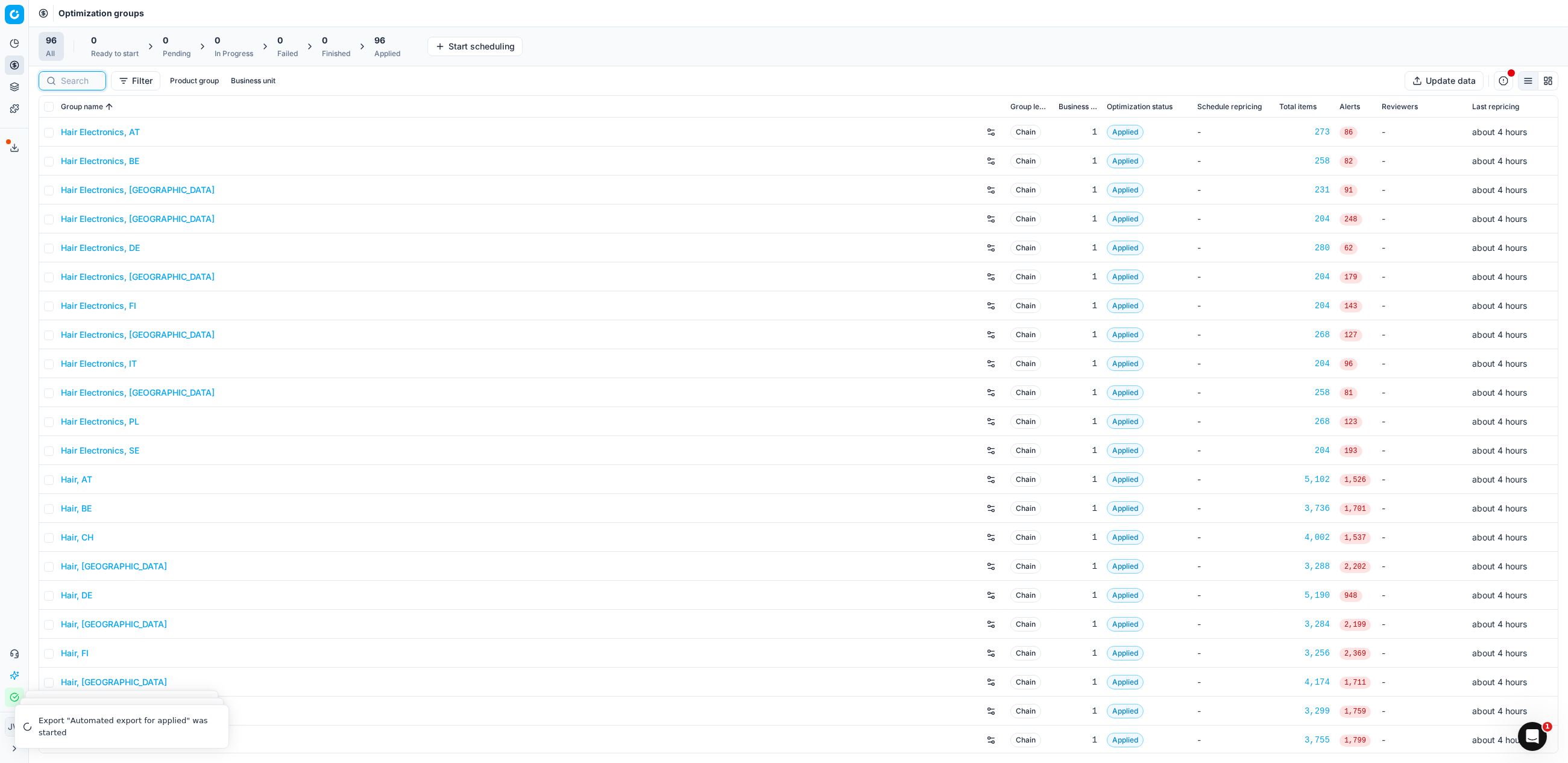
click at [75, 75] on input at bounding box center [79, 81] width 38 height 12
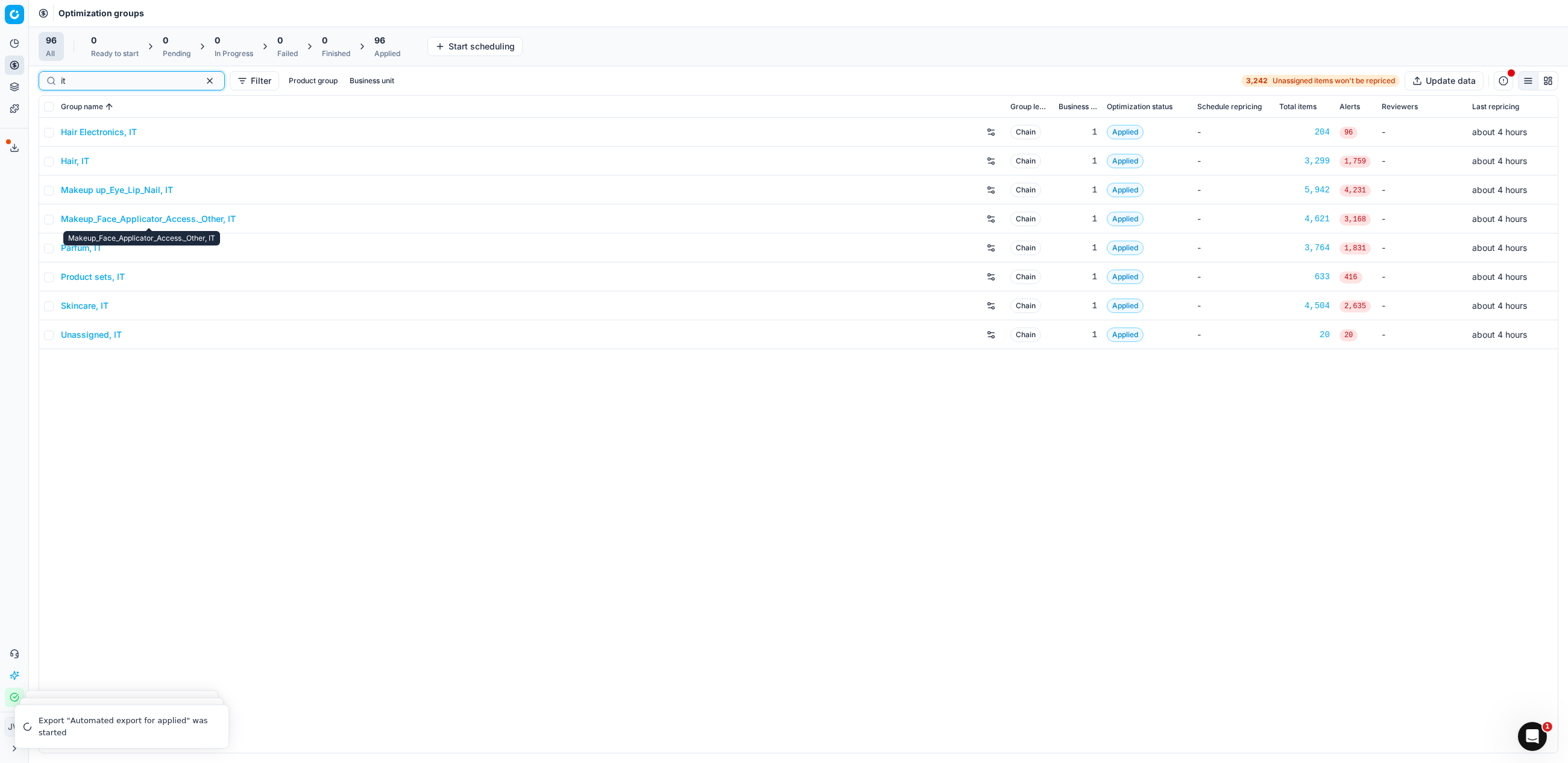
type input "it"
click at [88, 250] on link "Parfum, IT" at bounding box center [81, 248] width 41 height 12
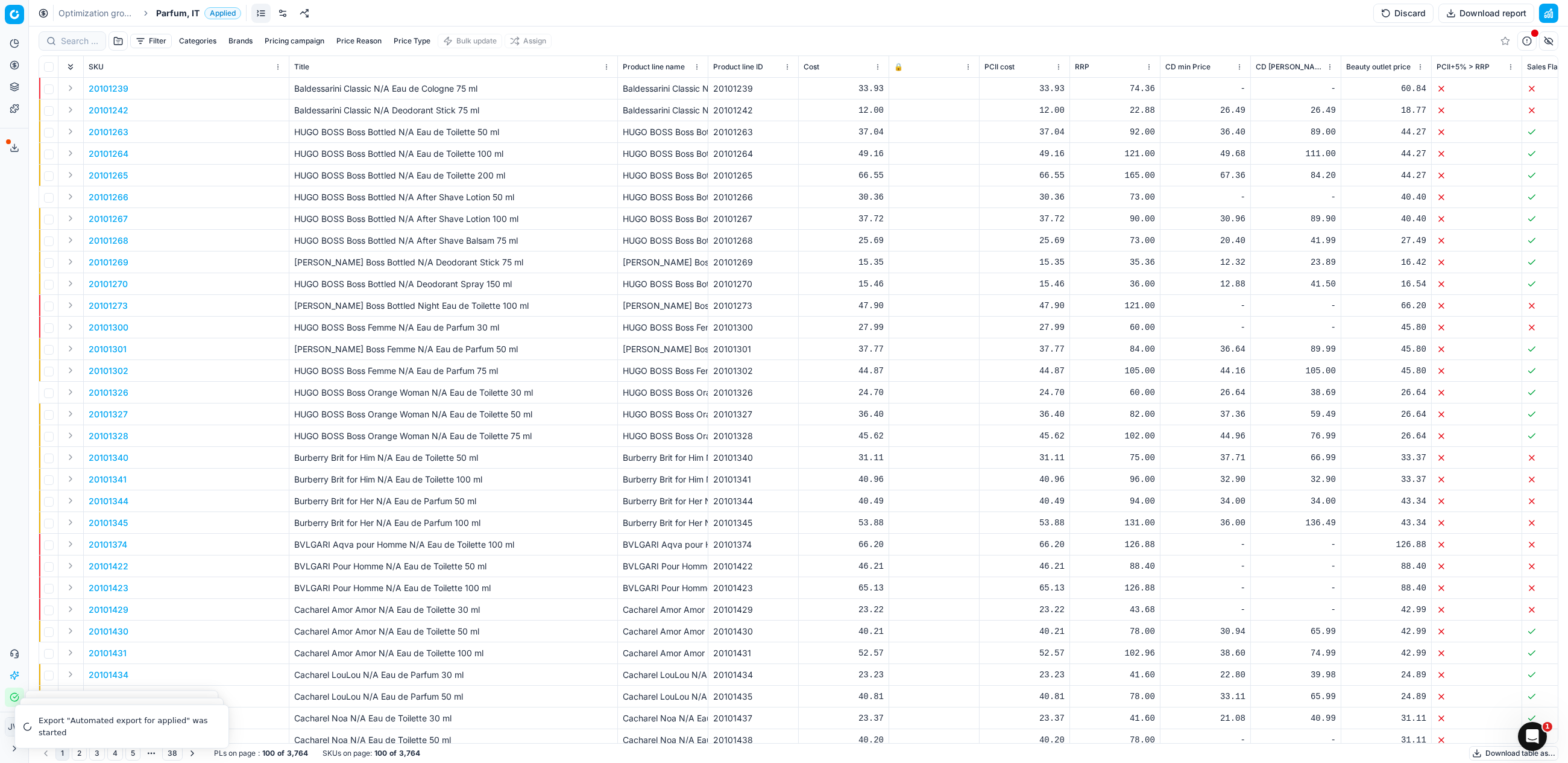
click at [73, 33] on div at bounding box center [72, 41] width 68 height 19
click at [73, 41] on input at bounding box center [127, 41] width 132 height 12
paste input "90004643-0006972"
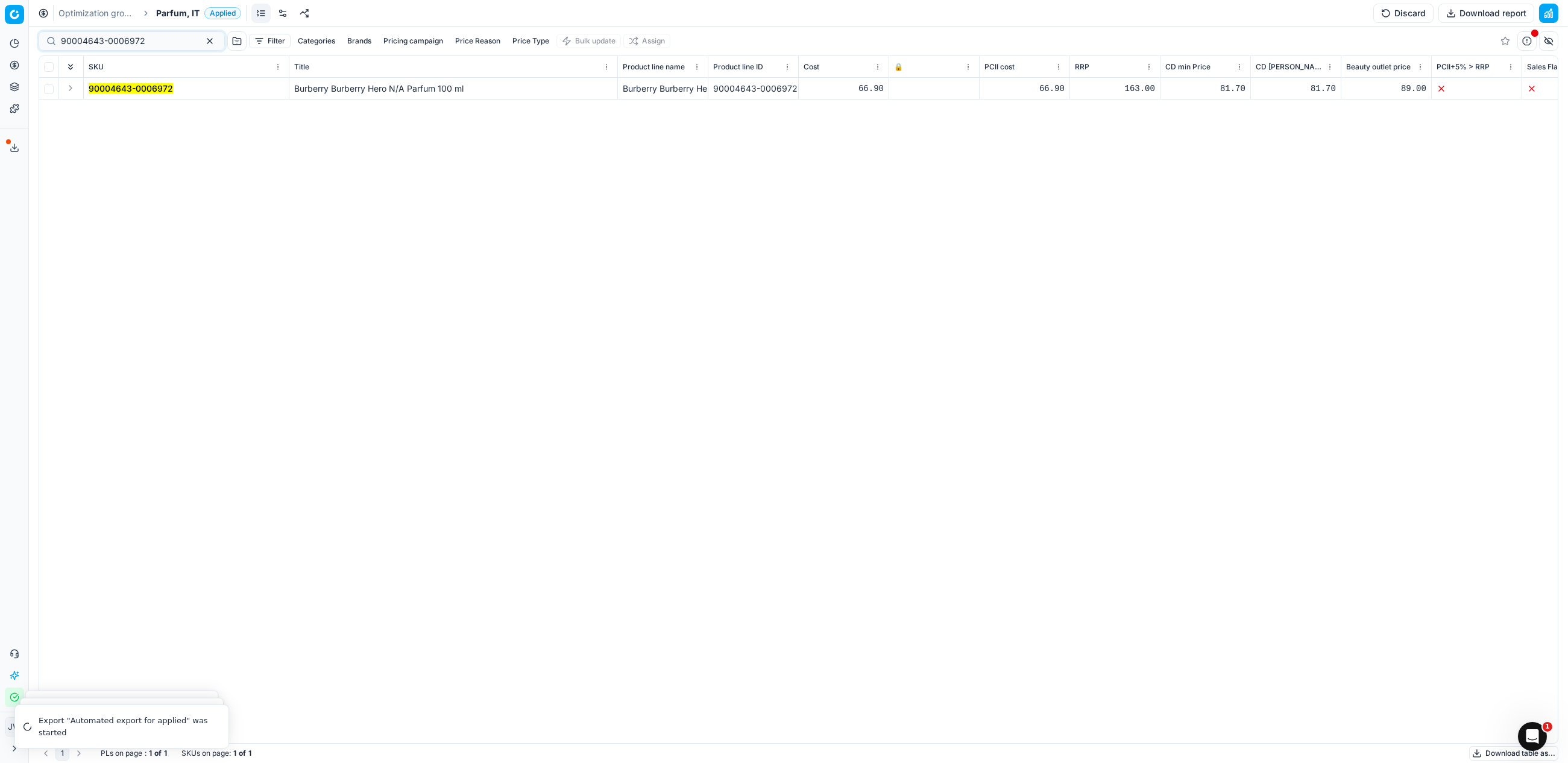
click at [73, 89] on button "Expand" at bounding box center [70, 88] width 14 height 14
click at [144, 112] on mark "90004643-0006972" at bounding box center [130, 110] width 84 height 10
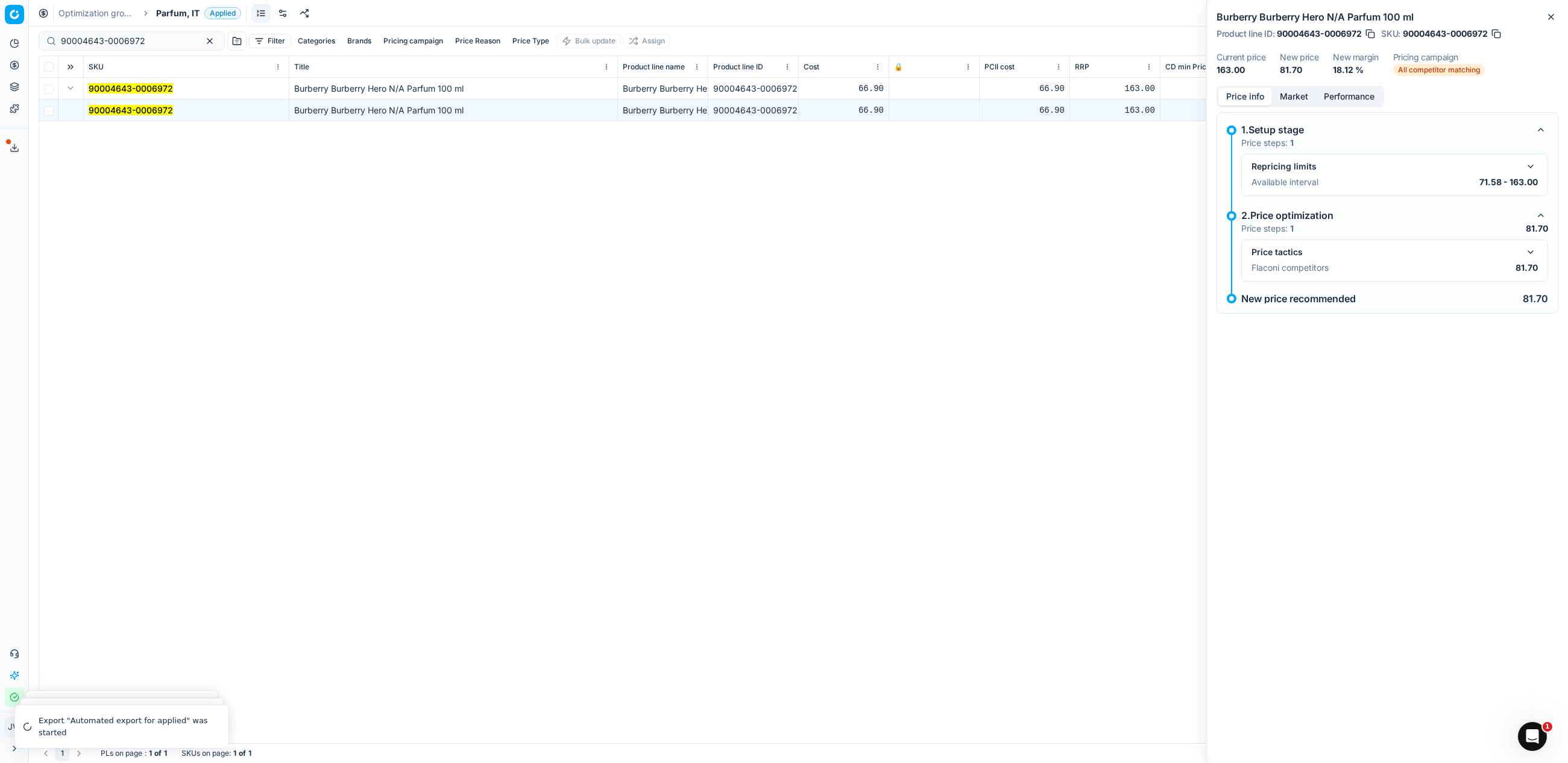
click at [1525, 245] on button "button" at bounding box center [1530, 251] width 14 height 14
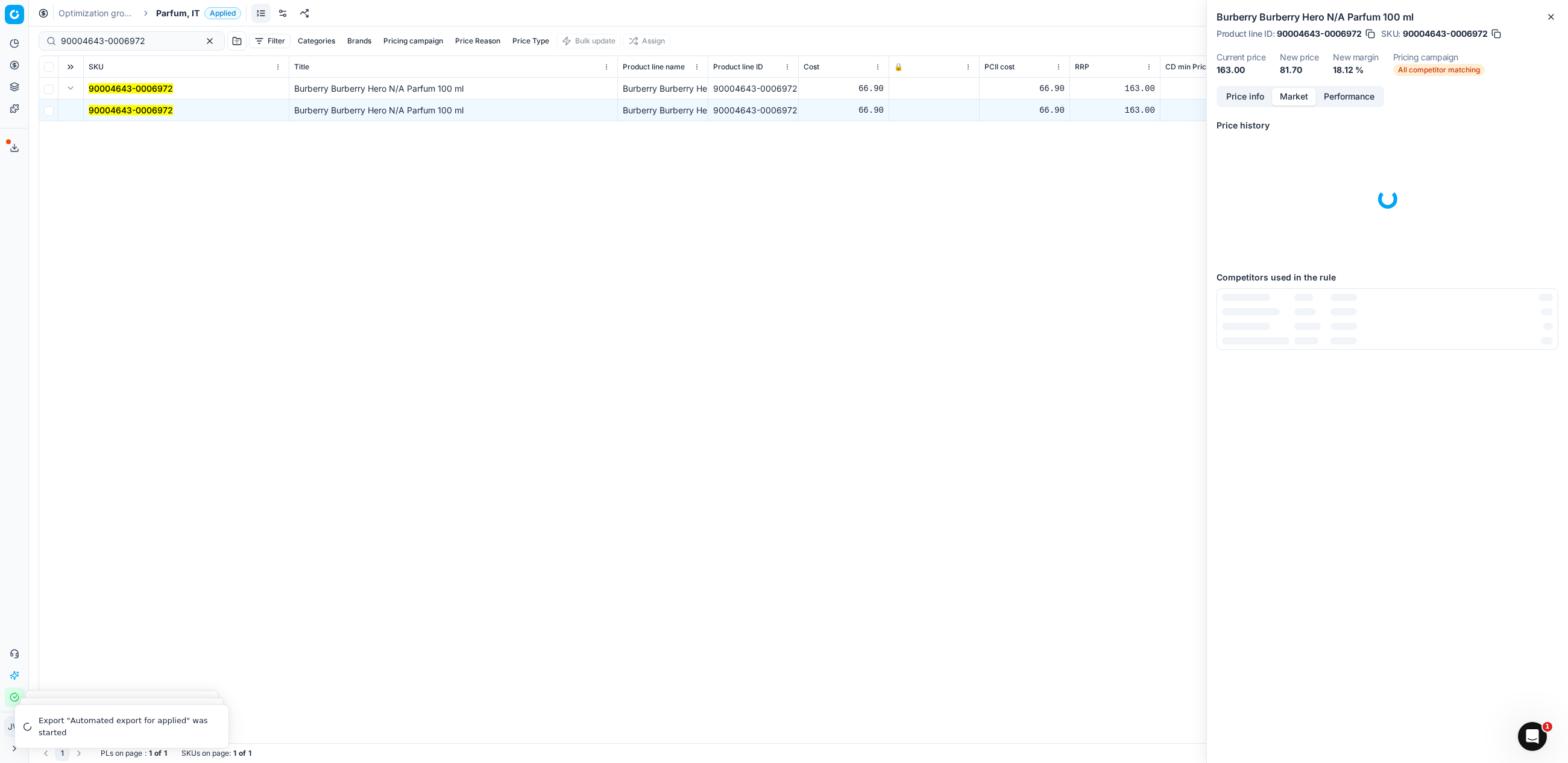
click at [1310, 90] on button "Market" at bounding box center [1294, 96] width 44 height 18
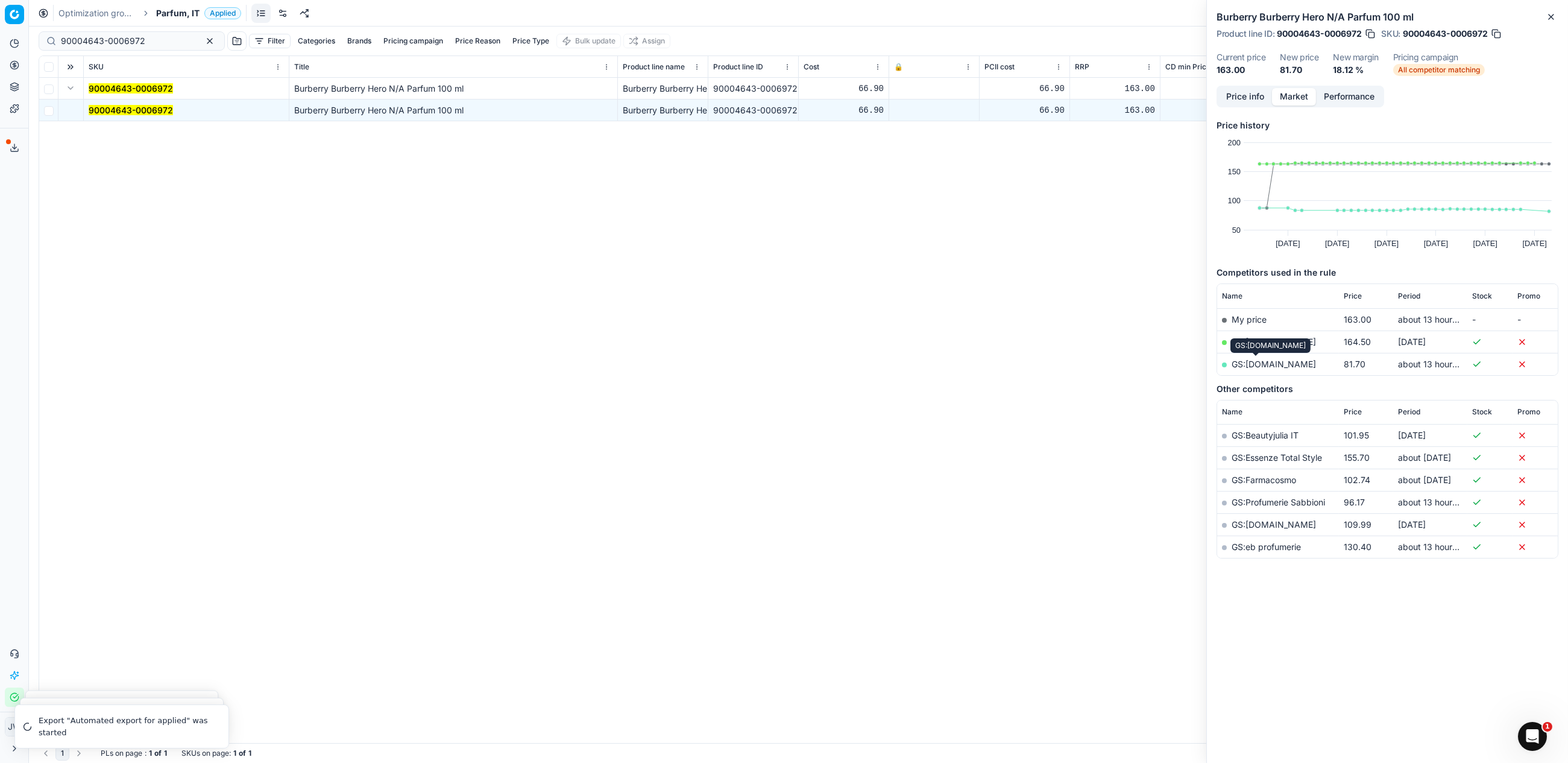
click at [1253, 359] on link "GS:[DOMAIN_NAME]" at bounding box center [1273, 364] width 84 height 10
drag, startPoint x: 151, startPoint y: 38, endPoint x: 27, endPoint y: 18, distance: 125.6
click at [27, 18] on div "Pricing platform Analytics Pricing Product portfolio Templates Export service 1…" at bounding box center [784, 382] width 1568 height 763
paste input "3981-0005774"
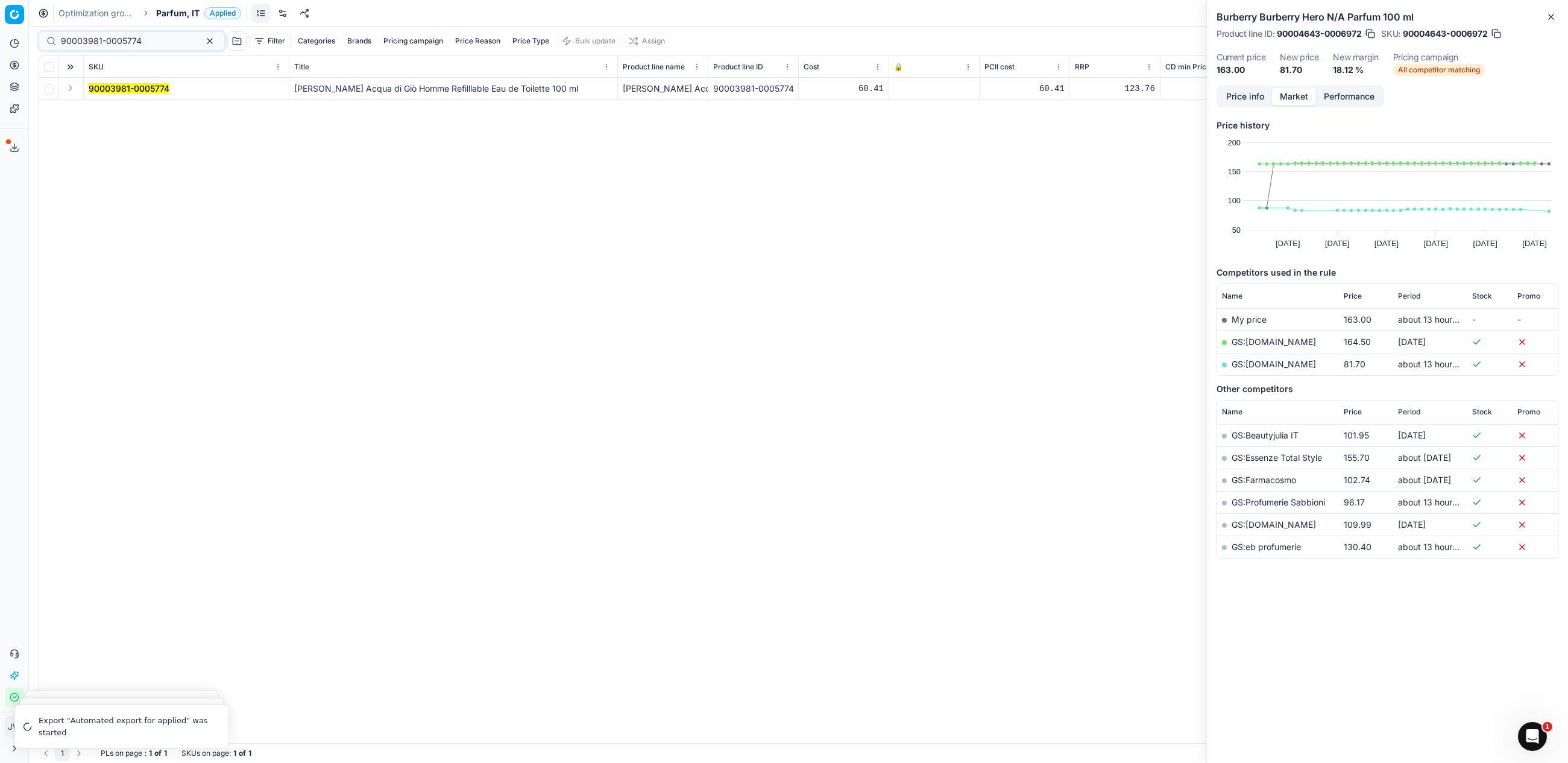
click at [73, 93] on button "Expand" at bounding box center [70, 88] width 14 height 14
click at [122, 105] on mark "90003981-0005774" at bounding box center [129, 110] width 81 height 10
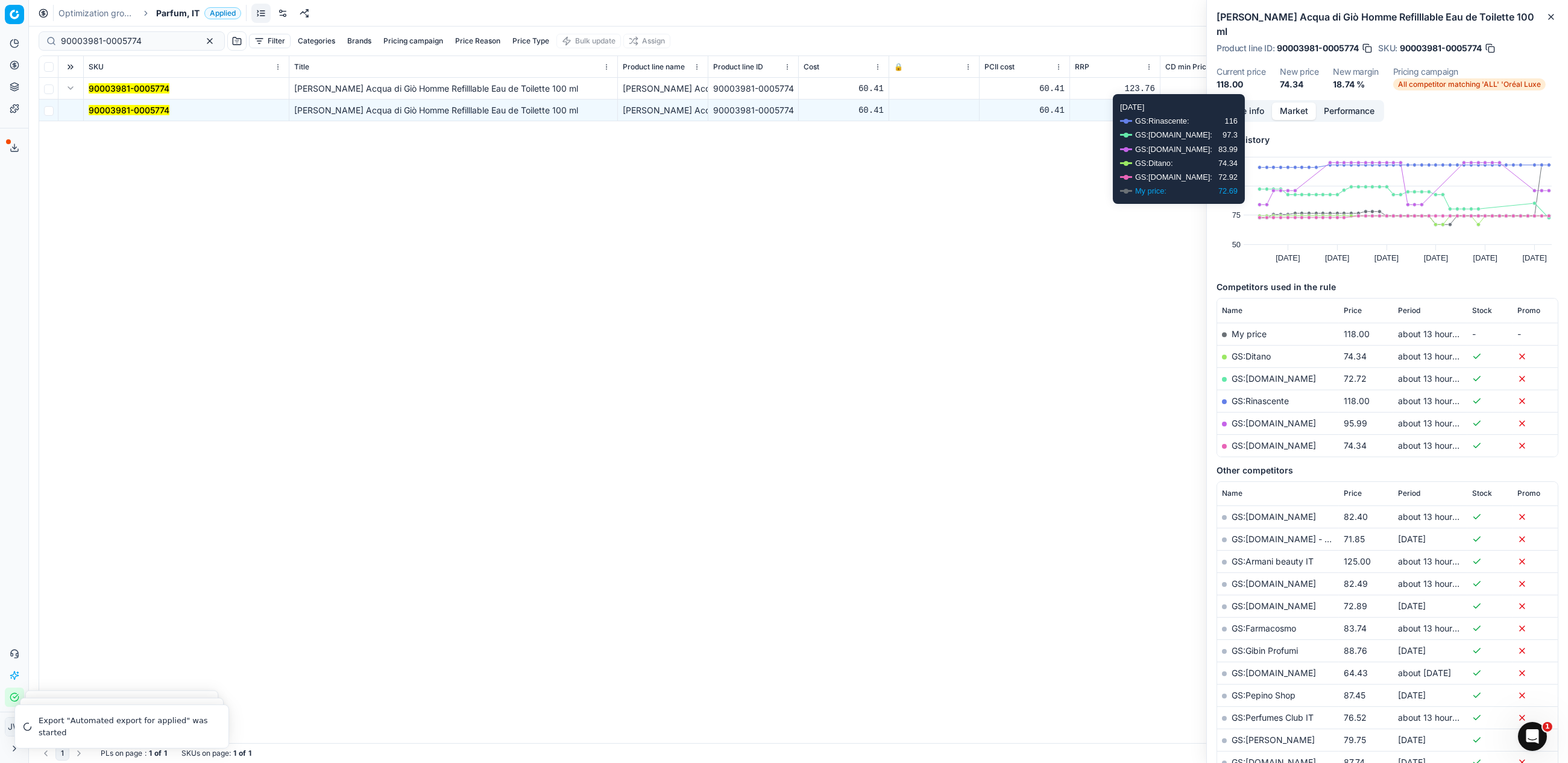
click at [1247, 105] on div "Price info Market Performance" at bounding box center [1300, 111] width 168 height 22
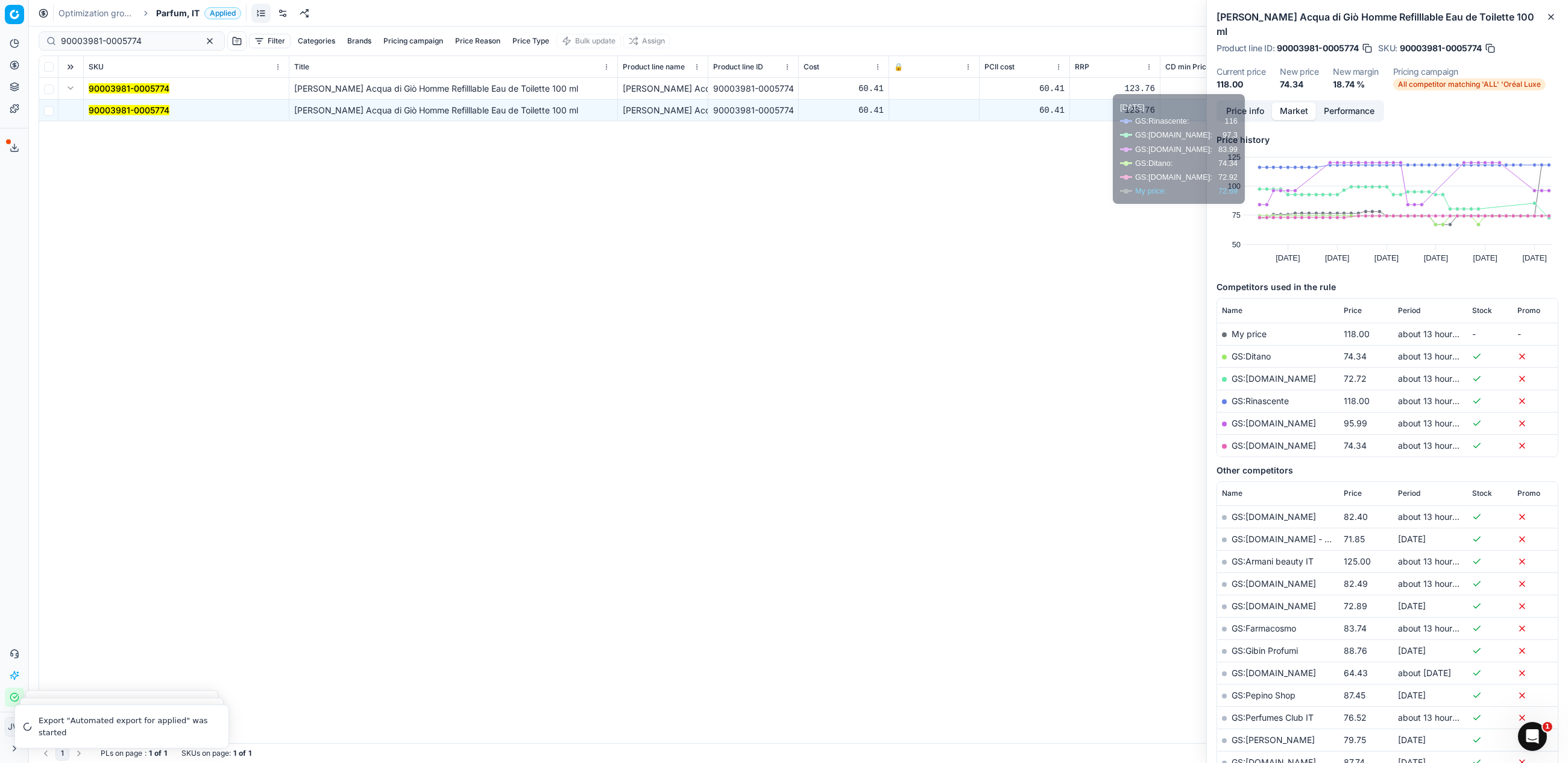
click at [1247, 103] on button "Price info" at bounding box center [1245, 111] width 53 height 18
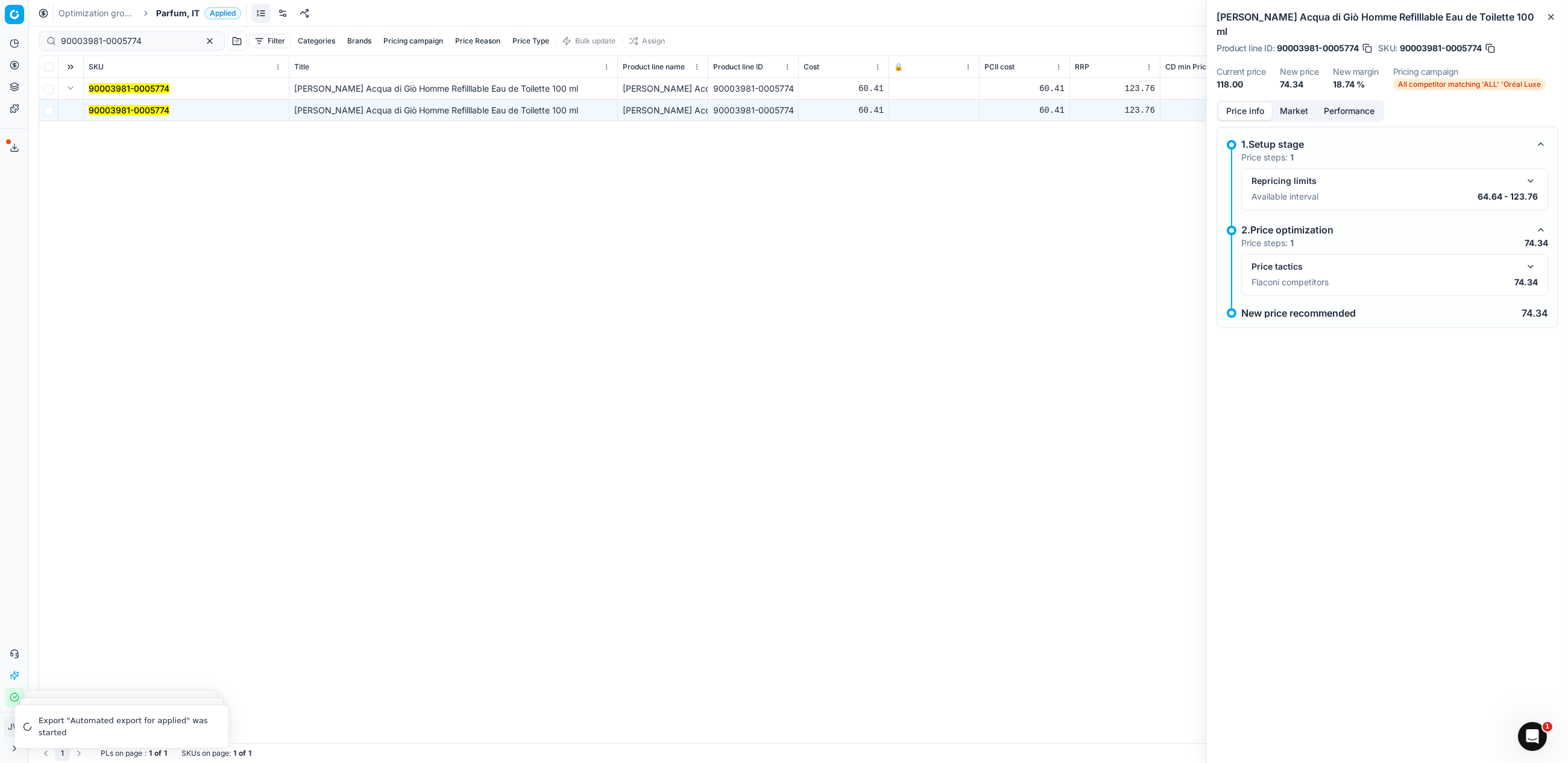
click at [1534, 260] on button "button" at bounding box center [1530, 266] width 14 height 14
click at [1301, 100] on div "Price info Market Performance" at bounding box center [1300, 111] width 168 height 22
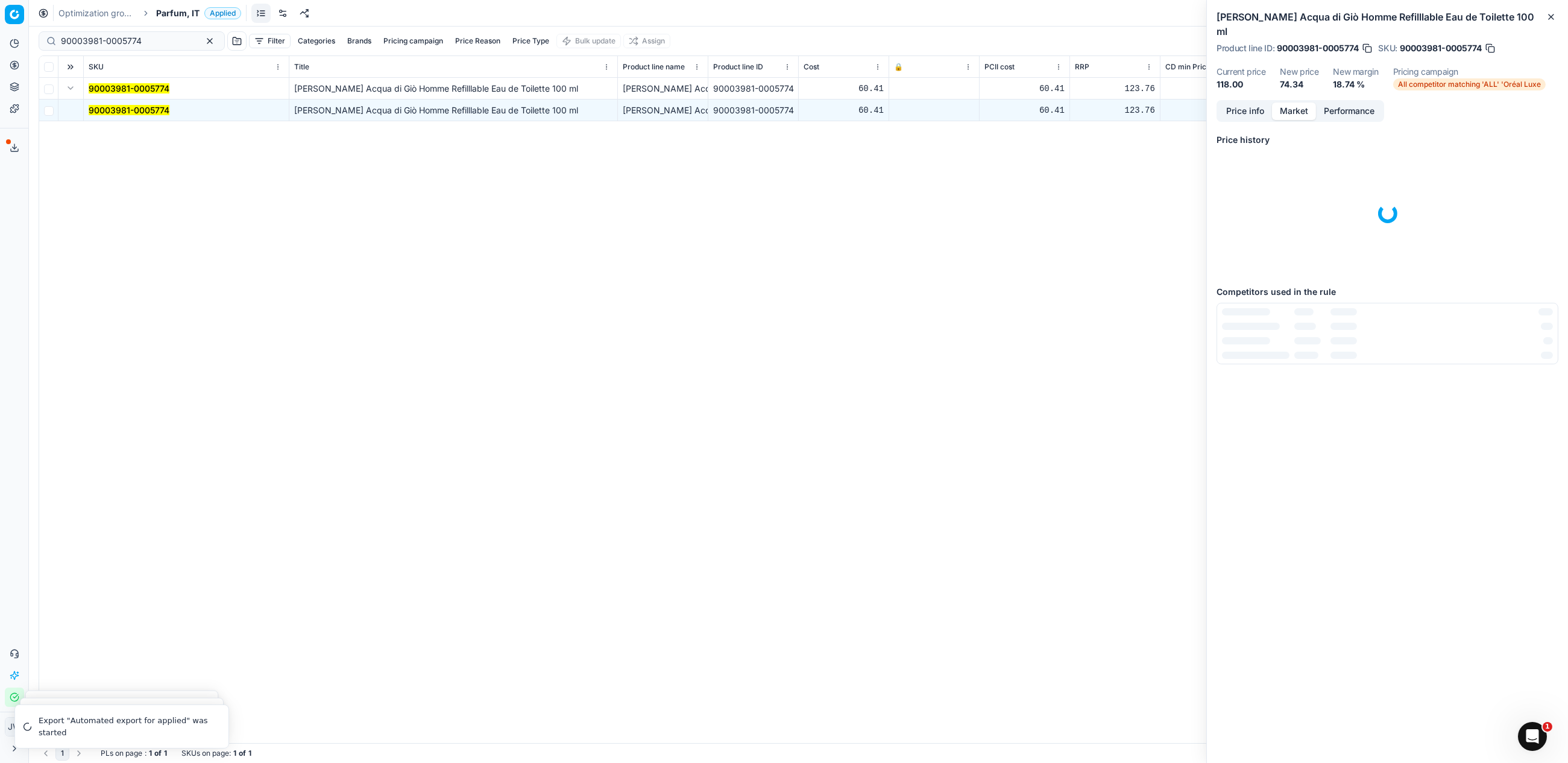
click at [1299, 103] on button "Market" at bounding box center [1294, 111] width 44 height 18
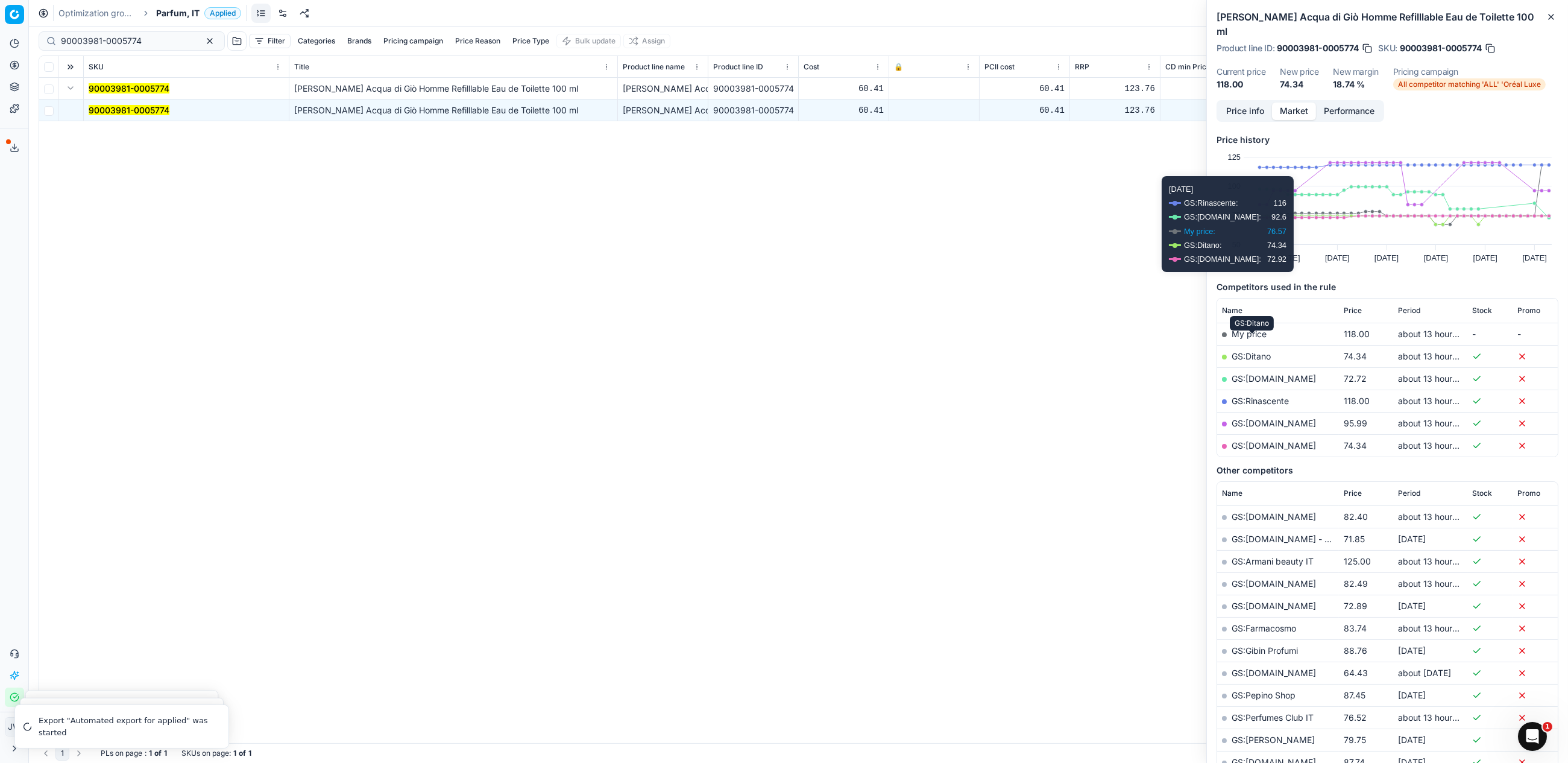
click at [1250, 351] on link "GS:Ditano" at bounding box center [1251, 356] width 39 height 10
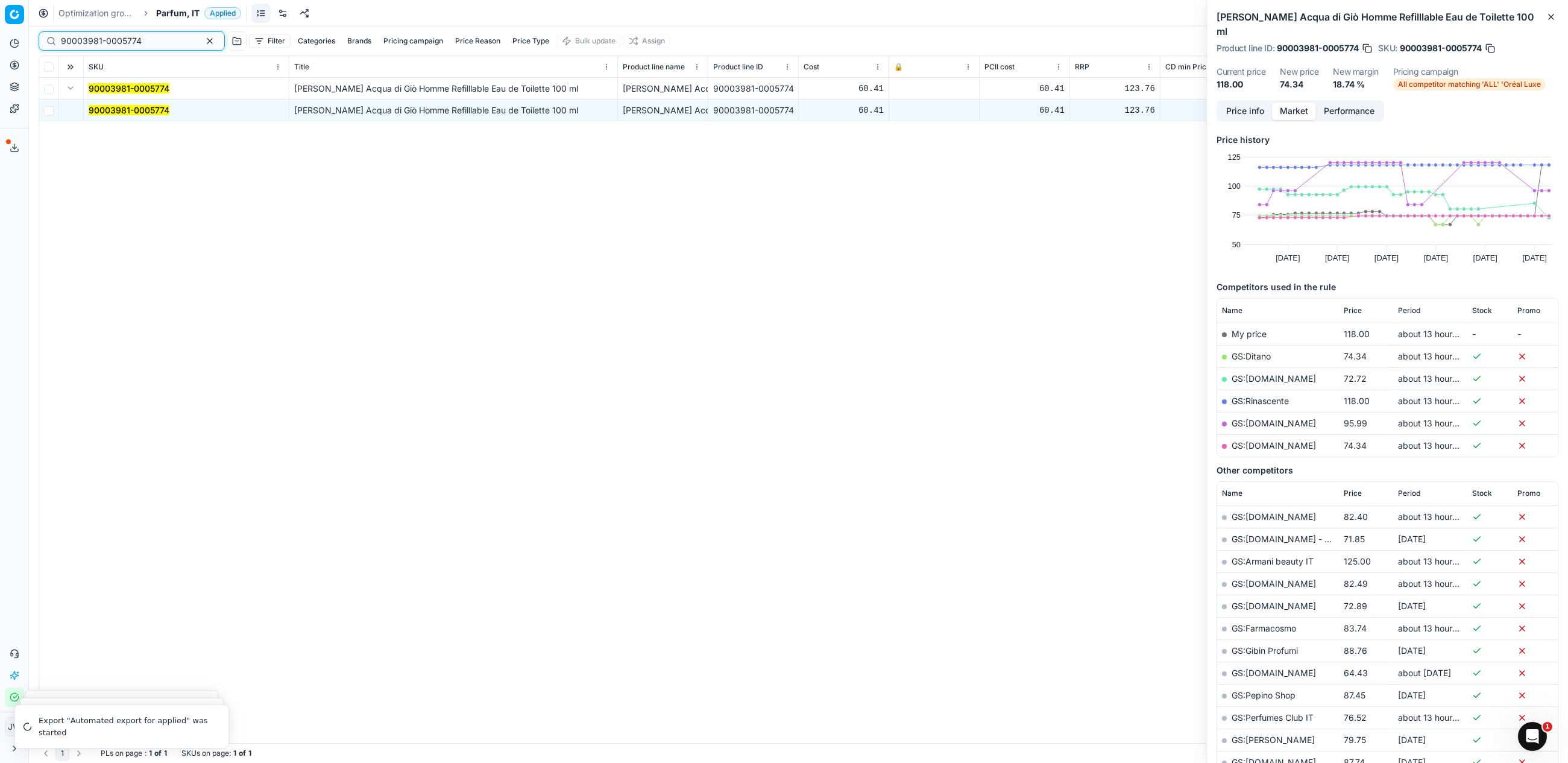
drag, startPoint x: 149, startPoint y: 40, endPoint x: 12, endPoint y: 10, distance: 140.2
click at [12, 10] on div "Pricing platform Analytics Pricing Product portfolio Templates Export service 1…" at bounding box center [784, 382] width 1568 height 763
paste input "80012031-100"
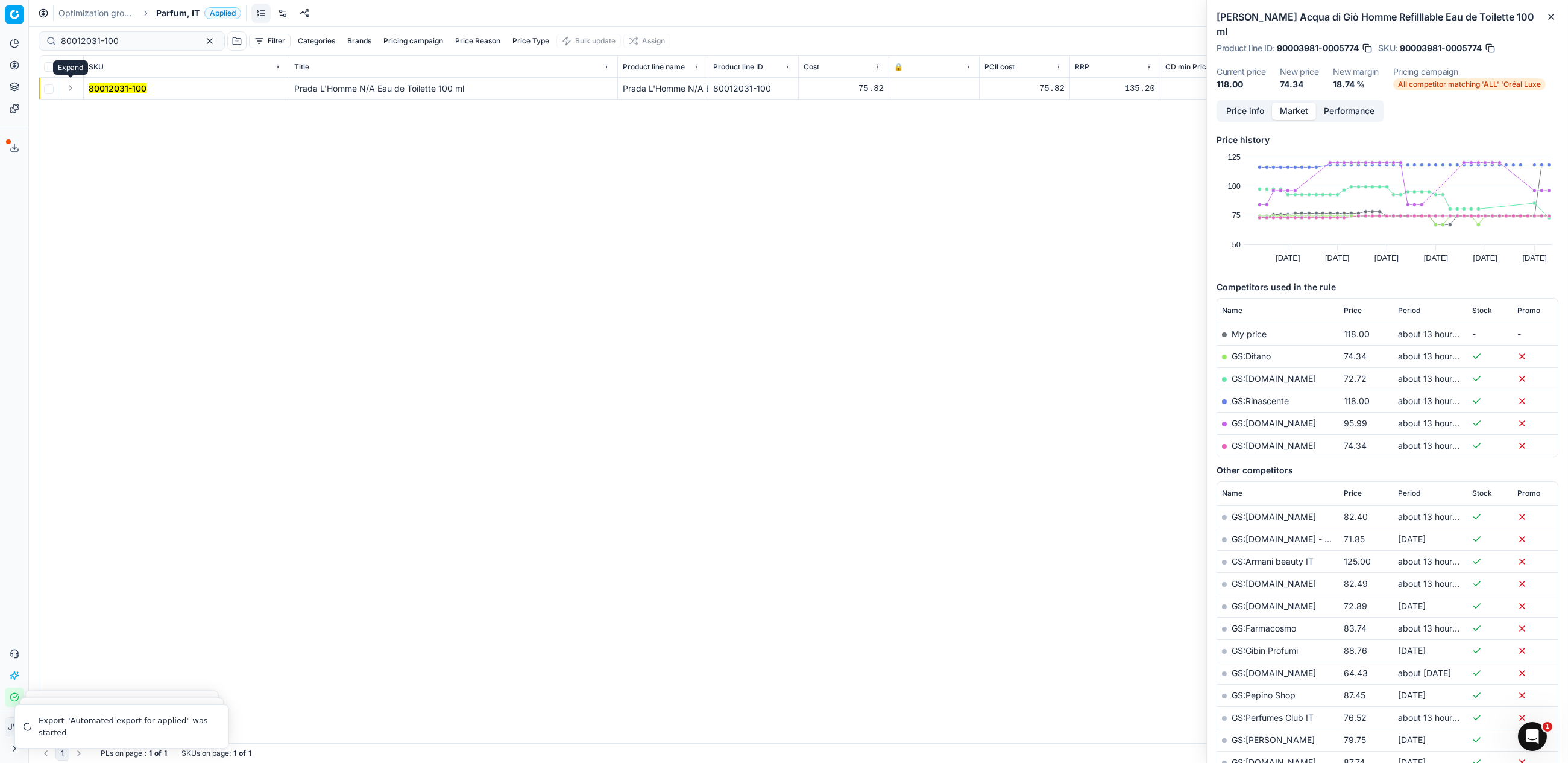
click at [67, 86] on button "Expand" at bounding box center [70, 88] width 14 height 14
click at [98, 114] on mark "80012031-100" at bounding box center [117, 110] width 58 height 10
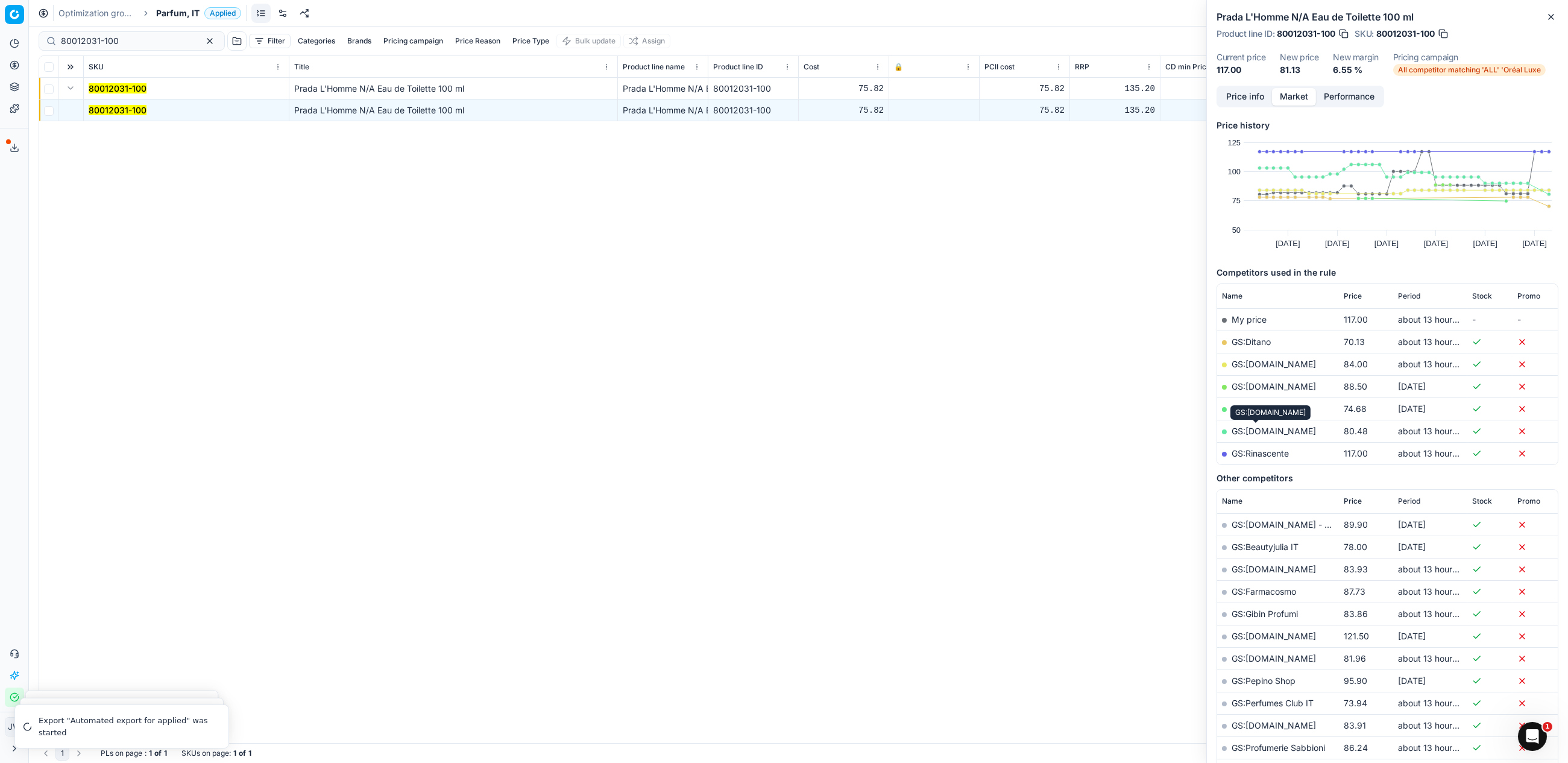
click at [1256, 427] on link "GS:[DOMAIN_NAME]" at bounding box center [1273, 431] width 84 height 10
drag, startPoint x: 148, startPoint y: 48, endPoint x: 44, endPoint y: 23, distance: 107.0
click at [44, 23] on div "Optimization groups Parfum, IT Applied Discard Download report 80012031-100 Fil…" at bounding box center [799, 382] width 1540 height 763
click at [154, 46] on input "80012031-100" at bounding box center [127, 41] width 132 height 12
drag, startPoint x: 144, startPoint y: 43, endPoint x: 32, endPoint y: 36, distance: 112.2
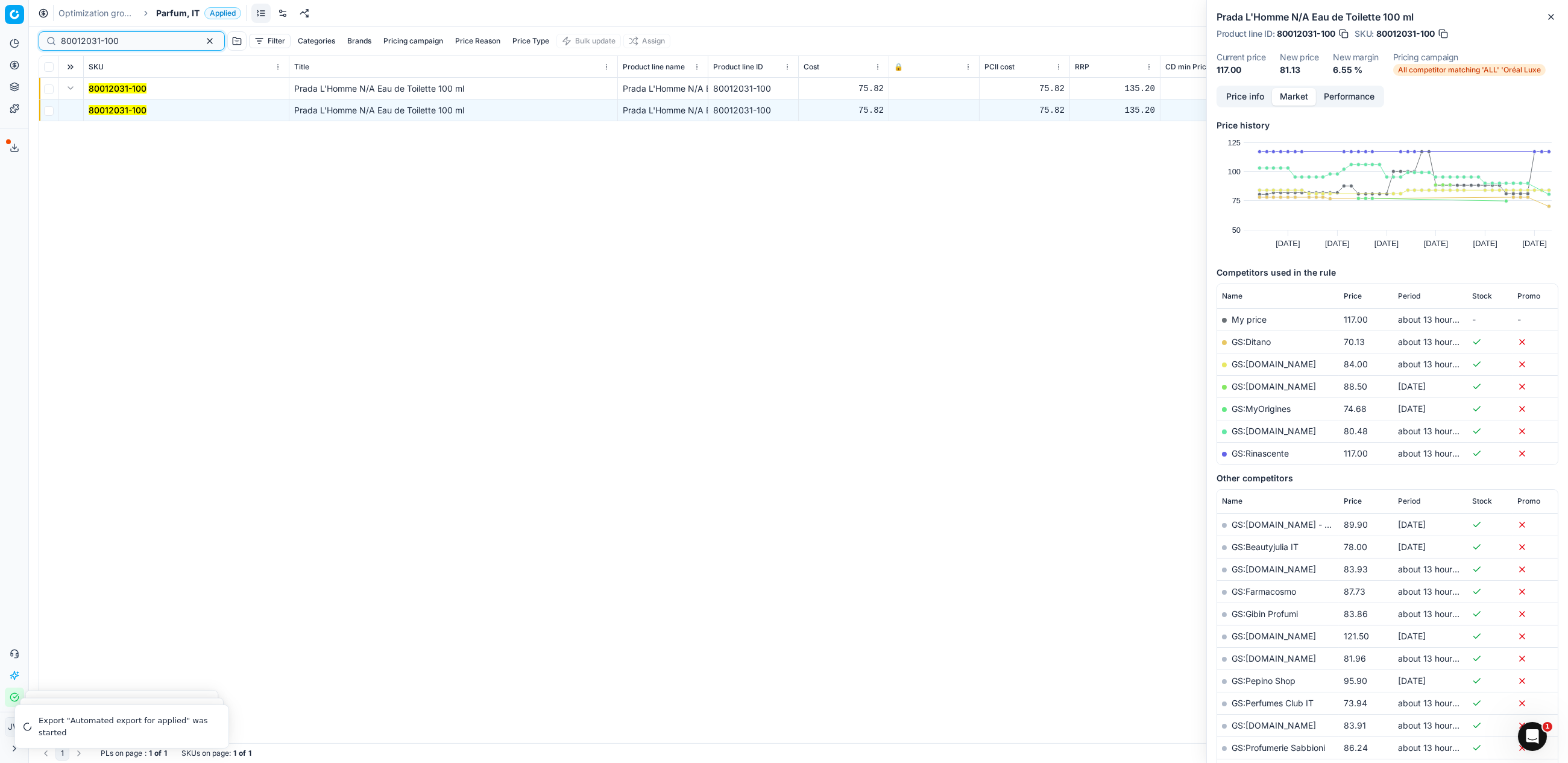
click at [32, 36] on div "Pricing platform Analytics Pricing Product portfolio Templates Export service 1…" at bounding box center [784, 382] width 1568 height 763
paste input "23530-5"
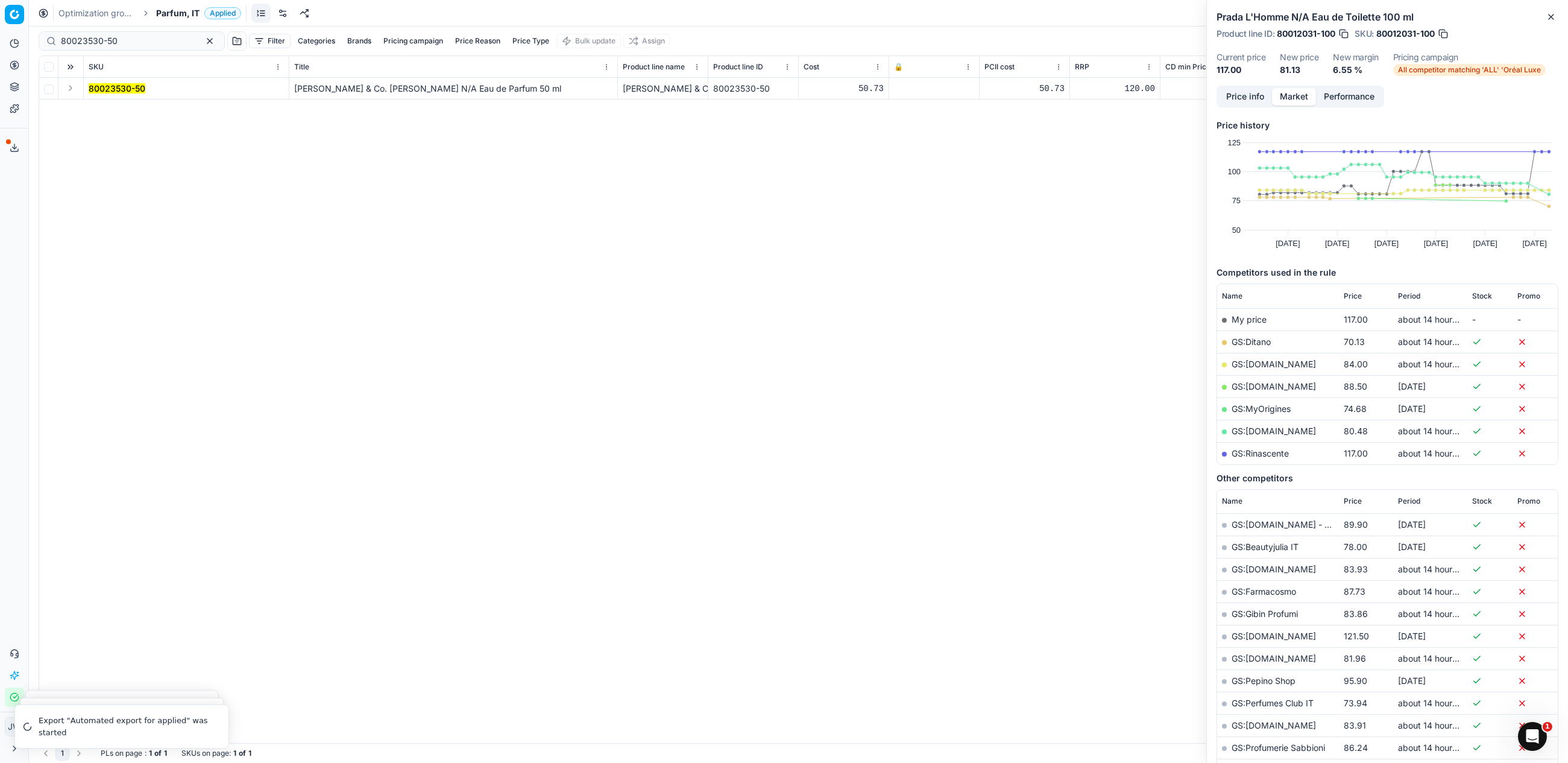
click at [73, 87] on button "Expand" at bounding box center [70, 88] width 14 height 14
click at [101, 105] on mark "80023530-50" at bounding box center [117, 110] width 57 height 10
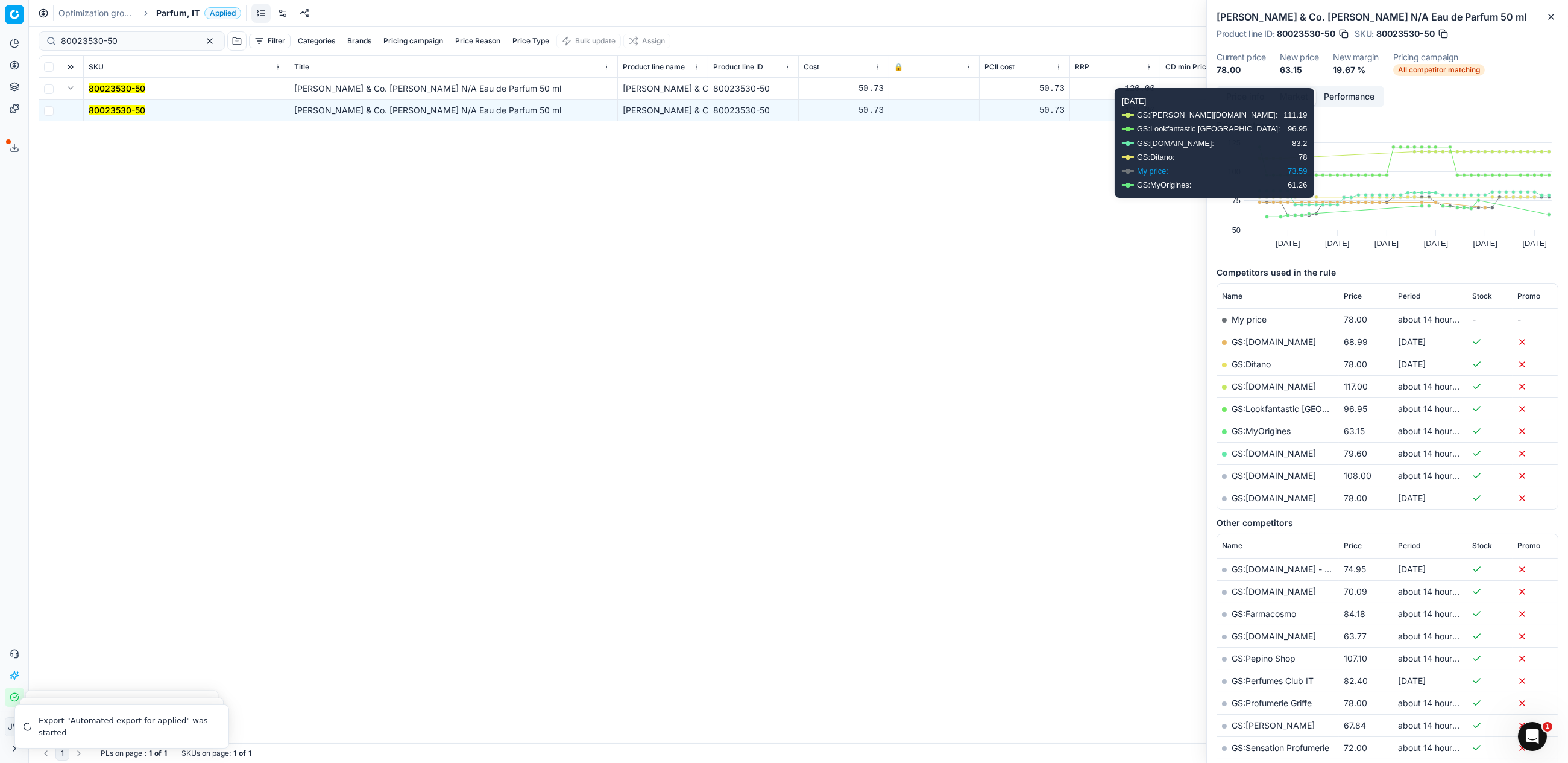
click at [1254, 99] on button "Price info" at bounding box center [1245, 96] width 53 height 18
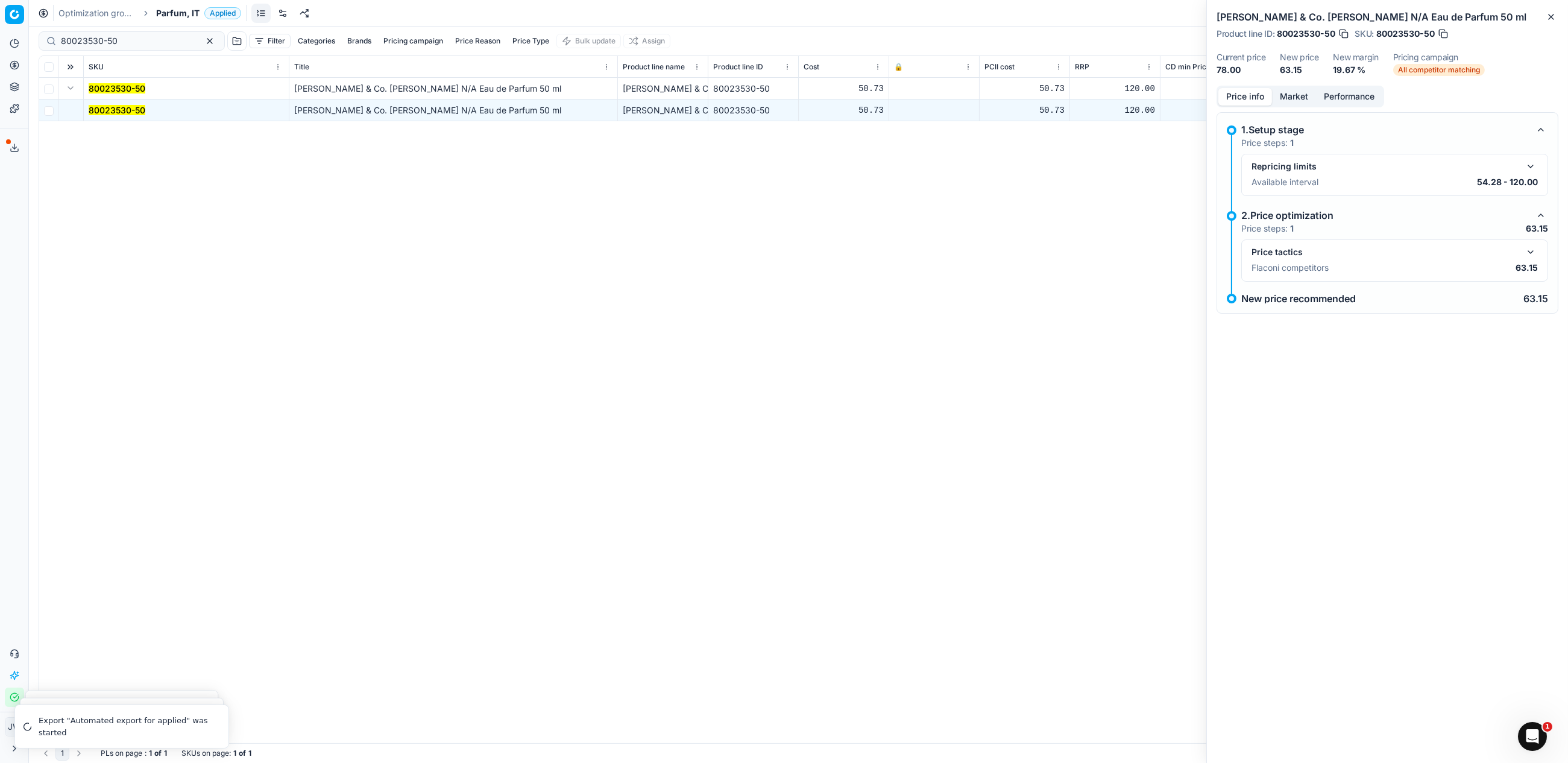
click at [1527, 255] on button "button" at bounding box center [1530, 251] width 14 height 14
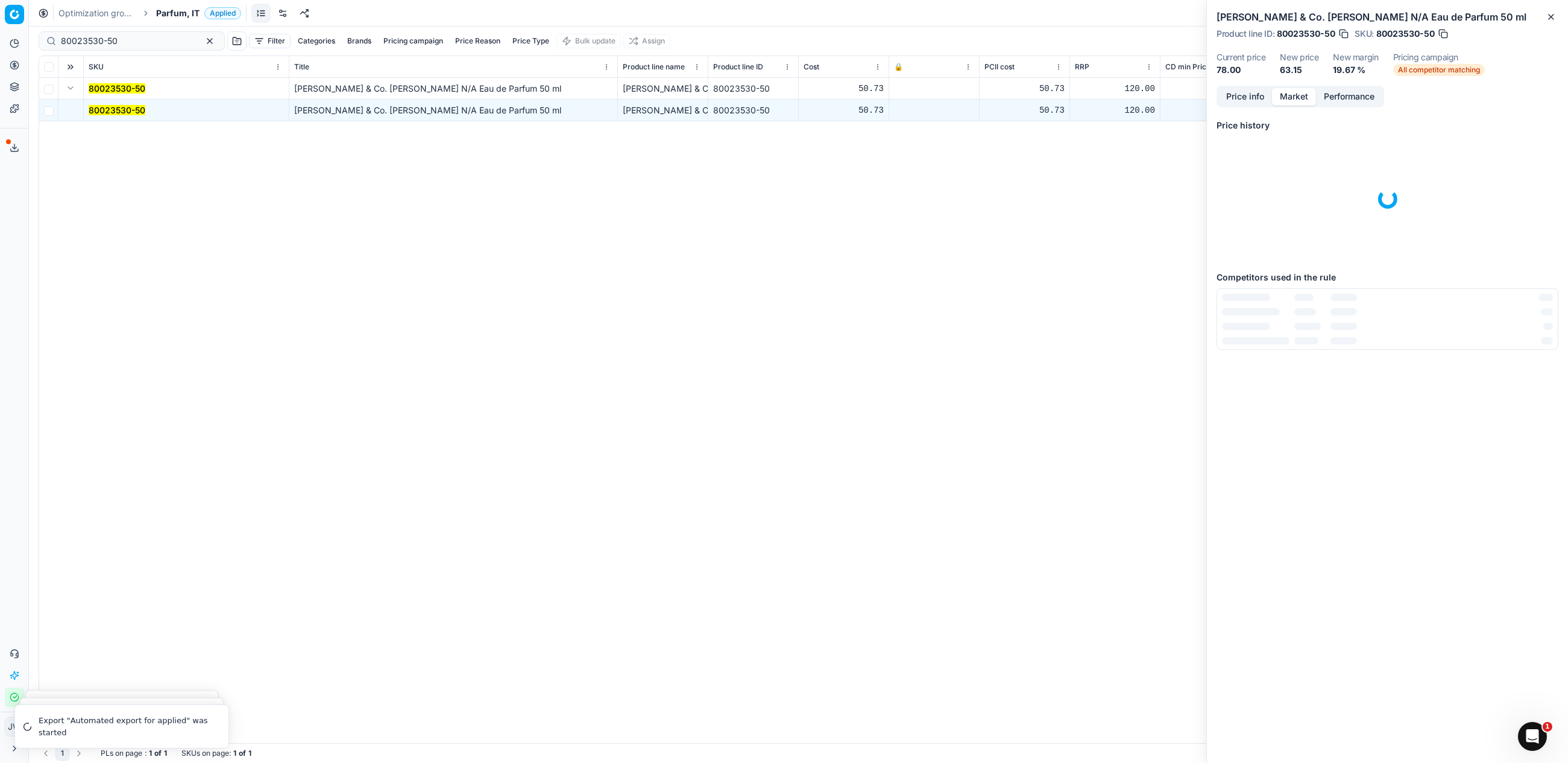
click at [1292, 91] on button "Market" at bounding box center [1294, 96] width 44 height 18
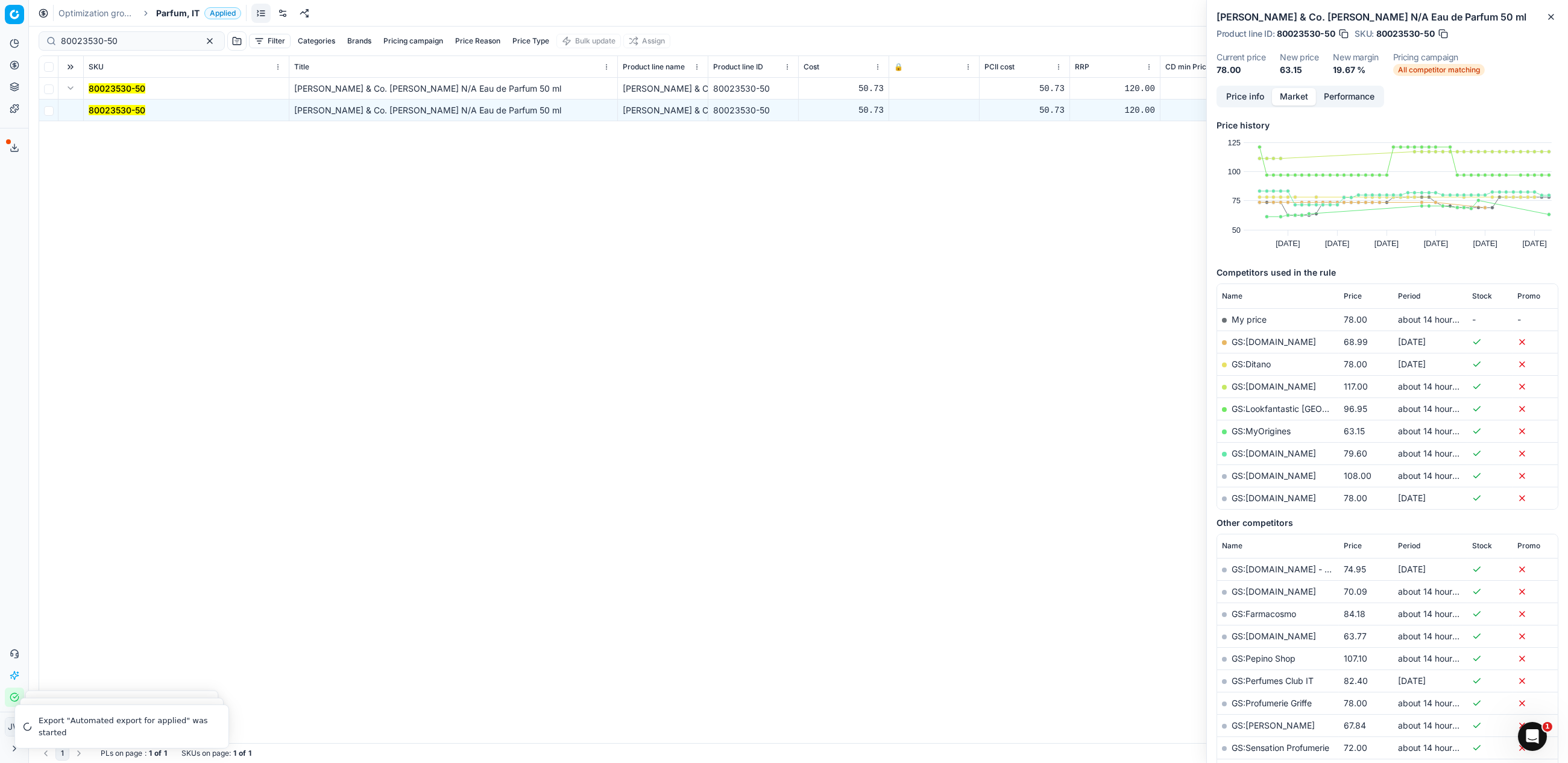
click at [1257, 436] on td "GS:MyOrigines" at bounding box center [1278, 431] width 122 height 23
click at [1262, 430] on link "GS:MyOrigines" at bounding box center [1261, 431] width 59 height 10
drag, startPoint x: 129, startPoint y: 41, endPoint x: 33, endPoint y: 29, distance: 96.7
click at [33, 29] on div "Pricing platform Analytics Pricing Product portfolio Templates Export service 1…" at bounding box center [784, 382] width 1568 height 763
paste input "10912-9"
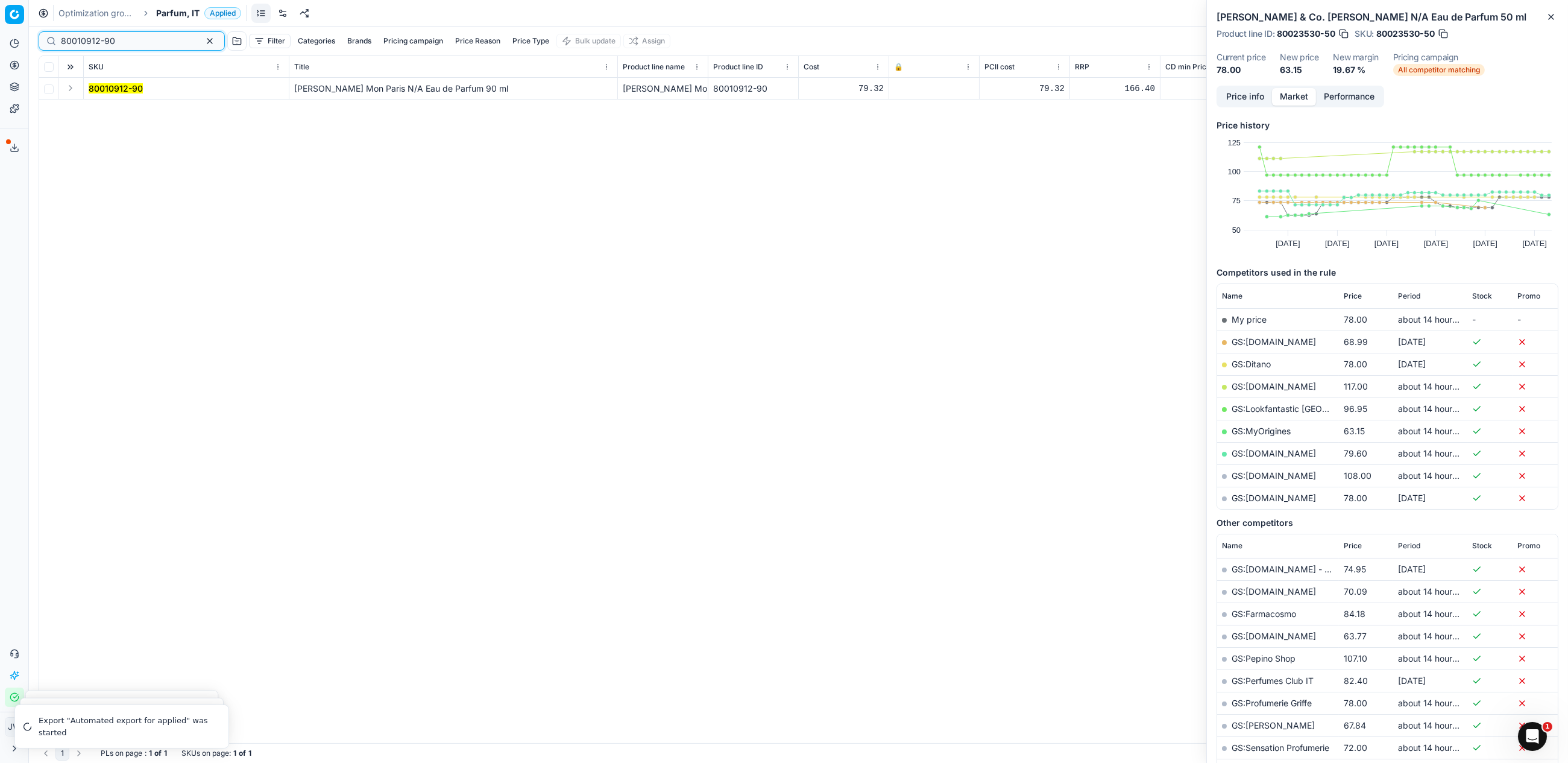
type input "80010912-90"
click at [72, 92] on button "Expand" at bounding box center [70, 88] width 14 height 14
click at [108, 110] on mark "80010912-90" at bounding box center [115, 110] width 54 height 10
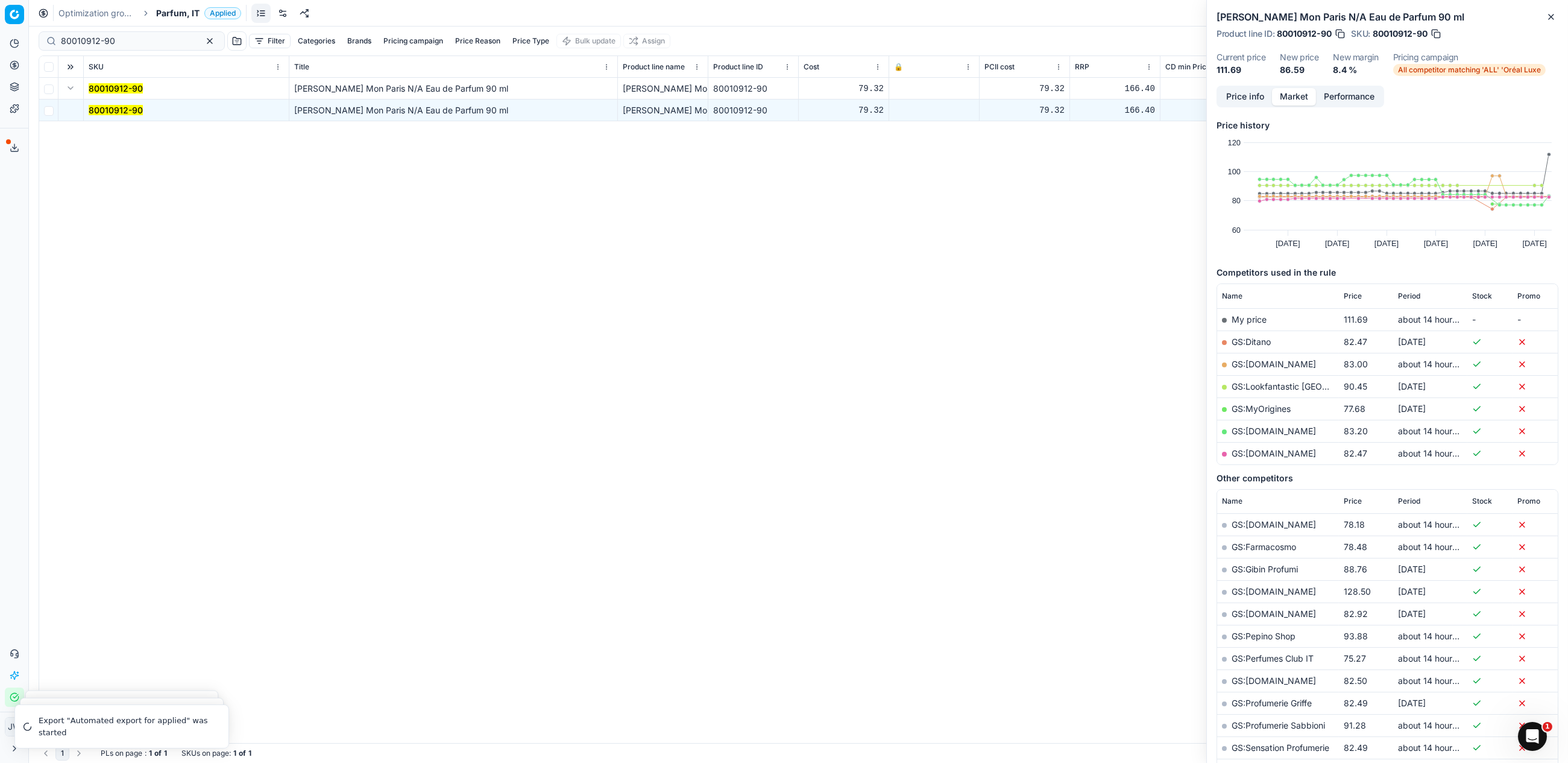
click at [1252, 94] on button "Price info" at bounding box center [1245, 96] width 53 height 18
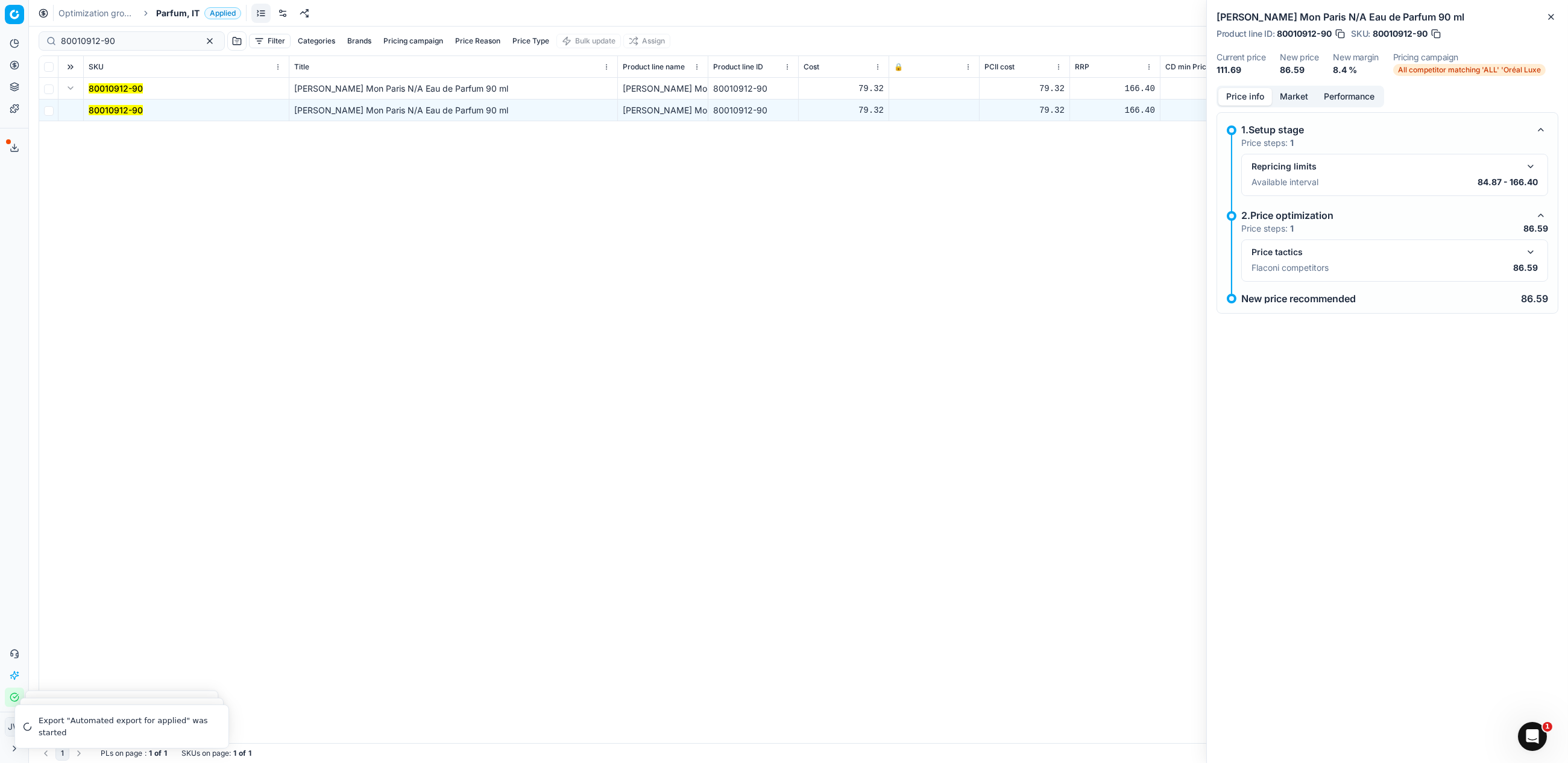
click at [1529, 250] on button "button" at bounding box center [1530, 251] width 14 height 14
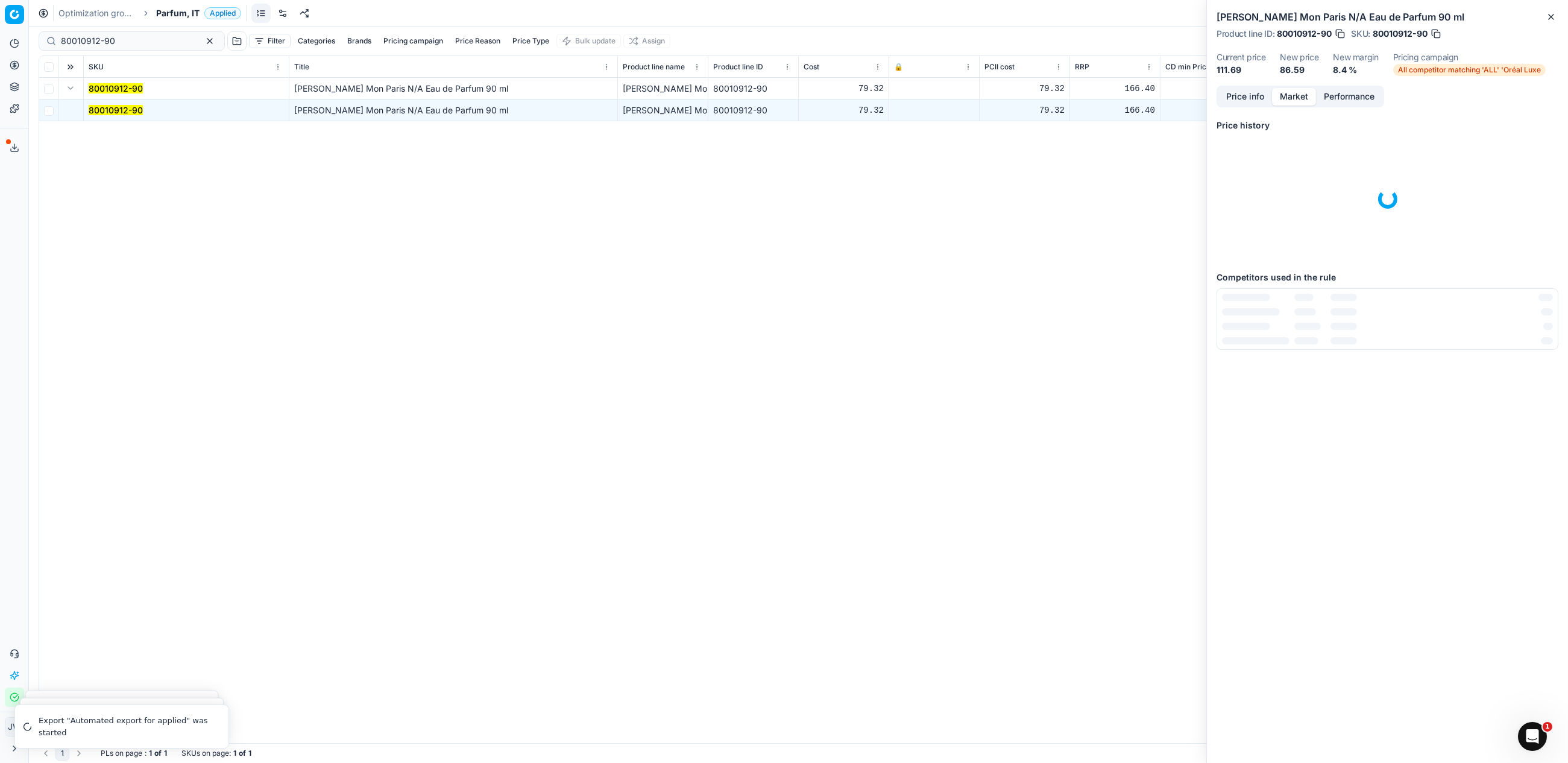
click at [1288, 94] on button "Market" at bounding box center [1294, 96] width 44 height 18
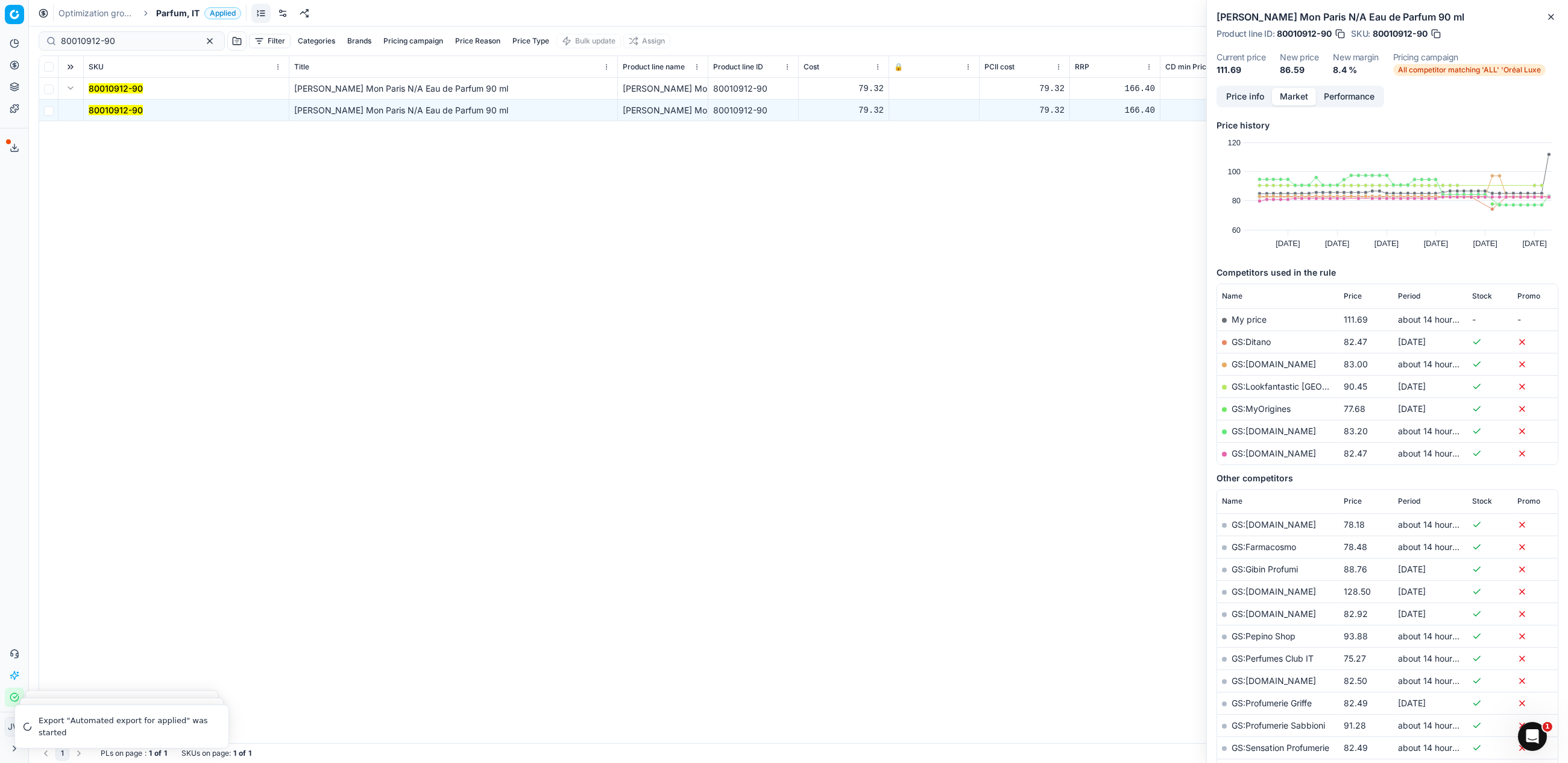
click at [1281, 458] on td "GS:[DOMAIN_NAME]" at bounding box center [1278, 452] width 122 height 23
click at [1281, 452] on link "GS:[DOMAIN_NAME]" at bounding box center [1273, 453] width 84 height 10
